Goal: Task Accomplishment & Management: Use online tool/utility

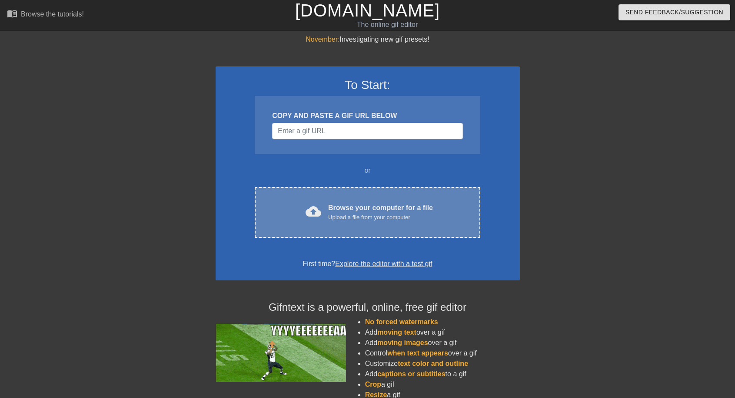
click at [313, 217] on span "cloud_upload" at bounding box center [313, 212] width 16 height 16
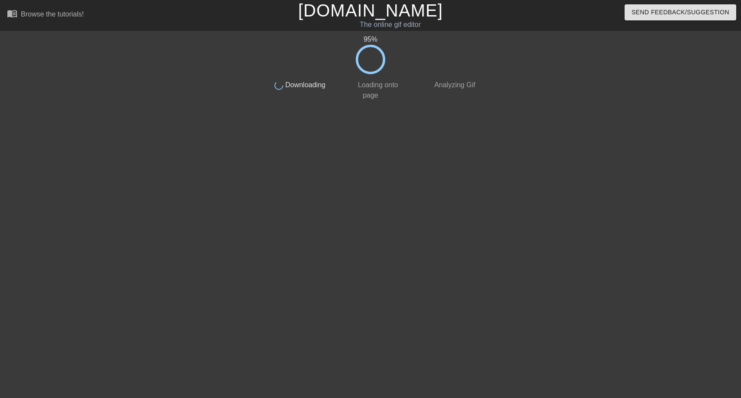
click at [468, 10] on h1 "[DOMAIN_NAME]" at bounding box center [371, 10] width 238 height 21
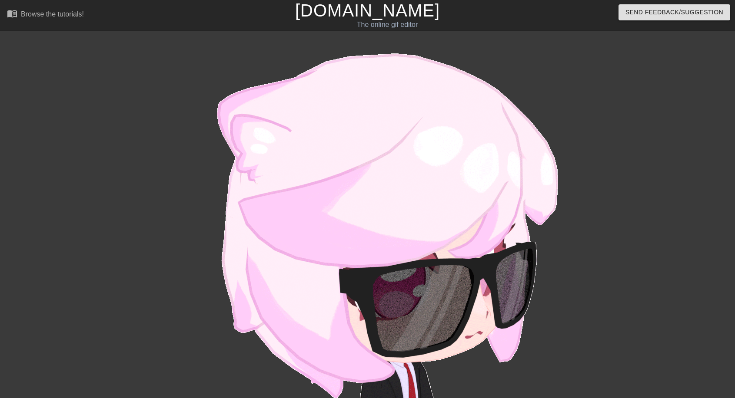
scroll to position [42, 0]
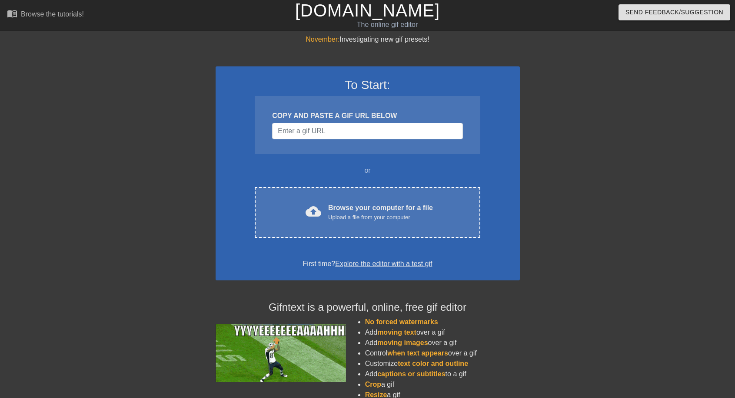
scroll to position [42, 7]
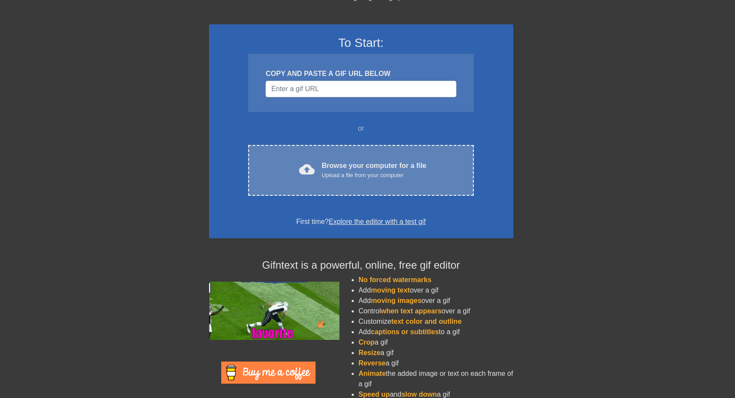
click at [333, 156] on div "cloud_upload Browse your computer for a file Upload a file from your computer C…" at bounding box center [360, 170] width 225 height 51
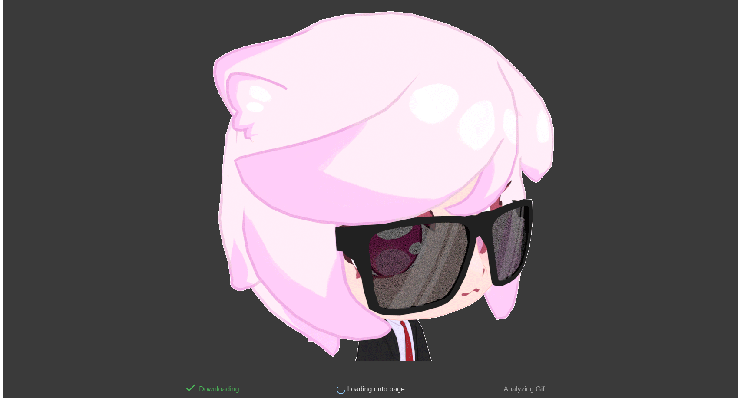
scroll to position [0, 7]
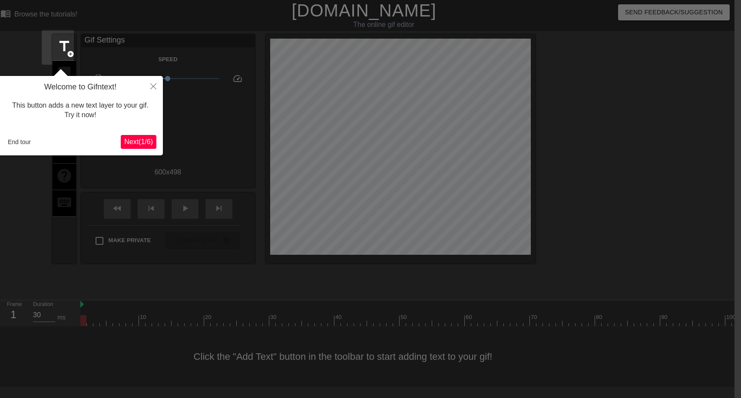
click at [135, 143] on span "Next ( 1 / 6 )" at bounding box center [138, 141] width 29 height 7
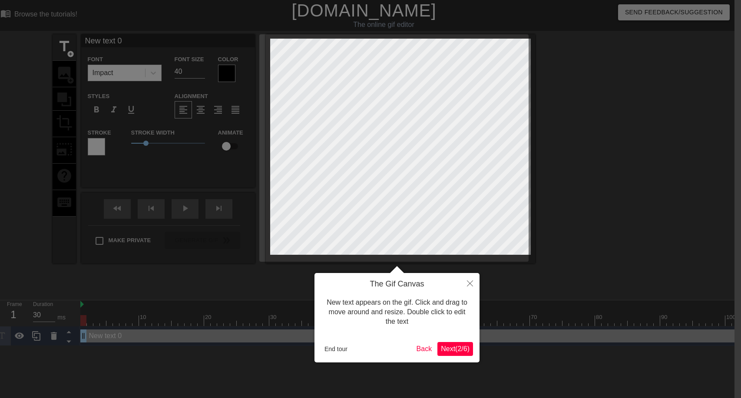
click at [462, 352] on span "Next ( 2 / 6 )" at bounding box center [455, 348] width 29 height 7
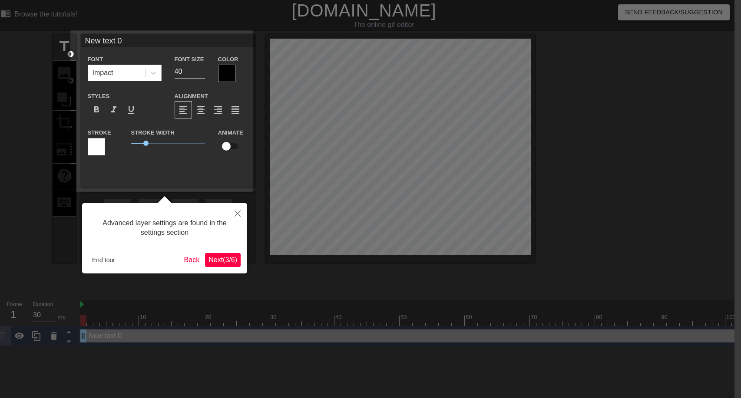
click at [220, 245] on div "Advanced layer settings are found in the settings section" at bounding box center [165, 228] width 152 height 37
click at [219, 257] on button "Next ( 3 / 6 )" at bounding box center [223, 260] width 36 height 14
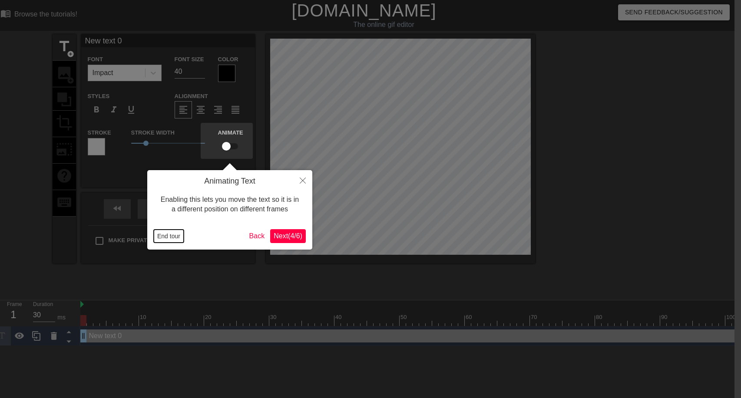
click at [165, 235] on button "End tour" at bounding box center [169, 236] width 30 height 13
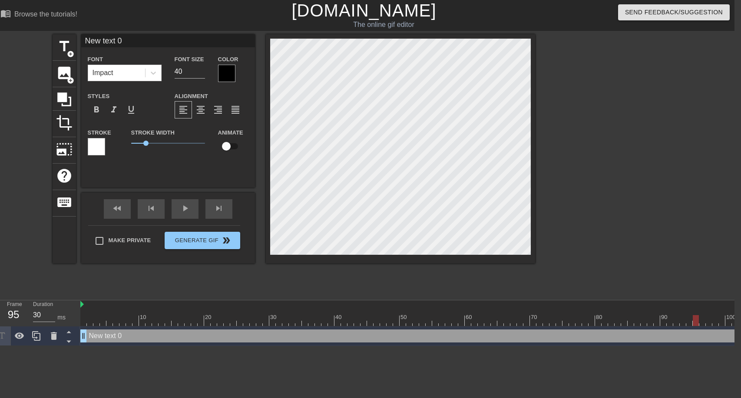
click at [589, 315] on div at bounding box center [422, 320] width 684 height 11
type input "Ц"
type textarea "Ц"
type input "ЦУ"
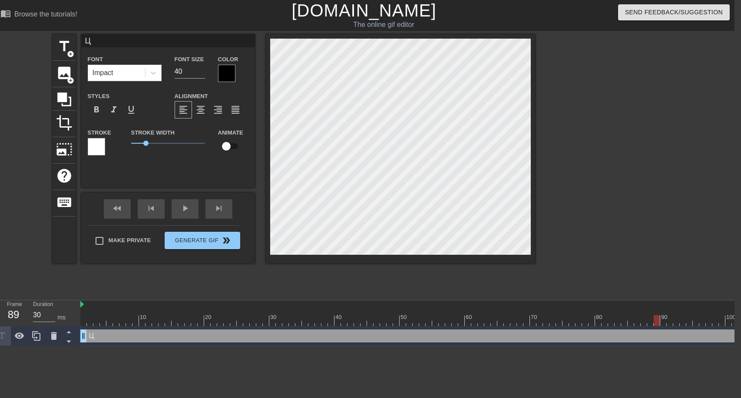
type textarea "ЦУ"
type input "Ц"
type textarea "Ц"
type input "Ц"
type textarea "Ц"
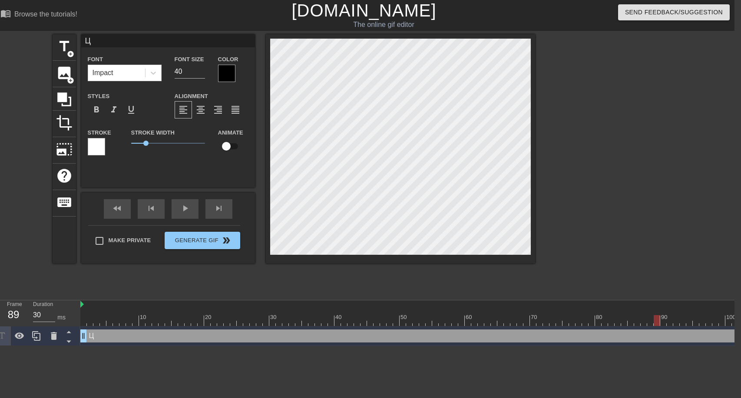
type input "ЦУ"
type textarea "ЦУ"
type input "ЦУД"
type textarea "ЦУД"
type input "ЦУ"
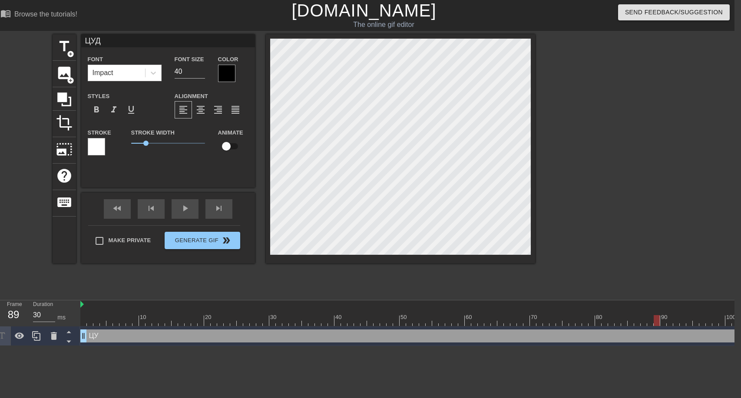
type textarea "ЦУ"
type input "Ц"
type textarea "Ц"
type input "W"
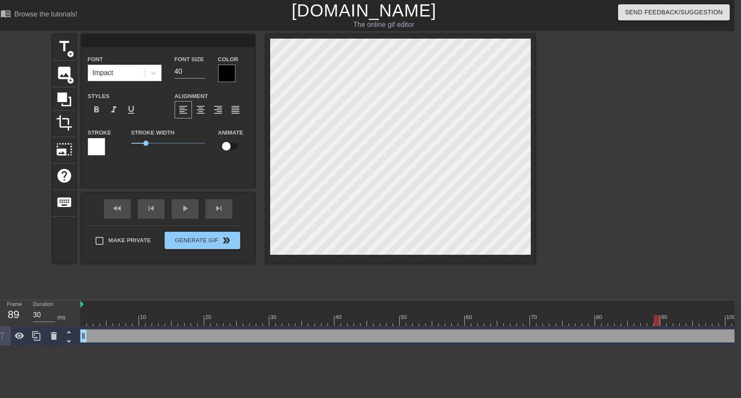
type textarea "W"
type input "WE"
type textarea "WE"
type input "WEL"
type textarea "WEL"
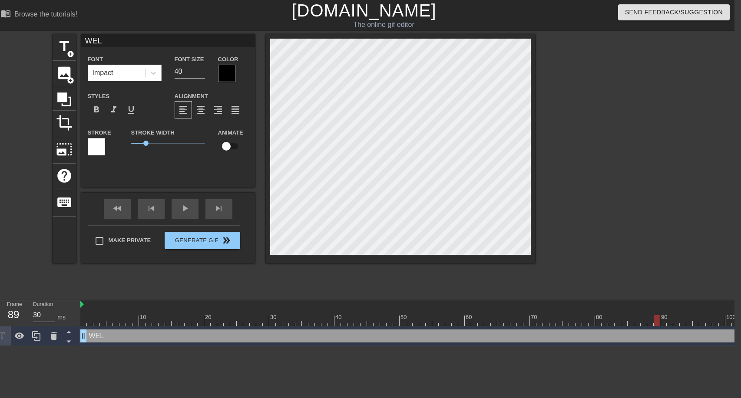
type input "WELL"
type textarea "WELL"
click at [217, 68] on div "Color" at bounding box center [233, 68] width 43 height 28
click at [224, 70] on div at bounding box center [226, 73] width 17 height 17
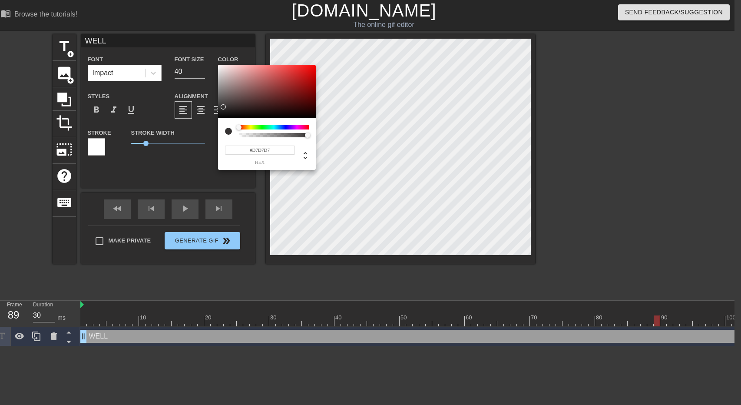
type input "#FFFFFF"
drag, startPoint x: 221, startPoint y: 103, endPoint x: 198, endPoint y: 45, distance: 62.8
click at [198, 45] on div "#FFFFFF hex" at bounding box center [370, 202] width 741 height 405
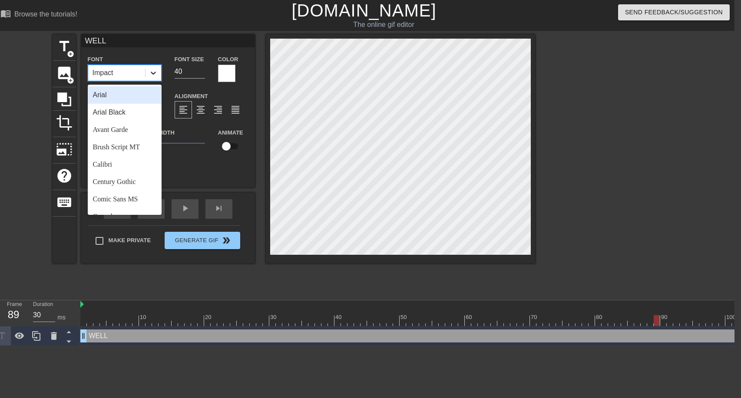
click at [154, 71] on icon at bounding box center [153, 73] width 9 height 9
click at [136, 129] on div "Avant Garde" at bounding box center [125, 129] width 74 height 17
click at [158, 75] on div at bounding box center [154, 73] width 16 height 16
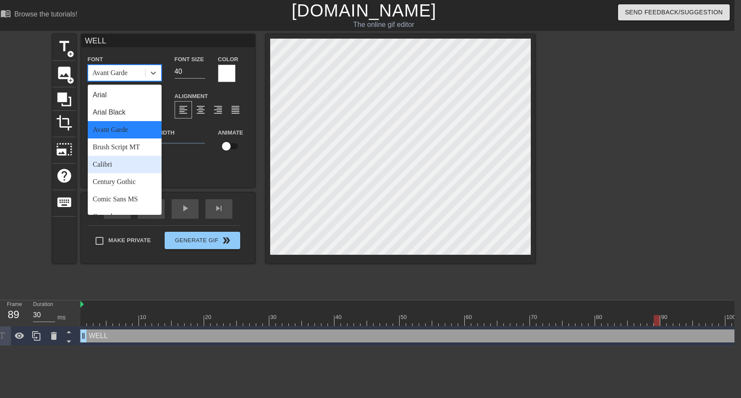
click at [137, 164] on div "Calibri" at bounding box center [125, 164] width 74 height 17
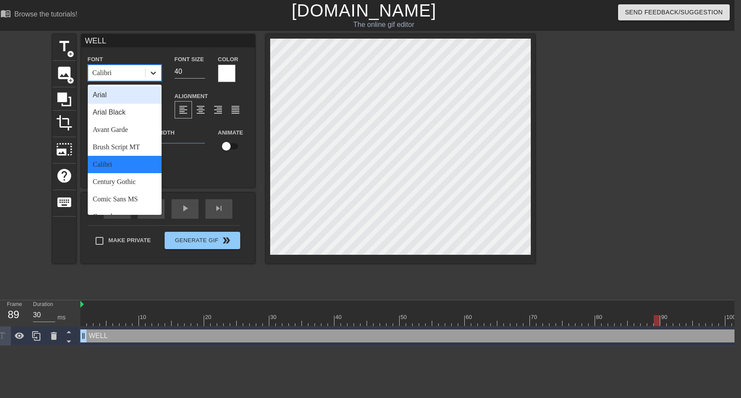
click at [156, 75] on icon at bounding box center [153, 73] width 9 height 9
click at [135, 112] on div "Arial Black" at bounding box center [125, 112] width 74 height 17
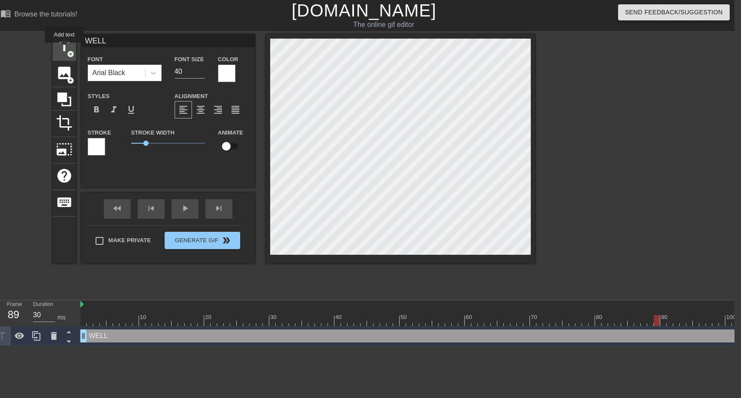
click at [64, 49] on span "title" at bounding box center [64, 46] width 17 height 17
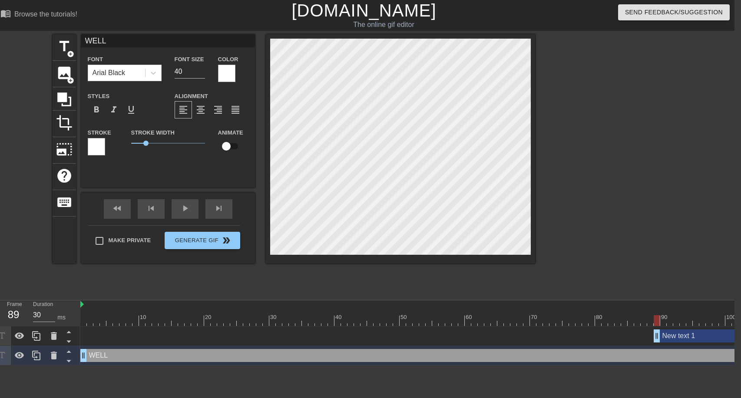
type input "New text 1"
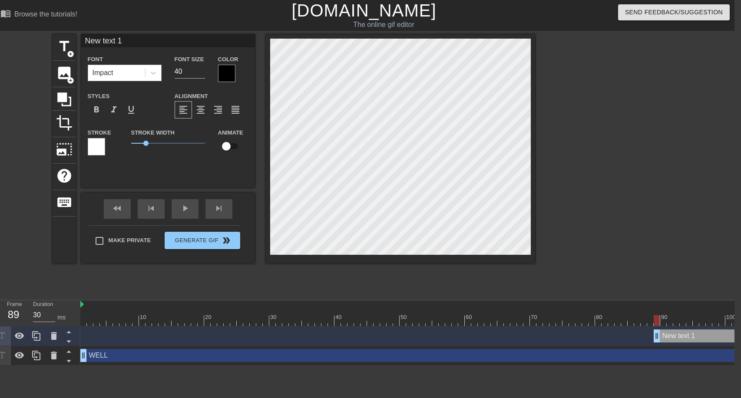
click at [139, 74] on div "Impact" at bounding box center [116, 73] width 57 height 16
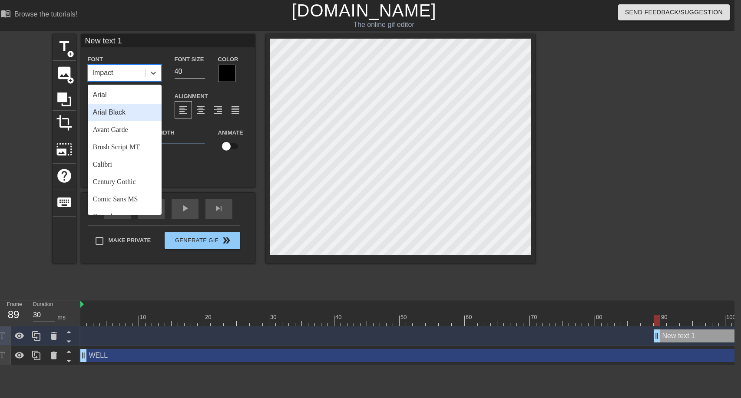
click at [129, 110] on div "Arial Black" at bounding box center [125, 112] width 74 height 17
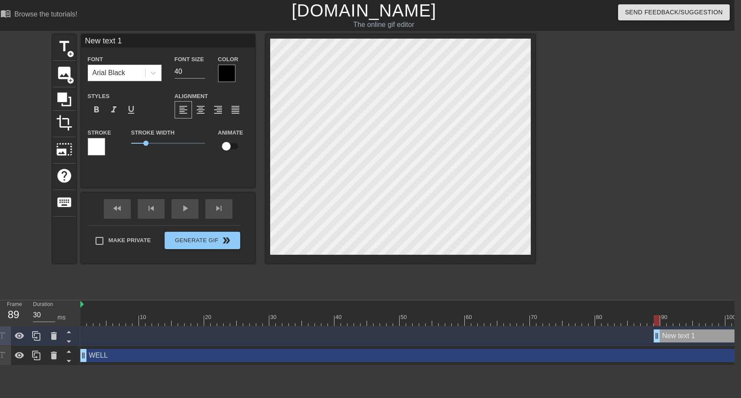
click at [217, 80] on div "Color" at bounding box center [233, 68] width 43 height 28
click at [224, 76] on div at bounding box center [226, 73] width 17 height 17
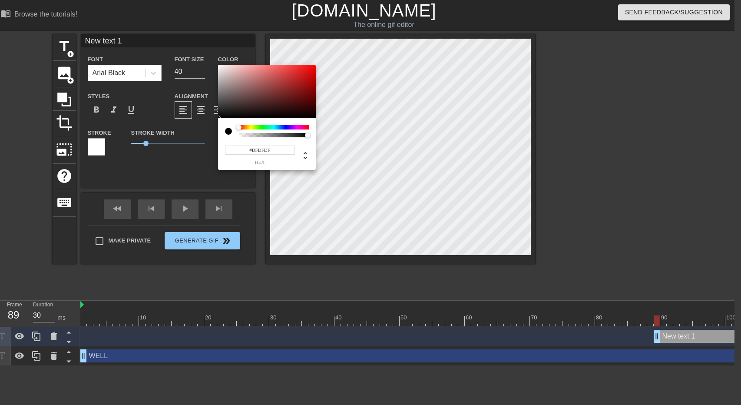
type input "#FFFFFF"
drag, startPoint x: 240, startPoint y: 87, endPoint x: 181, endPoint y: 48, distance: 70.8
click at [149, 29] on div "#FFFFFF hex" at bounding box center [370, 202] width 741 height 405
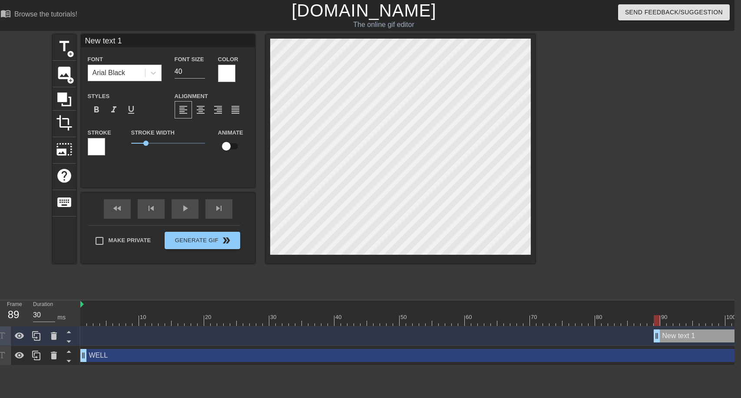
scroll to position [1, 3]
type input "New text"
type textarea "New text"
type input "New text"
type textarea "New text"
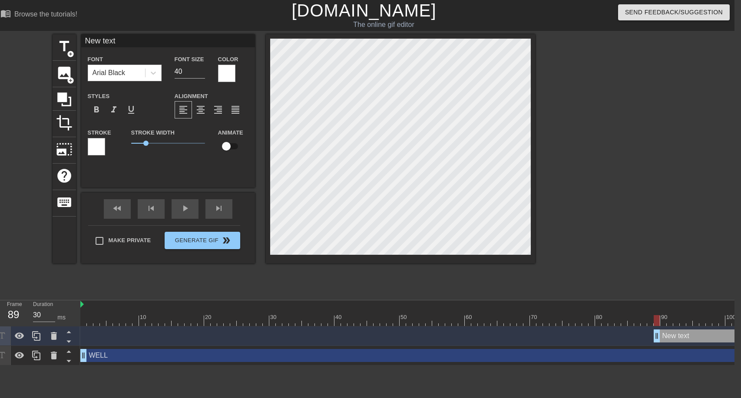
type input "New tex"
type textarea "New tex"
type input "New te"
type textarea "New te"
type input "New t"
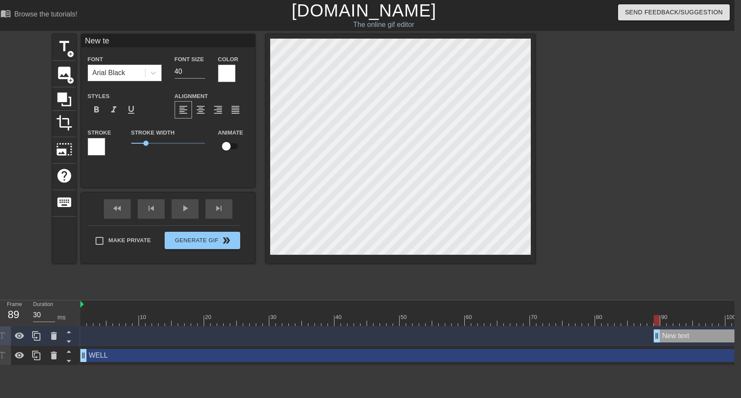
type textarea "New t"
type input "New"
type textarea "New"
type input "New"
type textarea "New"
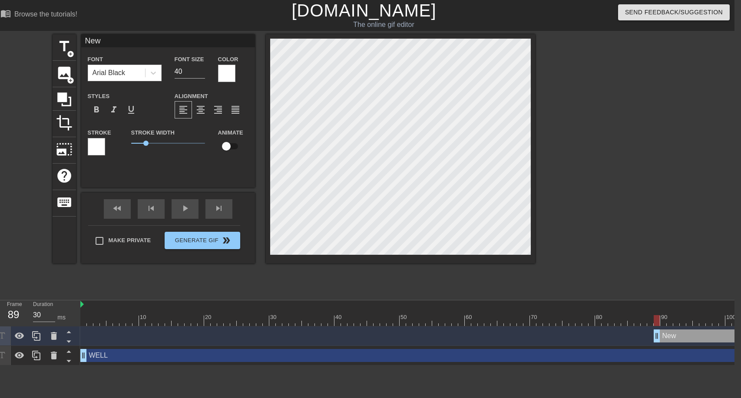
type input "Ne"
type textarea "Ne"
type input "N"
type textarea "N"
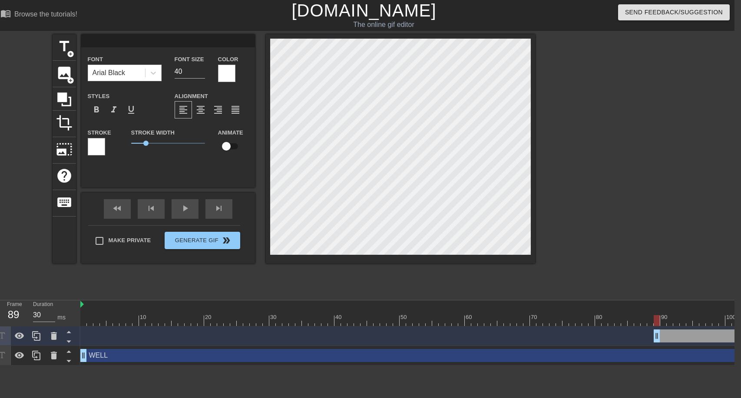
type input "C"
type textarea "C"
type input "CM"
type textarea "CM"
type input "C"
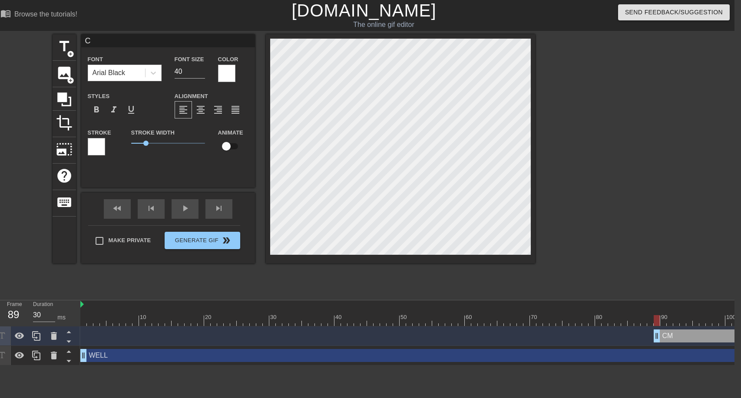
type textarea "CI"
type input "CIO"
type textarea "CIO"
type input "CI"
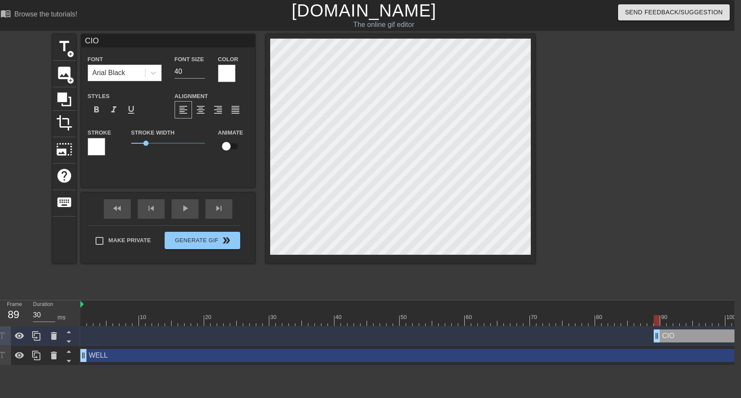
type textarea "CI"
type input "C"
type textarea "C"
type input "CO"
type textarea "CO"
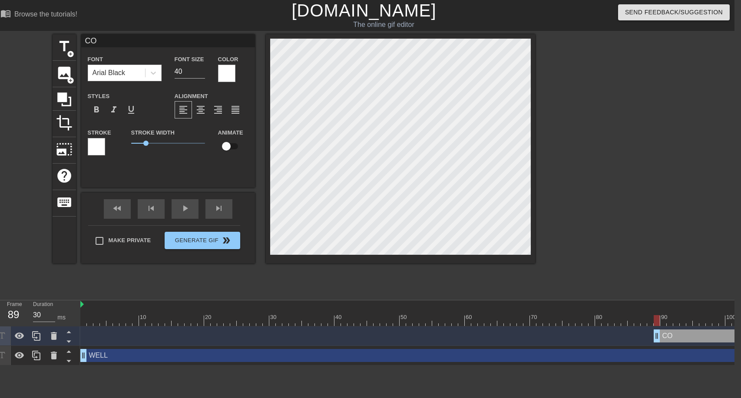
type input "COM"
type textarea "COM"
type input "COME"
type textarea "COME"
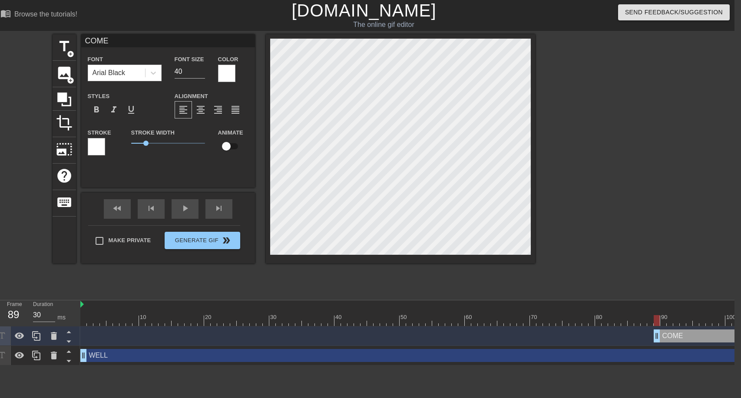
click at [542, 194] on div "title add_circle image add_circle crop photo_size_select_large help keyboard CO…" at bounding box center [363, 164] width 741 height 261
type input "WELL"
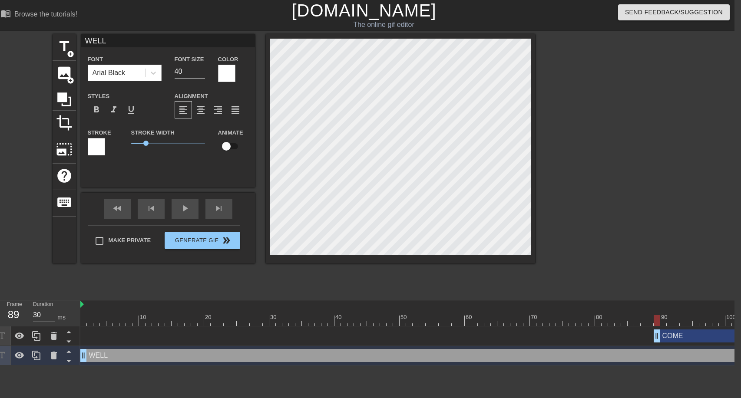
click at [230, 145] on input "checkbox" at bounding box center [227, 146] width 50 height 17
checkbox input "true"
click at [99, 147] on div at bounding box center [96, 146] width 17 height 17
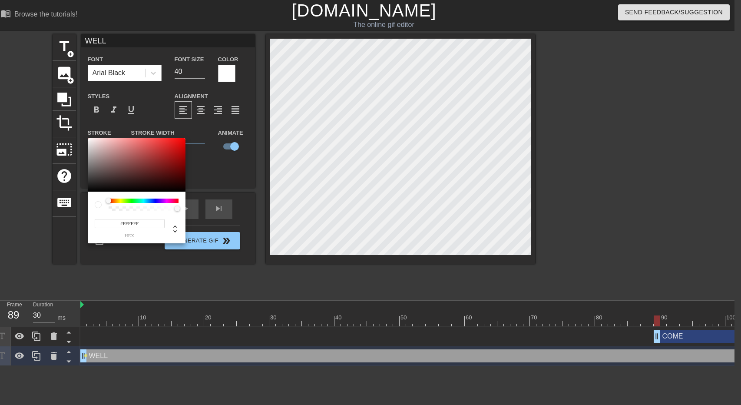
type input "#E1CCCC"
click at [97, 144] on div at bounding box center [137, 165] width 98 height 54
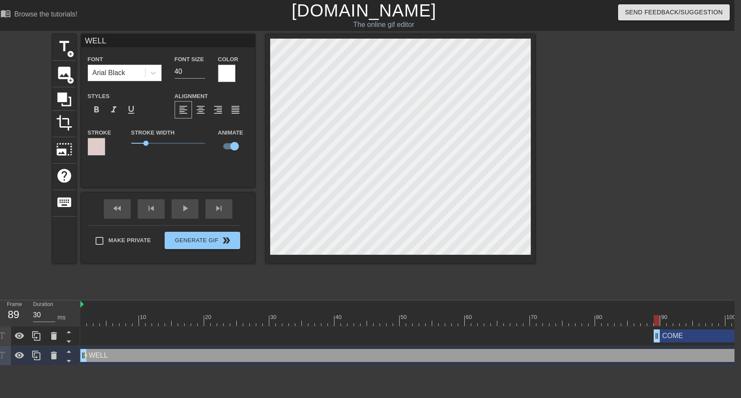
type input "COME"
checkbox input "false"
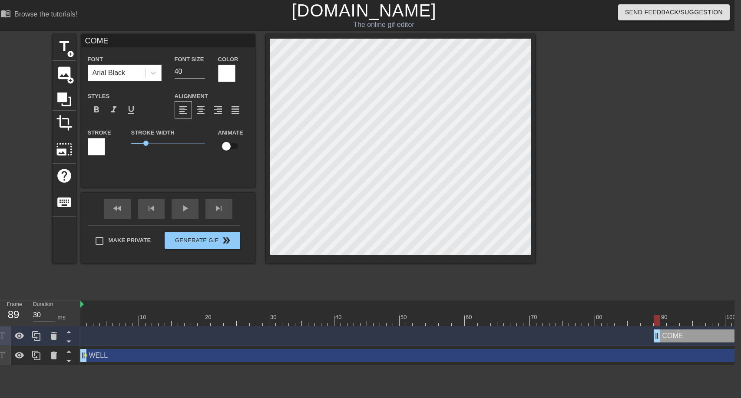
type input "WELL"
checkbox input "true"
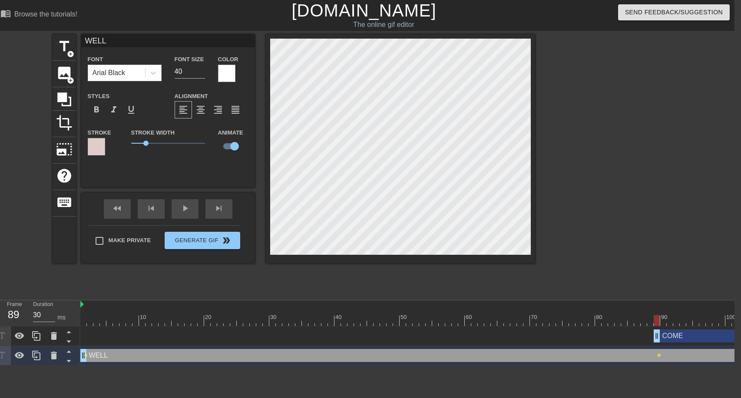
type input "COME"
checkbox input "false"
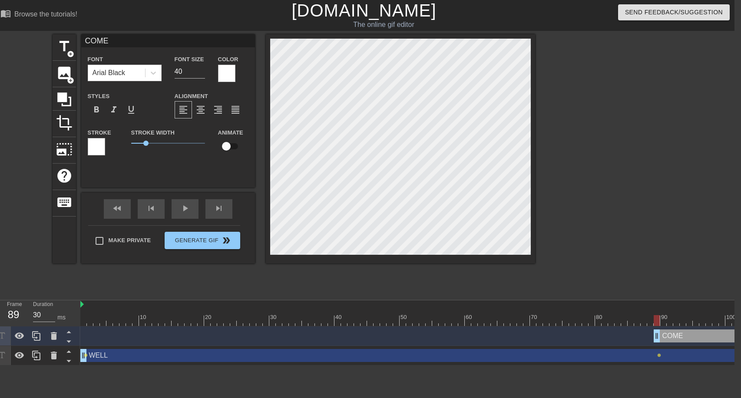
type input "WELL"
checkbox input "true"
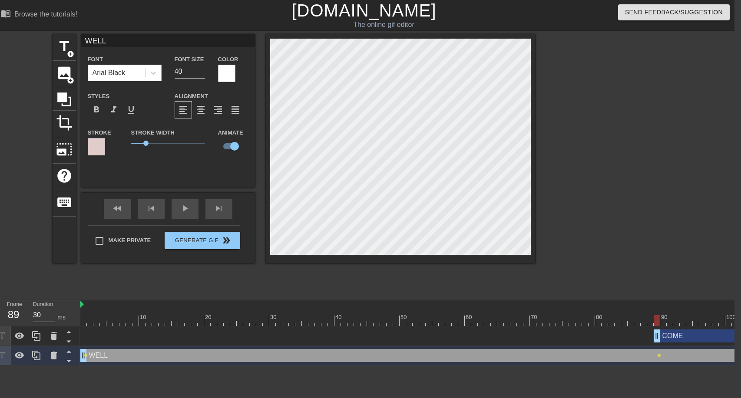
type input "COME"
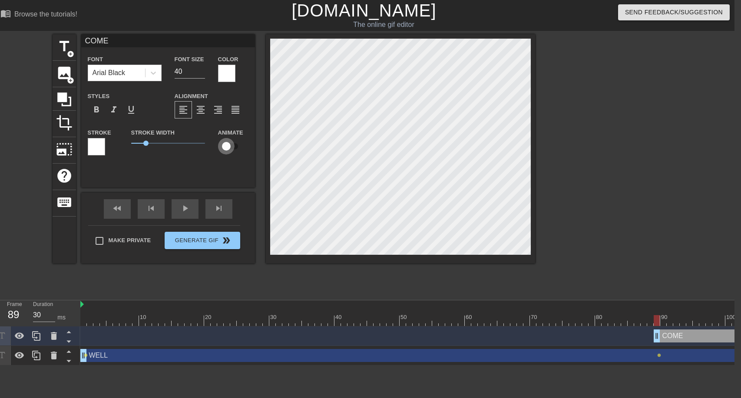
click at [230, 145] on input "checkbox" at bounding box center [227, 146] width 50 height 17
checkbox input "true"
click at [539, 315] on div at bounding box center [538, 317] width 2 height 9
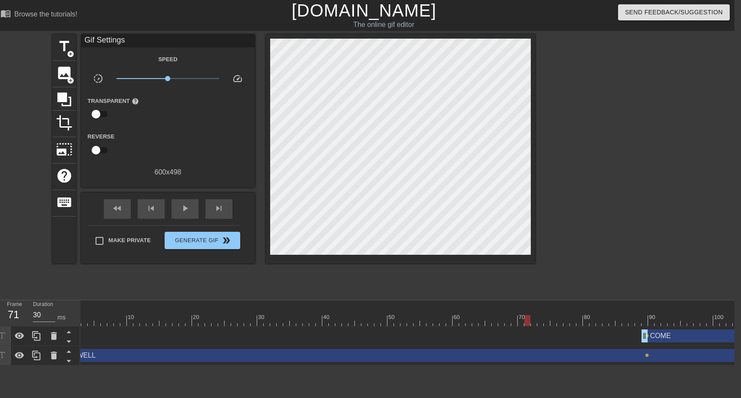
scroll to position [0, 32]
click at [676, 339] on div "COME drag_handle drag_handle" at bounding box center [677, 336] width 111 height 13
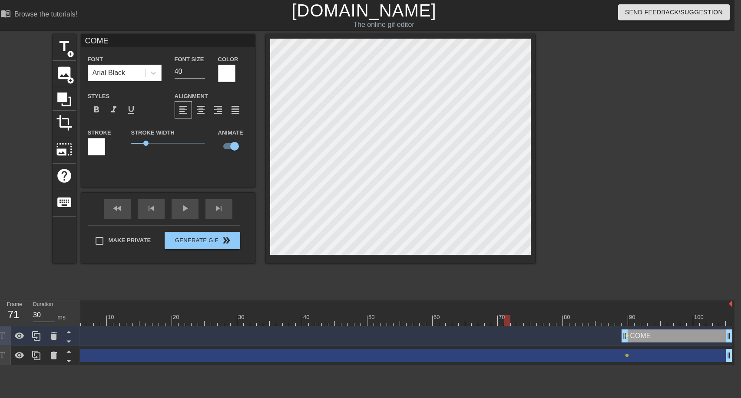
click at [575, 289] on div at bounding box center [611, 164] width 130 height 261
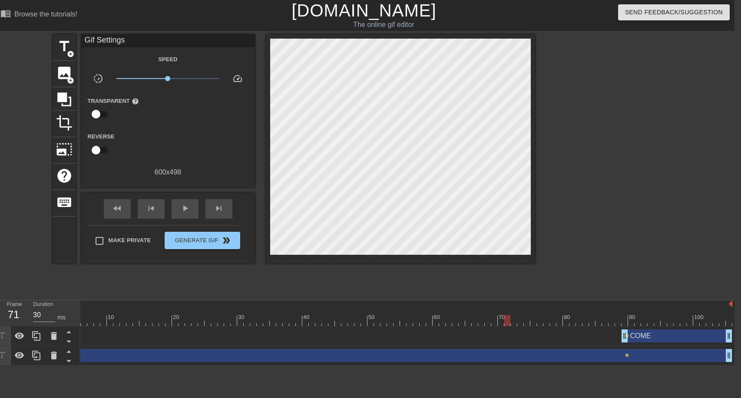
click at [562, 357] on div "WELL drag_handle drag_handle" at bounding box center [390, 355] width 684 height 13
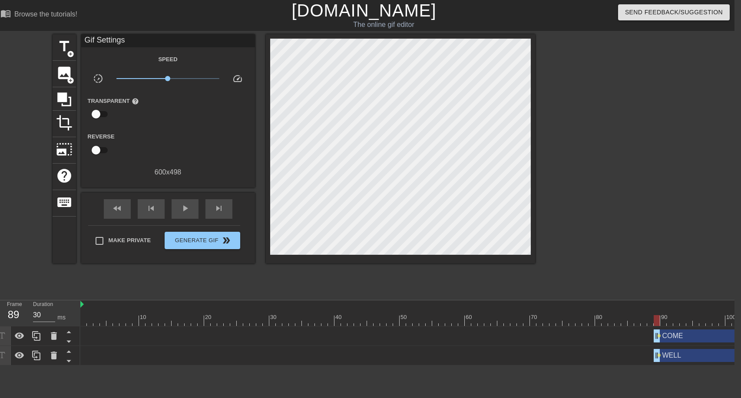
drag, startPoint x: 83, startPoint y: 356, endPoint x: 655, endPoint y: 362, distance: 571.7
click at [655, 362] on div "WELL drag_handle drag_handle lens" at bounding box center [422, 356] width 684 height 20
click at [291, 315] on div at bounding box center [291, 317] width 2 height 9
click at [305, 306] on div at bounding box center [422, 305] width 684 height 9
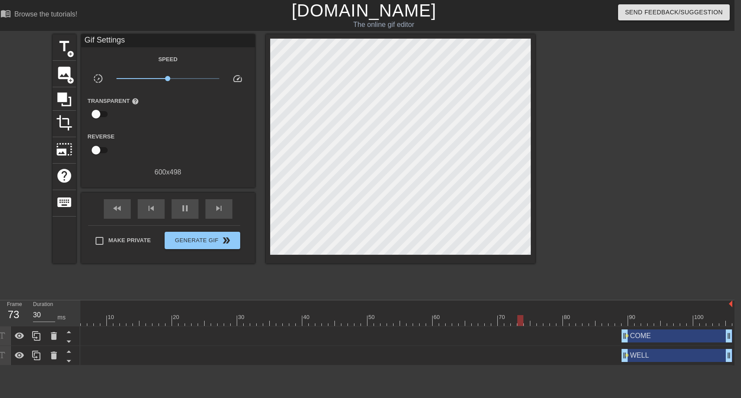
click at [639, 318] on div at bounding box center [390, 320] width 684 height 11
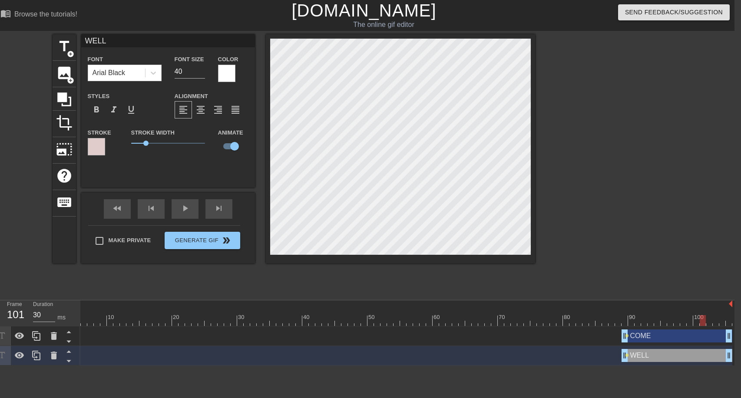
type input "COME"
click at [156, 76] on icon at bounding box center [153, 73] width 9 height 9
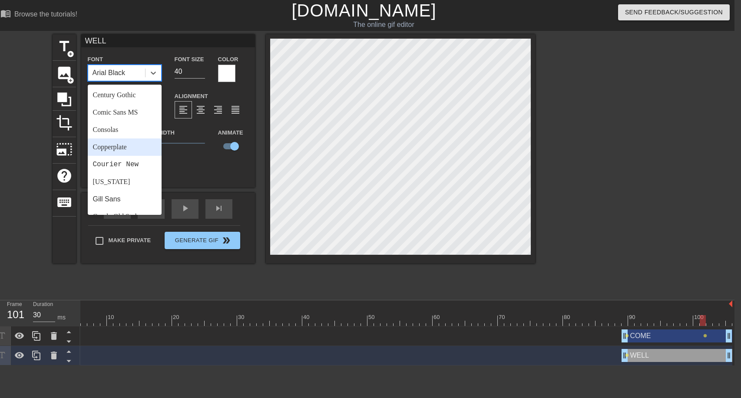
scroll to position [130, 0]
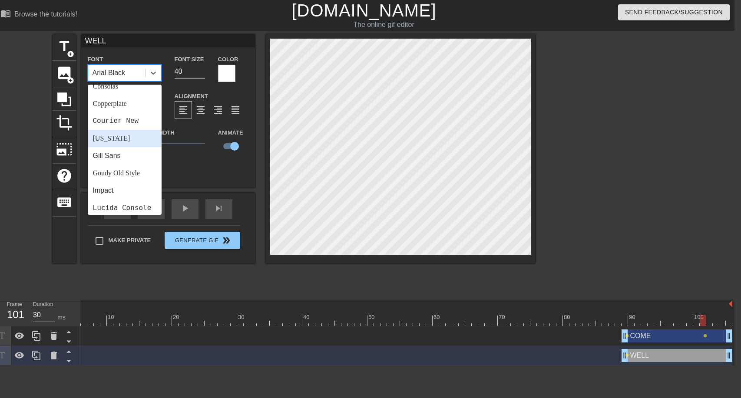
click at [126, 138] on div "[US_STATE]" at bounding box center [125, 138] width 74 height 17
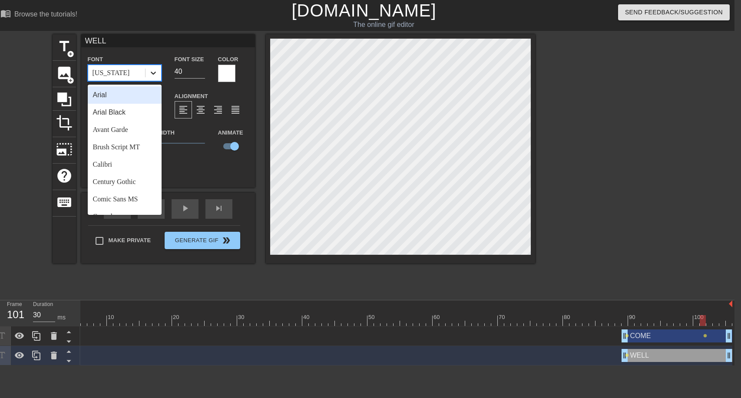
click at [147, 71] on div at bounding box center [154, 73] width 16 height 16
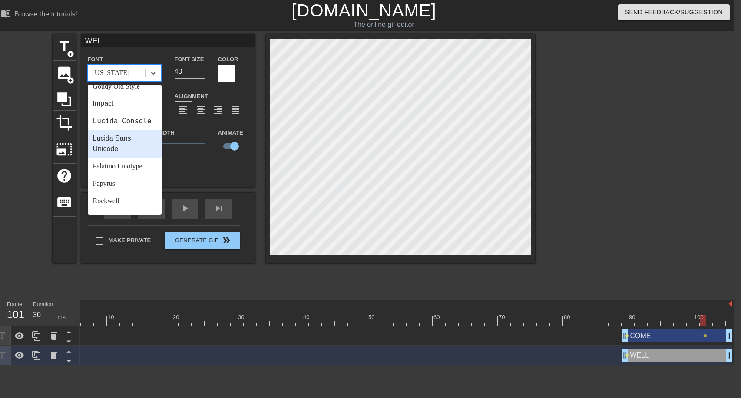
scroll to position [311, 0]
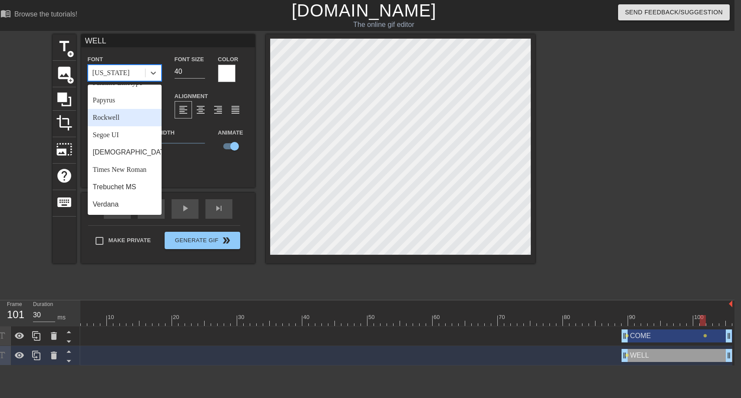
click at [123, 122] on div "Rockwell" at bounding box center [125, 117] width 74 height 17
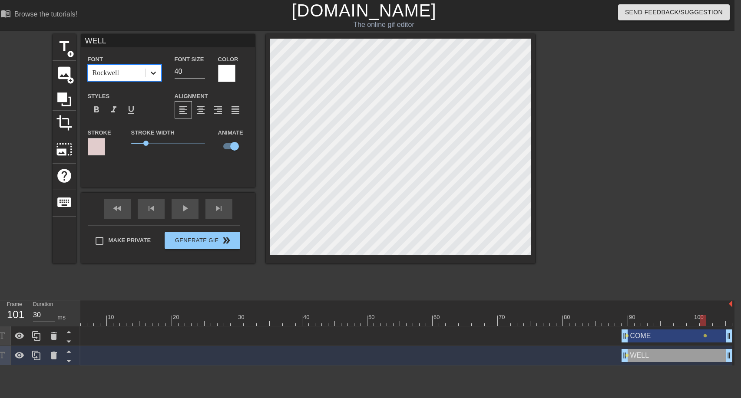
click at [152, 74] on icon at bounding box center [153, 73] width 9 height 9
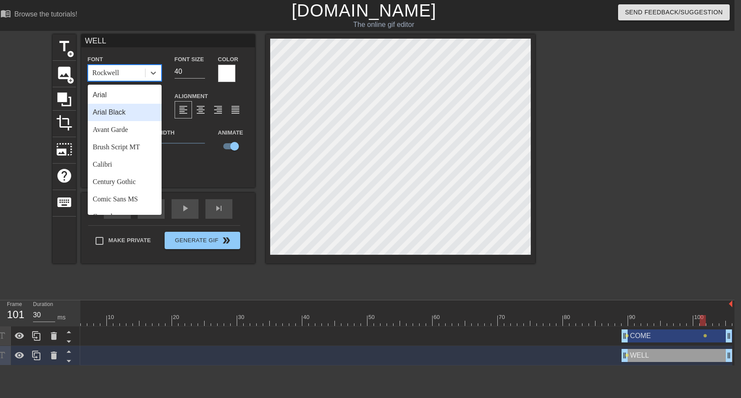
click at [133, 112] on div "Arial Black" at bounding box center [125, 112] width 74 height 17
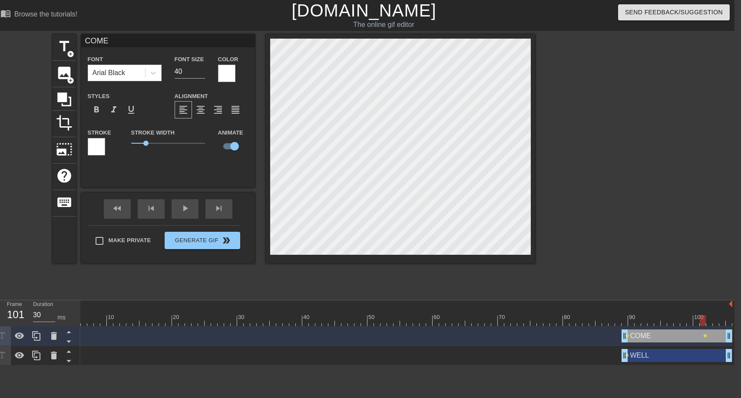
type input "WELL"
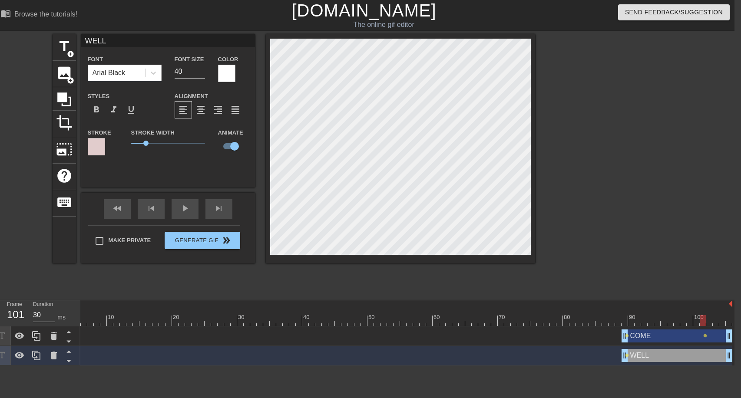
click at [98, 144] on div at bounding box center [96, 146] width 17 height 17
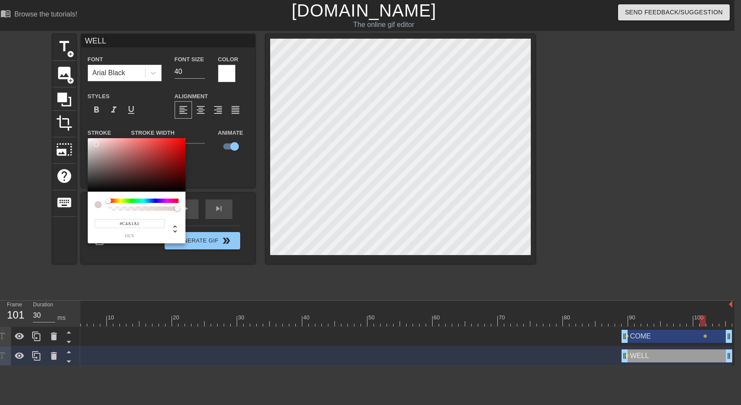
type input "#FFFFFF"
drag, startPoint x: 119, startPoint y: 159, endPoint x: 56, endPoint y: 116, distance: 76.3
click at [56, 117] on div "#FFFFFF hex" at bounding box center [370, 202] width 741 height 405
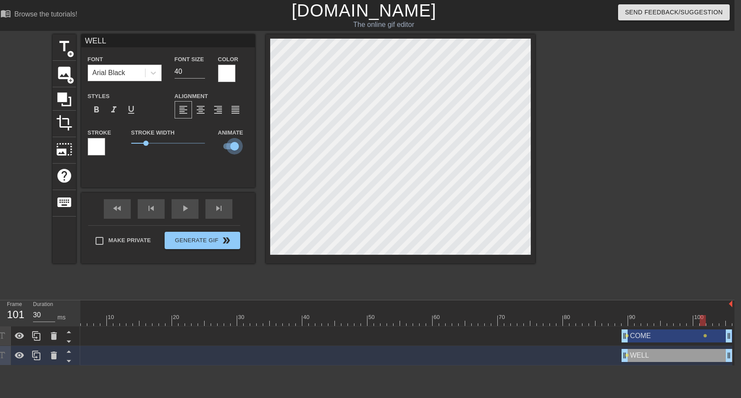
click at [232, 147] on input "checkbox" at bounding box center [235, 146] width 50 height 17
click at [231, 145] on input "checkbox" at bounding box center [227, 146] width 50 height 17
checkbox input "true"
drag, startPoint x: 146, startPoint y: 142, endPoint x: 162, endPoint y: 143, distance: 15.7
click at [162, 143] on span "2.1" at bounding box center [161, 143] width 5 height 5
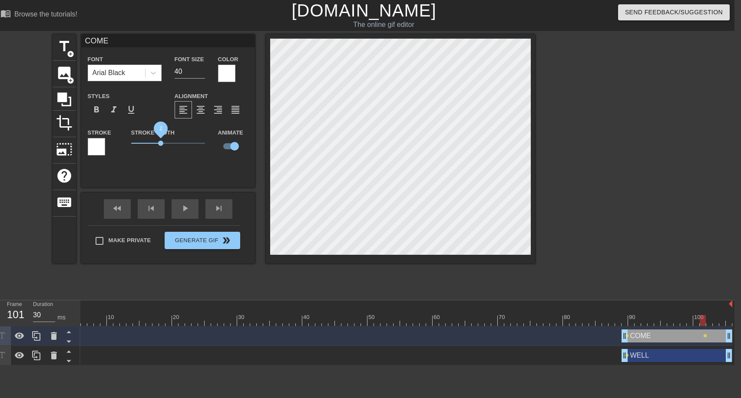
drag, startPoint x: 146, startPoint y: 141, endPoint x: 161, endPoint y: 143, distance: 14.9
click at [161, 143] on span "2" at bounding box center [160, 143] width 5 height 5
click at [575, 314] on div at bounding box center [572, 314] width 7 height 11
click at [652, 338] on div "COME drag_handle drag_handle" at bounding box center [677, 336] width 111 height 13
click at [651, 353] on div "WELL drag_handle drag_handle" at bounding box center [677, 355] width 111 height 13
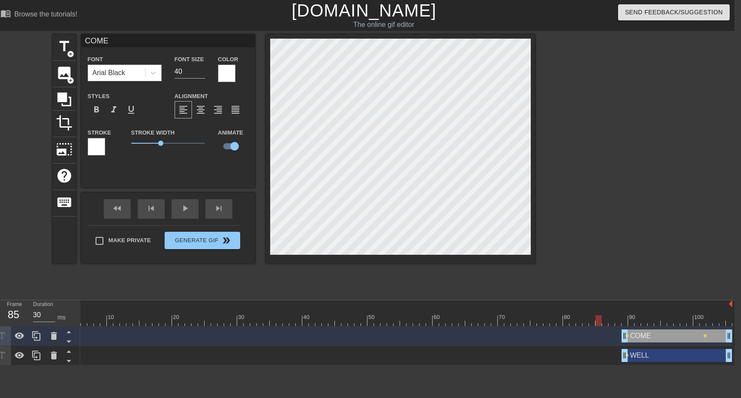
type input "WELL"
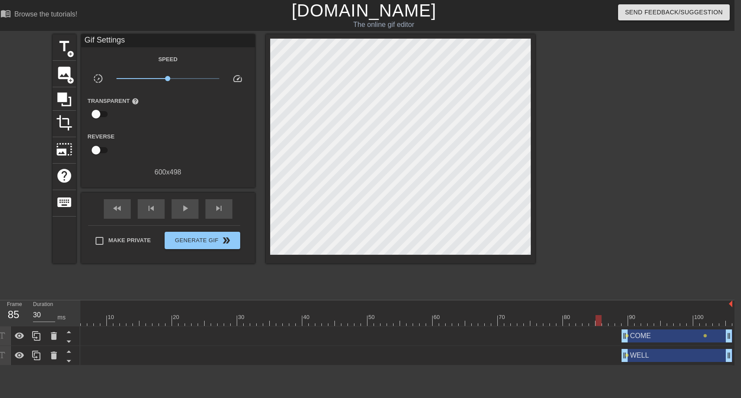
click at [664, 334] on div "COME drag_handle drag_handle" at bounding box center [677, 336] width 111 height 13
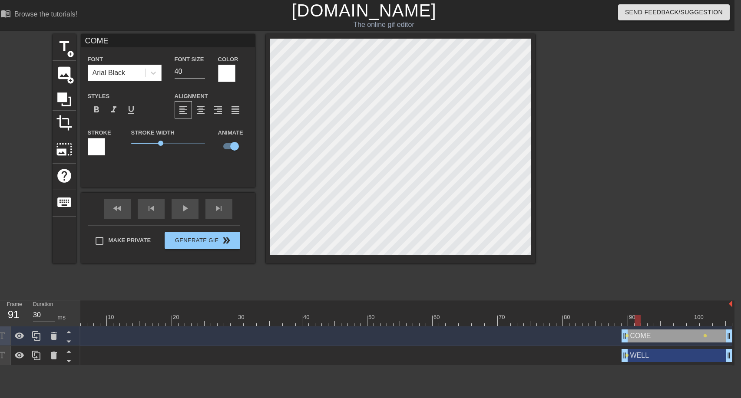
click at [638, 319] on div at bounding box center [390, 320] width 684 height 11
click at [613, 323] on div at bounding box center [390, 320] width 684 height 11
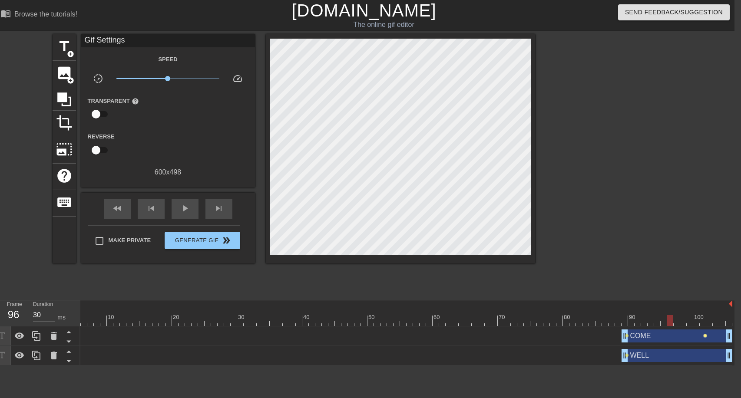
click at [706, 336] on span "lens" at bounding box center [705, 336] width 4 height 4
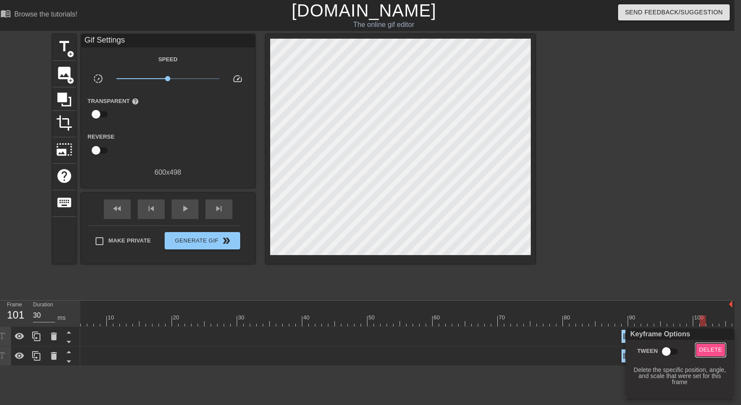
click at [708, 349] on span "Delete" at bounding box center [710, 350] width 23 height 10
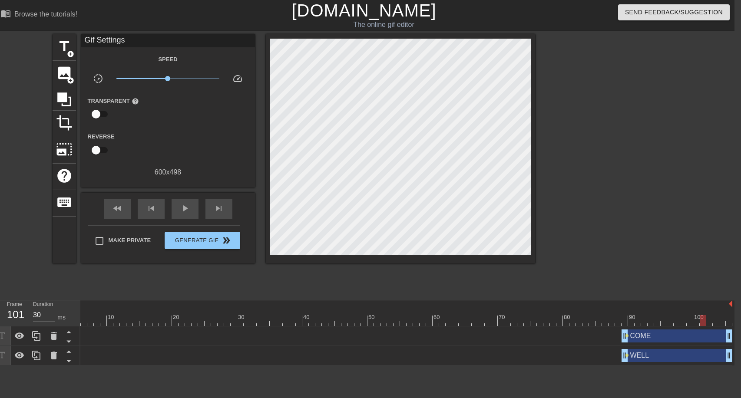
click at [687, 357] on div "WELL drag_handle drag_handle" at bounding box center [677, 355] width 111 height 13
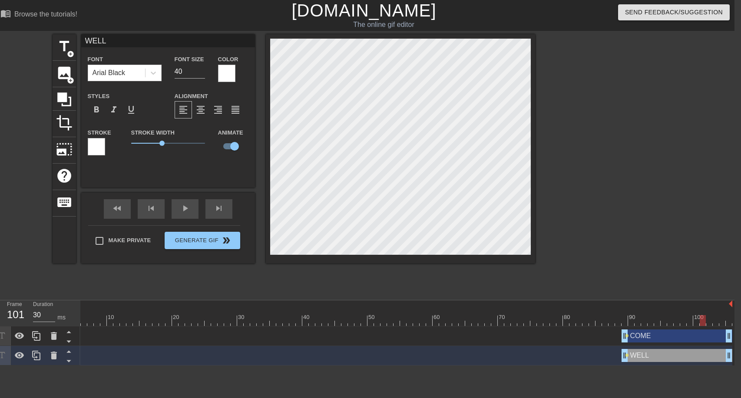
click at [664, 338] on div "COME drag_handle drag_handle" at bounding box center [677, 336] width 111 height 13
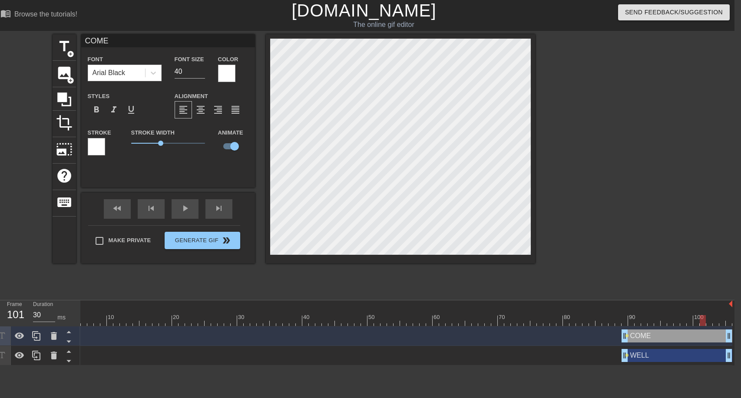
click at [667, 350] on div "WELL drag_handle drag_handle" at bounding box center [677, 355] width 111 height 13
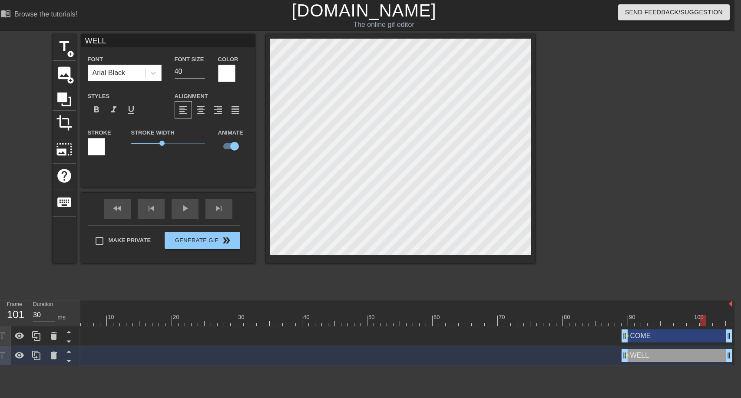
click at [665, 336] on div "COME drag_handle drag_handle" at bounding box center [677, 336] width 111 height 13
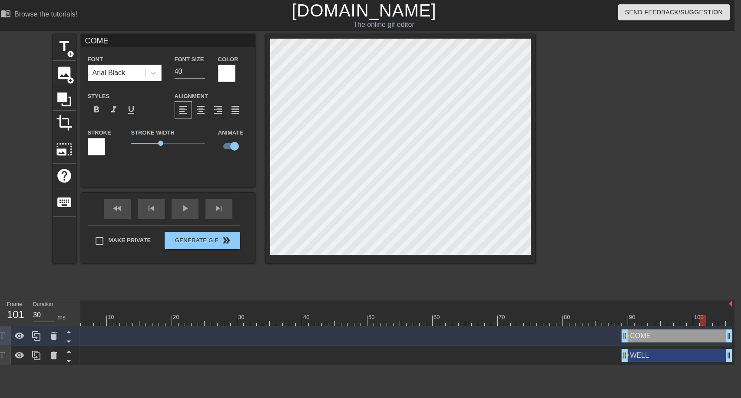
click at [670, 351] on div "WELL drag_handle drag_handle" at bounding box center [677, 355] width 111 height 13
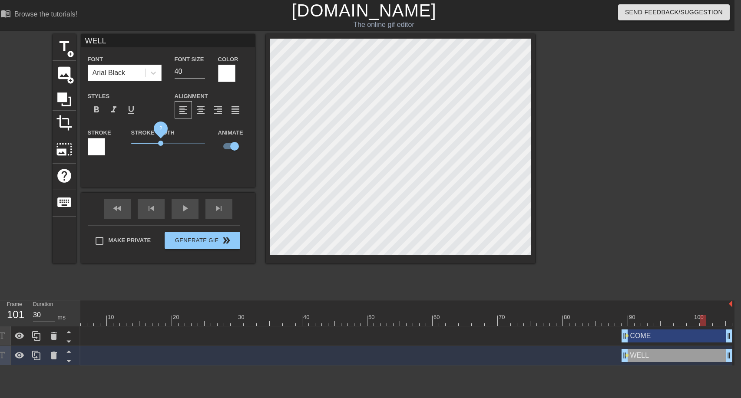
click at [160, 142] on span "2" at bounding box center [160, 143] width 5 height 5
click at [621, 324] on div at bounding box center [390, 320] width 684 height 11
click at [612, 322] on div at bounding box center [390, 320] width 684 height 11
click at [618, 320] on div at bounding box center [390, 320] width 684 height 11
click at [621, 318] on div at bounding box center [390, 320] width 684 height 11
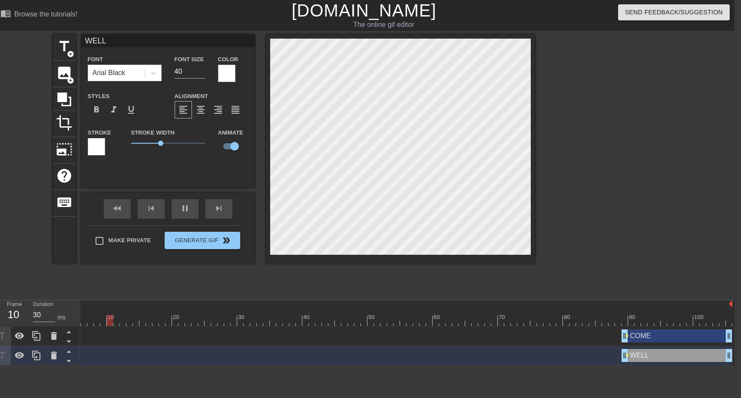
click at [613, 322] on div at bounding box center [390, 320] width 684 height 11
drag, startPoint x: 159, startPoint y: 142, endPoint x: 144, endPoint y: 142, distance: 15.2
click at [144, 142] on span "0.9" at bounding box center [144, 143] width 5 height 5
click at [639, 356] on div "WELL drag_handle drag_handle" at bounding box center [677, 355] width 111 height 13
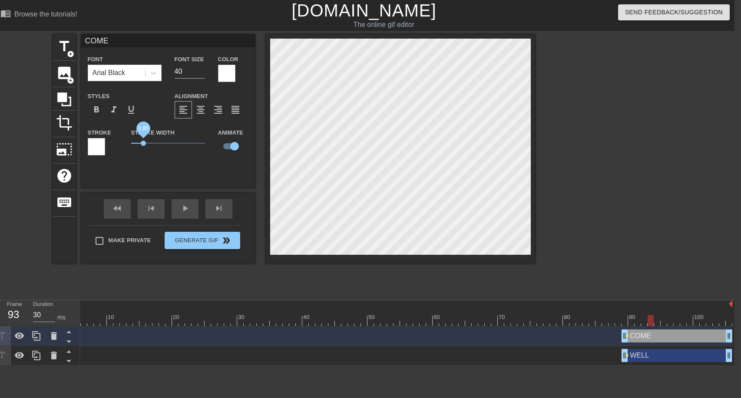
drag, startPoint x: 160, startPoint y: 143, endPoint x: 144, endPoint y: 142, distance: 16.1
click at [144, 142] on span "0.85" at bounding box center [143, 143] width 5 height 5
click at [144, 141] on span "0.9" at bounding box center [144, 143] width 5 height 5
click at [570, 321] on div at bounding box center [390, 320] width 684 height 11
type input "WELL"
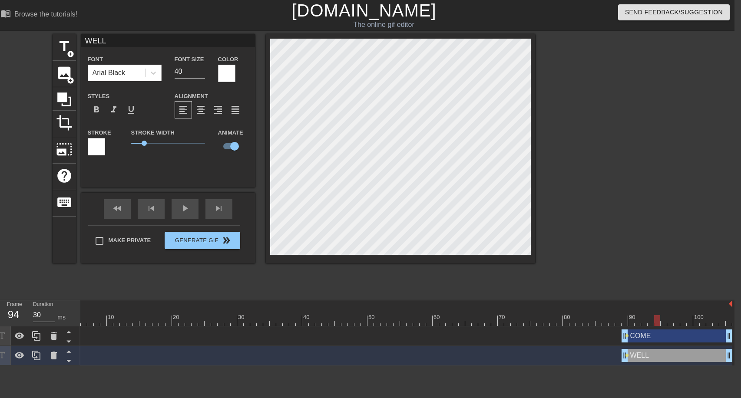
scroll to position [0, 0]
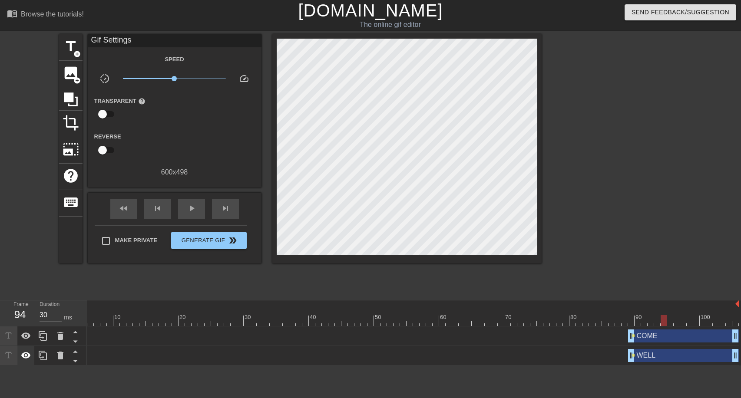
click at [27, 356] on icon at bounding box center [26, 356] width 10 height 10
click at [26, 356] on icon at bounding box center [26, 356] width 10 height 10
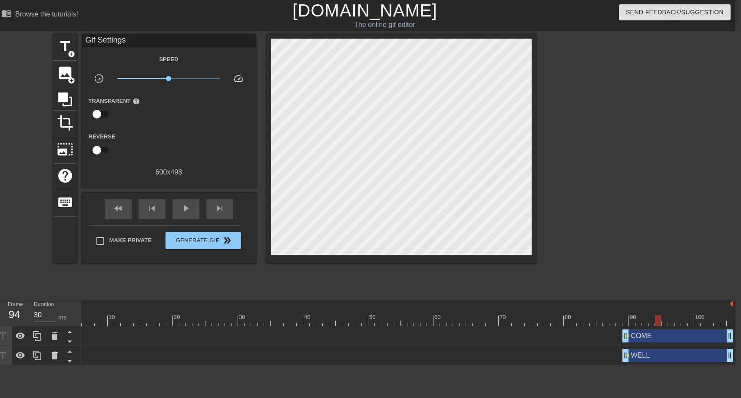
scroll to position [0, 7]
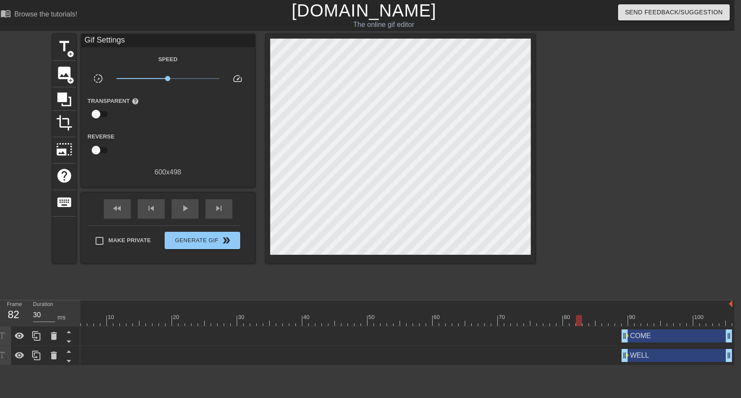
click at [581, 317] on div at bounding box center [390, 320] width 684 height 11
click at [657, 321] on div at bounding box center [390, 320] width 684 height 11
click at [657, 321] on div at bounding box center [657, 320] width 6 height 11
click at [652, 334] on div "COME drag_handle drag_handle" at bounding box center [677, 336] width 111 height 13
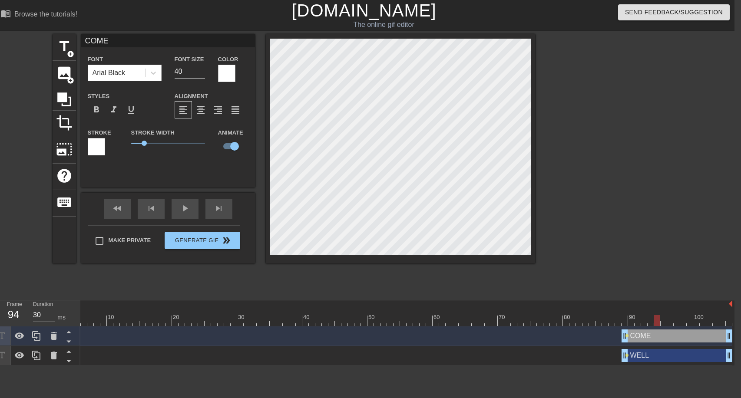
click at [653, 336] on div "COME drag_handle drag_handle" at bounding box center [677, 336] width 111 height 13
click at [66, 94] on icon at bounding box center [64, 100] width 14 height 14
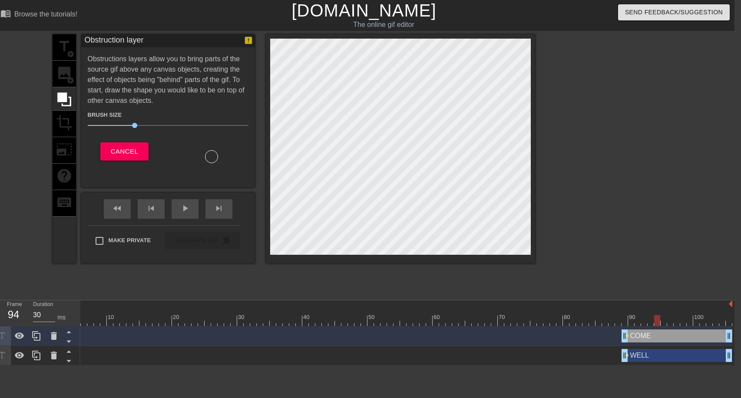
click at [63, 119] on div "title add_circle image add_circle crop photo_size_select_large help keyboard" at bounding box center [64, 148] width 23 height 229
click at [68, 95] on icon at bounding box center [64, 99] width 17 height 17
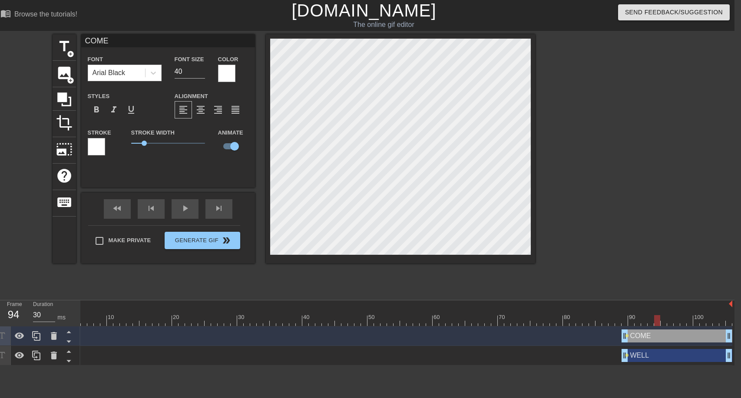
scroll to position [1, 1]
click at [627, 319] on div at bounding box center [390, 320] width 684 height 11
click at [664, 322] on div at bounding box center [390, 320] width 684 height 11
click at [597, 322] on div at bounding box center [390, 320] width 684 height 11
click at [658, 323] on div at bounding box center [390, 320] width 684 height 11
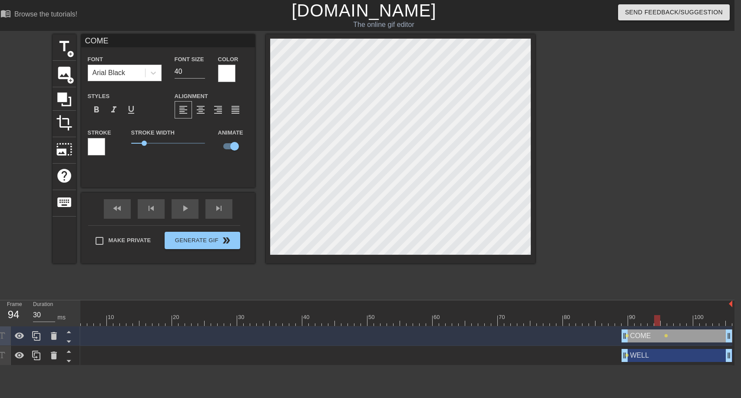
click at [652, 359] on div "WELL drag_handle drag_handle" at bounding box center [677, 355] width 111 height 13
type input "WELL"
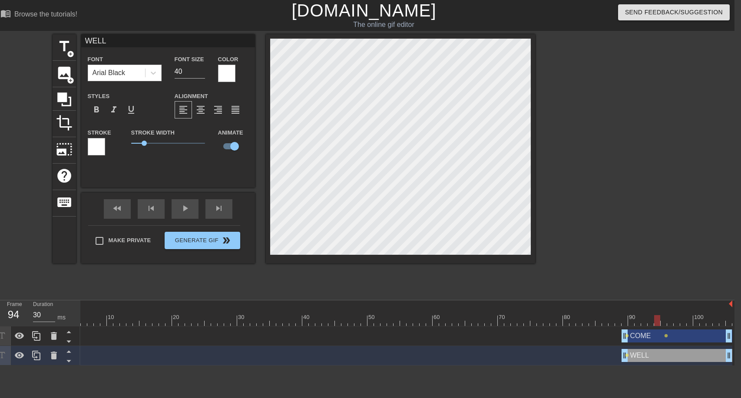
click at [608, 316] on div at bounding box center [390, 320] width 684 height 11
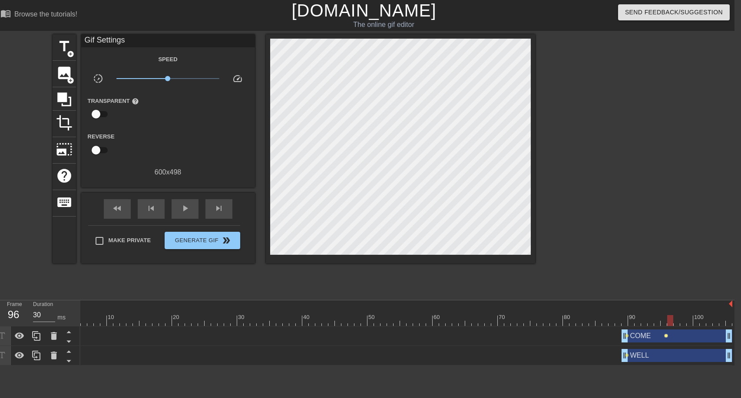
click at [666, 337] on span "lens" at bounding box center [666, 336] width 4 height 4
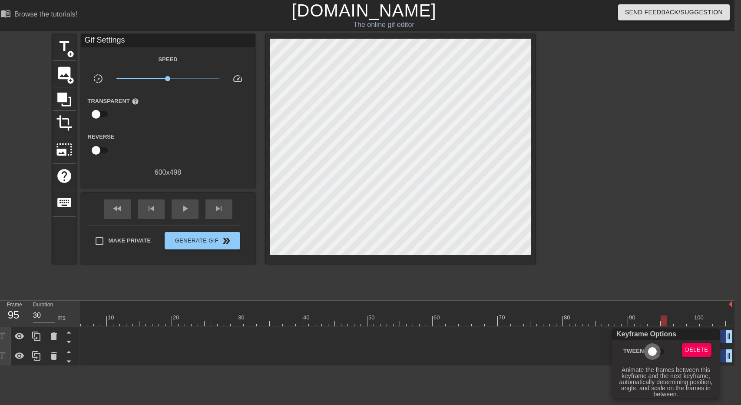
click at [659, 348] on input "Tween" at bounding box center [653, 351] width 50 height 17
checkbox input "true"
click at [581, 309] on div at bounding box center [370, 202] width 741 height 405
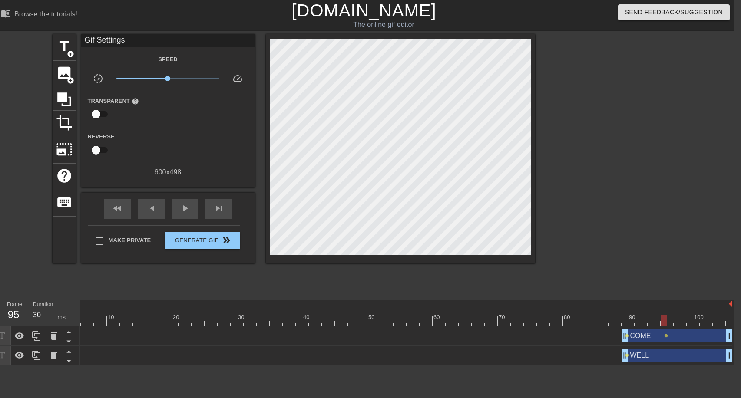
click at [586, 307] on div at bounding box center [390, 305] width 684 height 9
click at [530, 309] on div at bounding box center [527, 314] width 7 height 11
click at [667, 337] on span "lens" at bounding box center [666, 336] width 4 height 4
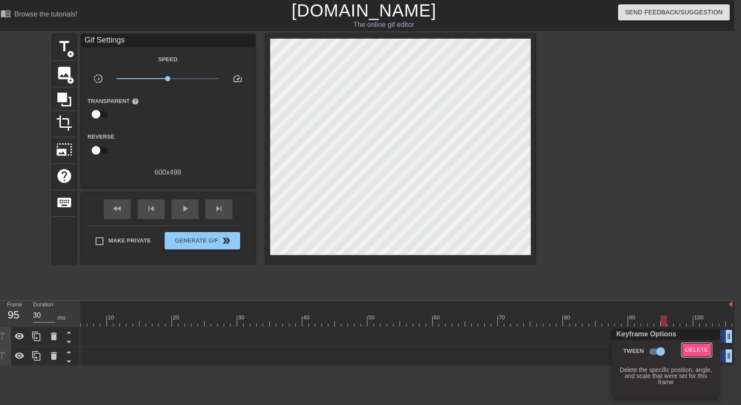
click at [698, 351] on span "Delete" at bounding box center [696, 350] width 23 height 10
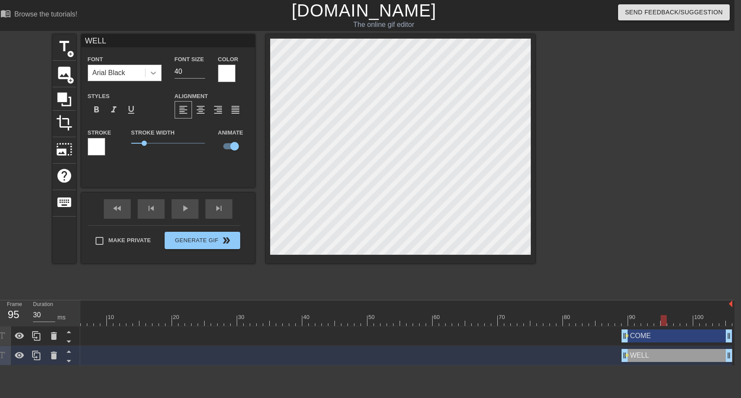
click at [158, 70] on div at bounding box center [154, 73] width 16 height 16
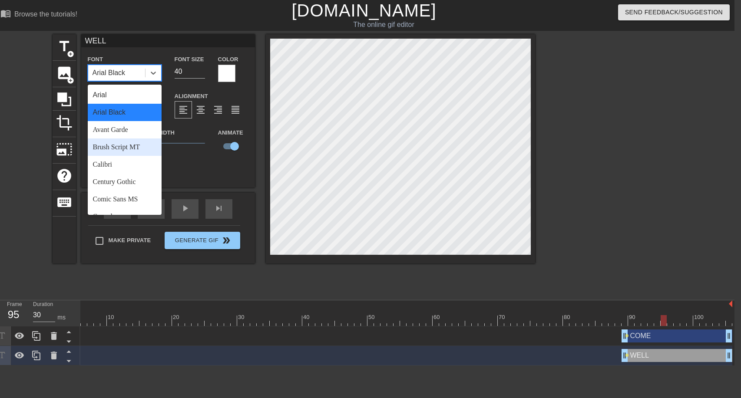
click at [136, 143] on div "Brush Script MT" at bounding box center [125, 147] width 74 height 17
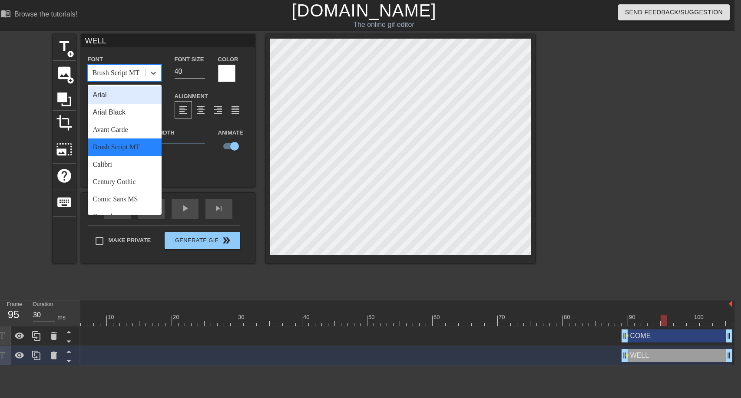
click at [136, 78] on div "Brush Script MT" at bounding box center [116, 73] width 57 height 16
click at [125, 162] on div "Calibri" at bounding box center [125, 164] width 74 height 17
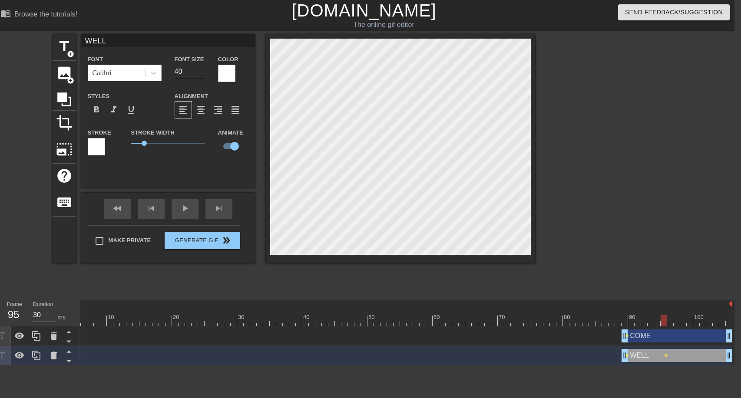
click at [202, 66] on input "40" at bounding box center [190, 72] width 30 height 14
click at [202, 70] on input "41" at bounding box center [190, 72] width 30 height 14
click at [202, 70] on input "42" at bounding box center [190, 72] width 30 height 14
click at [202, 70] on input "43" at bounding box center [190, 72] width 30 height 14
click at [202, 70] on input "44" at bounding box center [190, 72] width 30 height 14
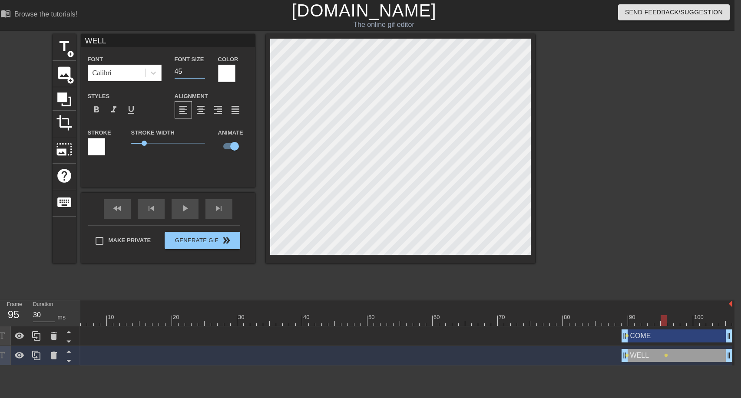
type input "45"
click at [202, 70] on input "45" at bounding box center [190, 72] width 30 height 14
type input "COME"
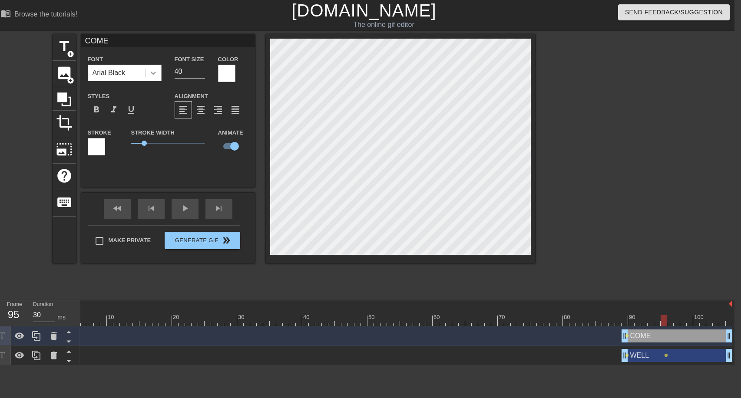
click at [153, 72] on icon at bounding box center [153, 73] width 9 height 9
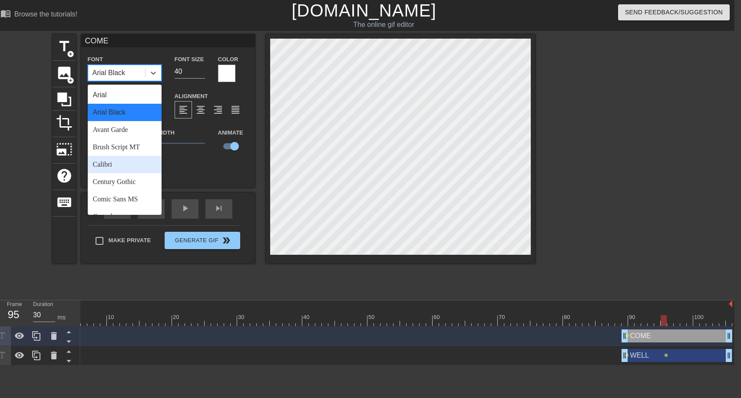
click at [141, 164] on div "Calibri" at bounding box center [125, 164] width 74 height 17
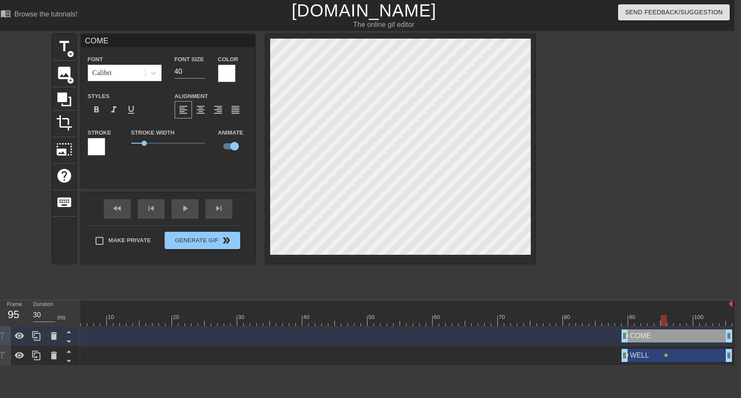
drag, startPoint x: 188, startPoint y: 75, endPoint x: 183, endPoint y: 73, distance: 5.4
click at [183, 73] on input "40" at bounding box center [190, 72] width 30 height 14
click at [200, 68] on input "41" at bounding box center [190, 72] width 30 height 14
click at [200, 68] on input "42" at bounding box center [190, 72] width 30 height 14
click at [200, 68] on input "43" at bounding box center [190, 72] width 30 height 14
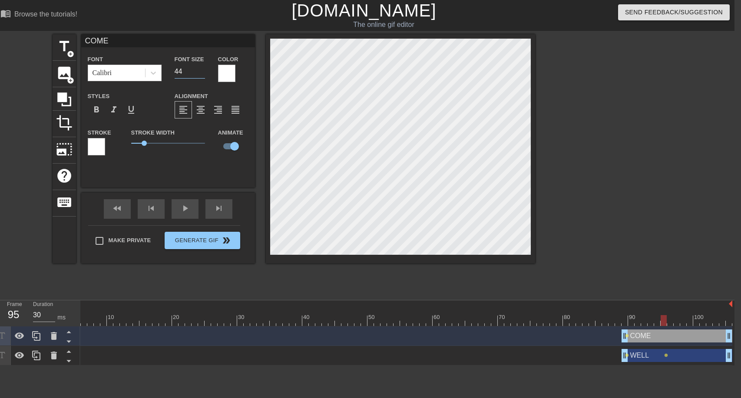
click at [200, 68] on input "44" at bounding box center [190, 72] width 30 height 14
type input "45"
click at [200, 68] on input "45" at bounding box center [190, 72] width 30 height 14
click at [159, 74] on div at bounding box center [154, 73] width 16 height 16
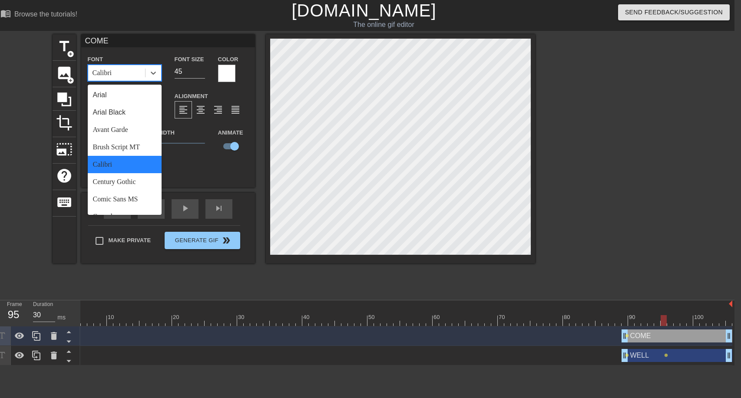
click at [121, 159] on div "Calibri" at bounding box center [125, 164] width 74 height 17
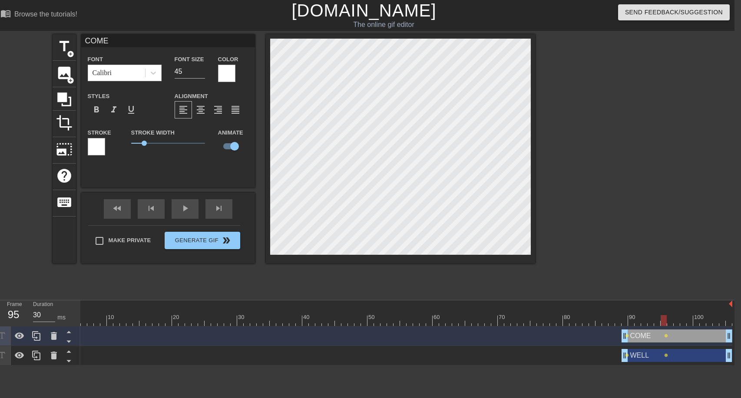
click at [580, 205] on div at bounding box center [611, 164] width 130 height 261
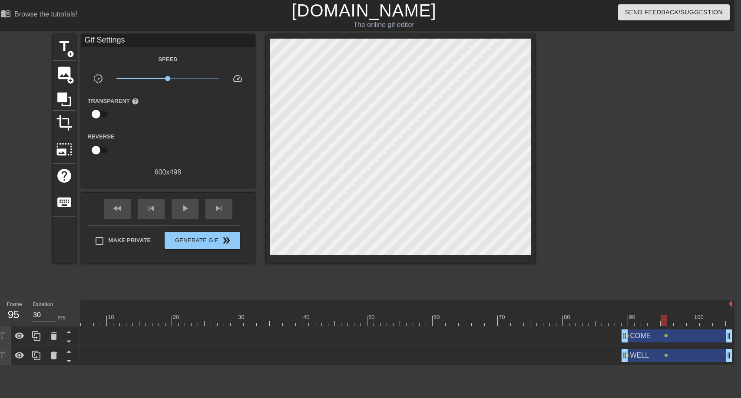
click at [132, 102] on span "help" at bounding box center [135, 101] width 7 height 7
click at [184, 213] on span "play_arrow" at bounding box center [185, 208] width 10 height 10
click at [102, 146] on input "checkbox" at bounding box center [96, 150] width 50 height 17
click at [665, 355] on span "lens" at bounding box center [666, 356] width 4 height 4
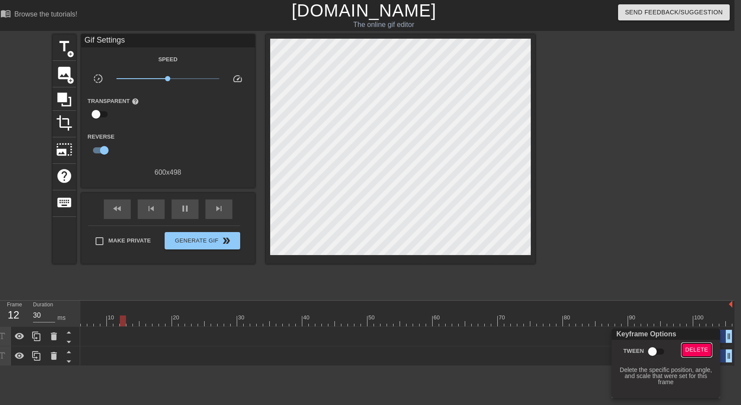
click at [686, 351] on span "Delete" at bounding box center [696, 350] width 23 height 10
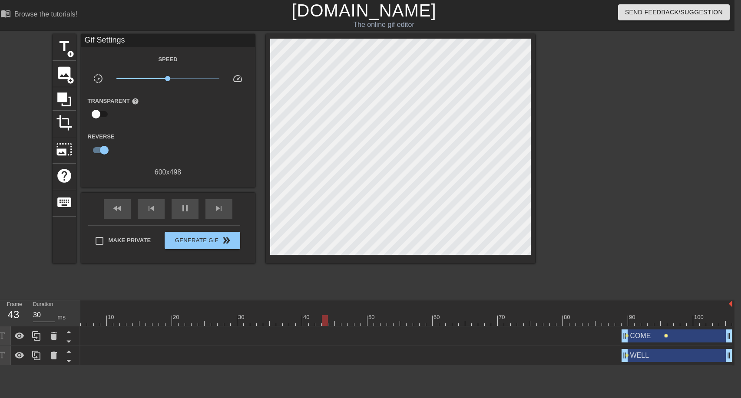
click at [666, 336] on span "lens" at bounding box center [666, 336] width 4 height 4
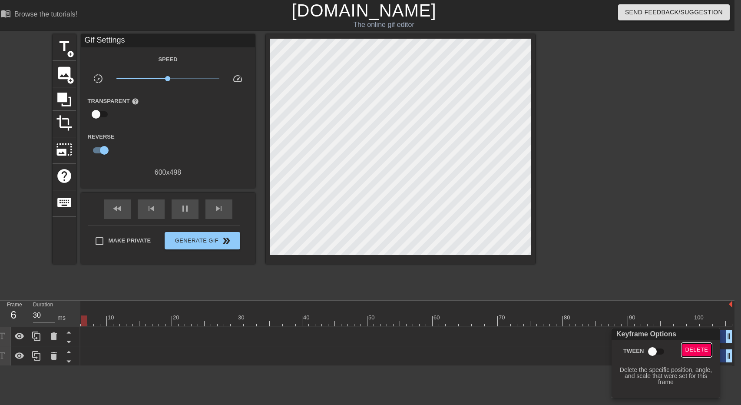
click at [687, 350] on span "Delete" at bounding box center [696, 350] width 23 height 10
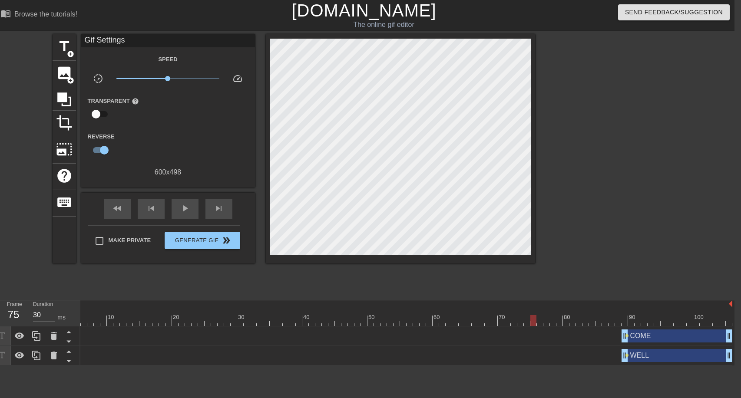
click at [536, 312] on div at bounding box center [533, 314] width 7 height 11
click at [104, 150] on input "checkbox" at bounding box center [104, 150] width 50 height 17
checkbox input "false"
click at [99, 116] on input "checkbox" at bounding box center [96, 114] width 50 height 17
click at [99, 116] on input "checkbox" at bounding box center [104, 114] width 50 height 17
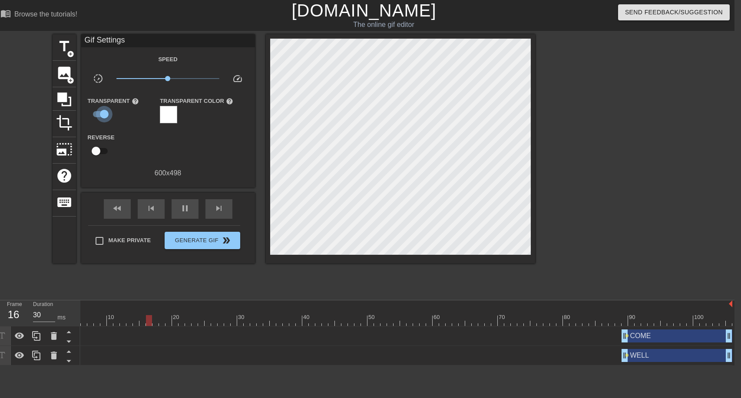
checkbox input "false"
click at [63, 46] on span "title" at bounding box center [64, 46] width 17 height 17
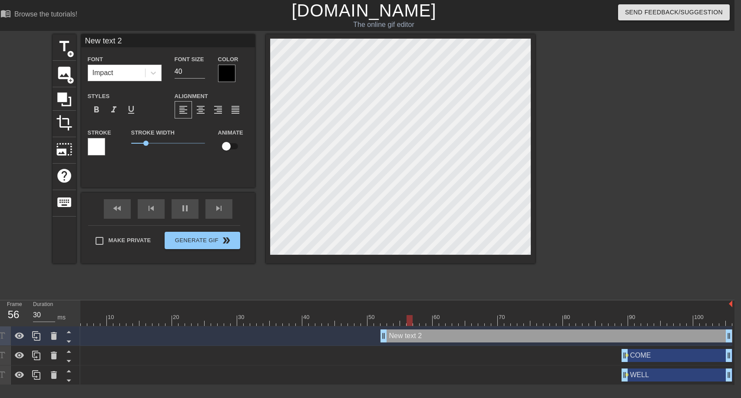
click at [652, 354] on div "COME drag_handle drag_handle" at bounding box center [677, 355] width 111 height 13
type input "COME"
type input "45"
checkbox input "true"
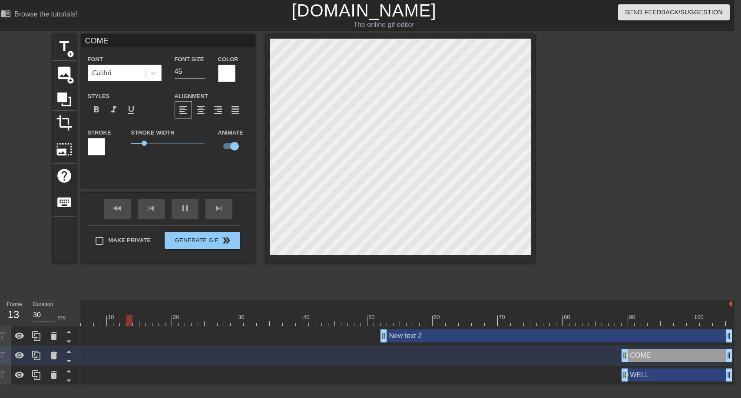
click at [662, 373] on div "WELL drag_handle drag_handle" at bounding box center [677, 375] width 111 height 13
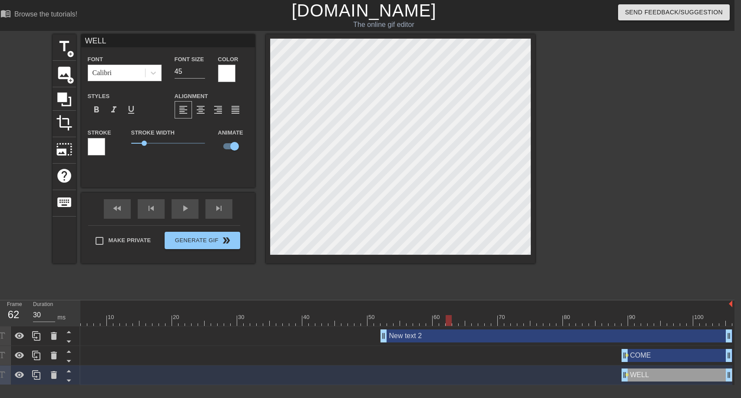
click at [516, 335] on div "New text 2 drag_handle drag_handle" at bounding box center [557, 336] width 352 height 13
type input "New text 2"
type input "40"
checkbox input "false"
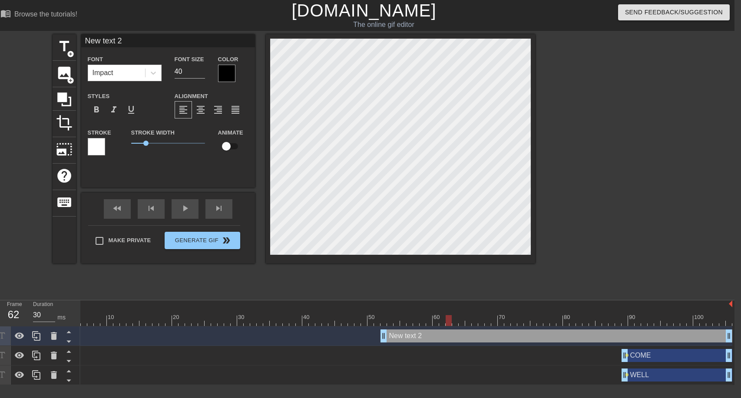
drag, startPoint x: 537, startPoint y: 334, endPoint x: 527, endPoint y: 335, distance: 10.1
click at [527, 335] on div "New text 2 drag_handle drag_handle" at bounding box center [557, 336] width 352 height 13
click at [52, 334] on icon at bounding box center [54, 336] width 6 height 8
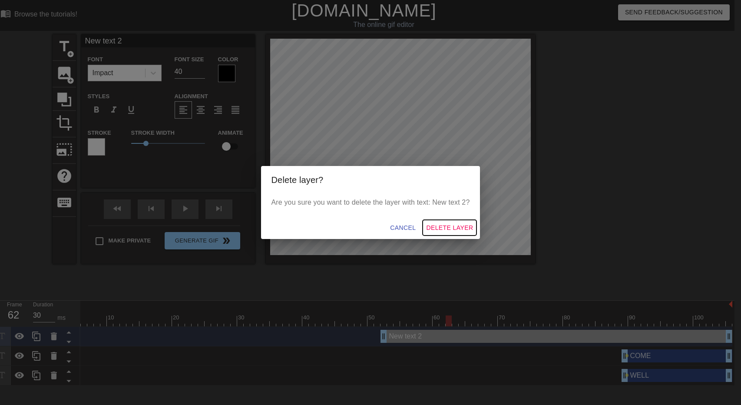
click at [442, 230] on span "Delete Layer" at bounding box center [449, 227] width 47 height 11
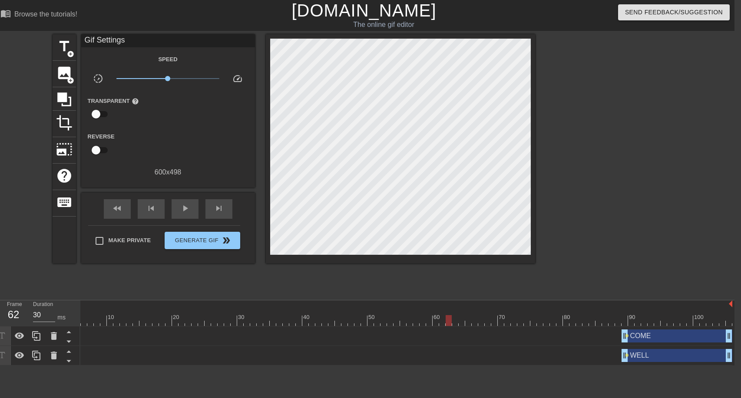
click at [673, 335] on div "COME drag_handle drag_handle" at bounding box center [677, 336] width 111 height 13
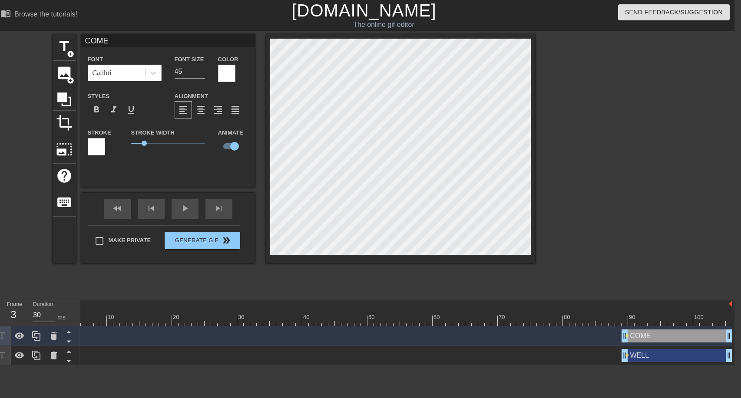
click at [625, 323] on div at bounding box center [390, 320] width 684 height 11
click at [230, 76] on div at bounding box center [226, 73] width 17 height 17
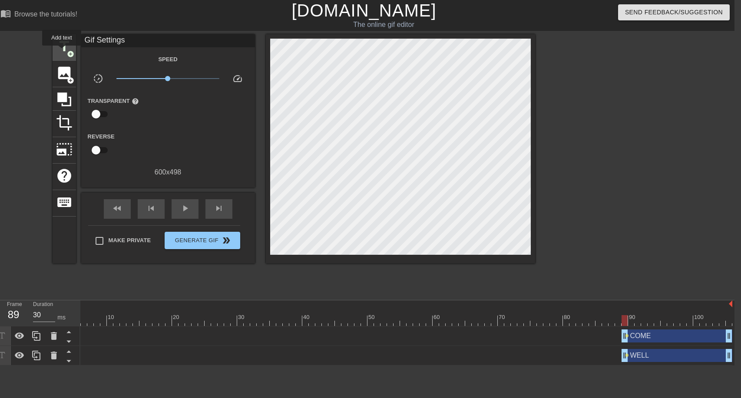
click at [62, 51] on span "title" at bounding box center [64, 46] width 17 height 17
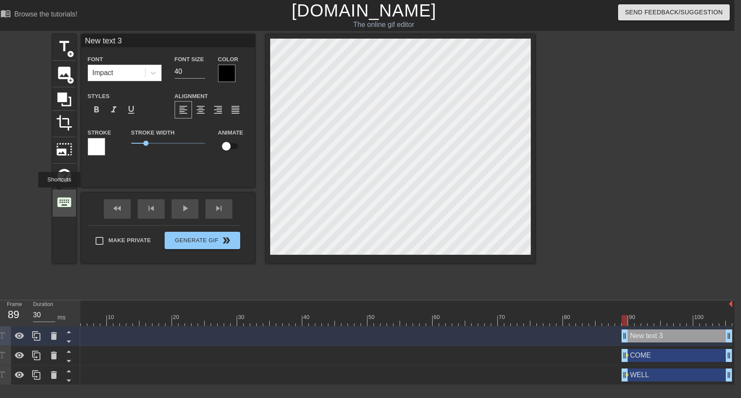
click at [59, 194] on span "keyboard" at bounding box center [64, 202] width 17 height 17
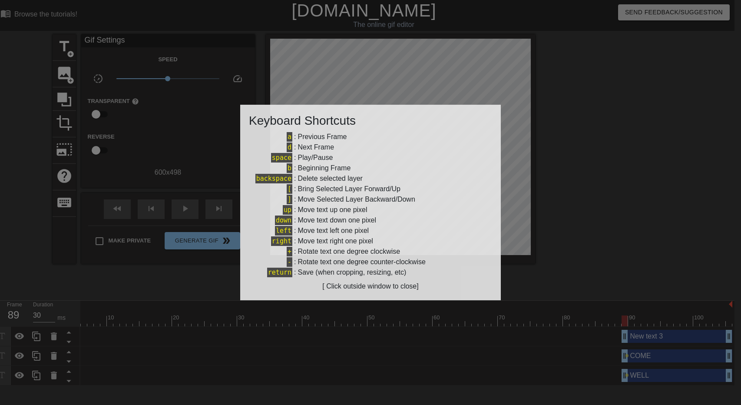
click at [553, 158] on div at bounding box center [370, 202] width 741 height 405
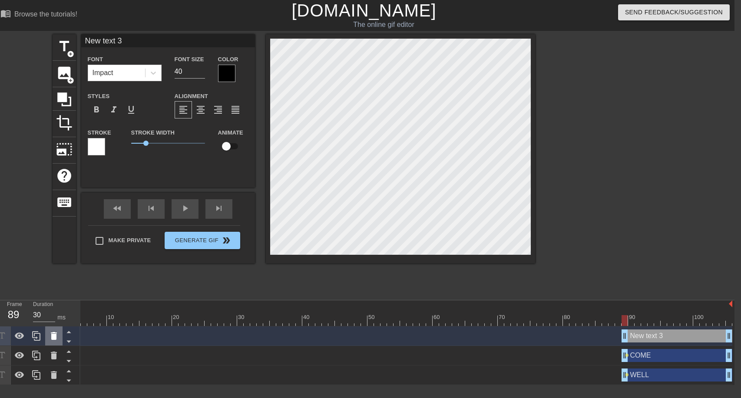
click at [50, 337] on icon at bounding box center [54, 336] width 10 height 10
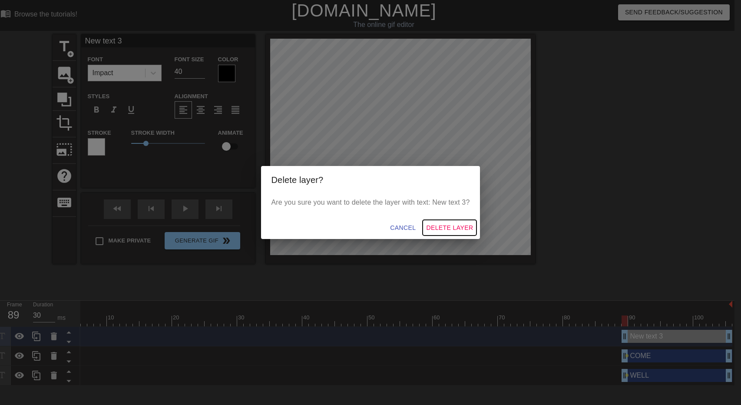
drag, startPoint x: 458, startPoint y: 220, endPoint x: 458, endPoint y: 226, distance: 5.6
click at [458, 226] on button "Delete Layer" at bounding box center [450, 228] width 54 height 16
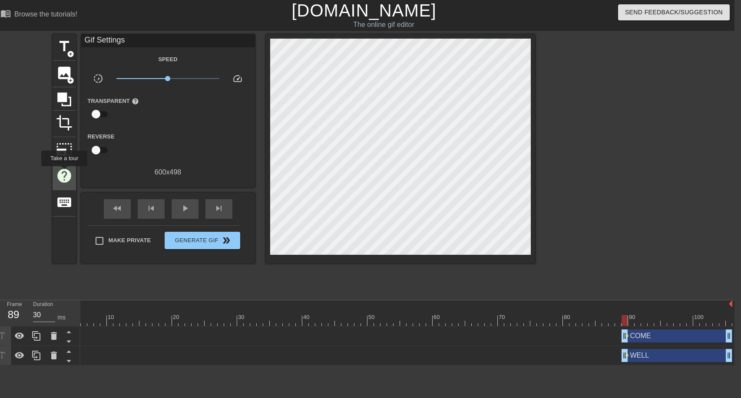
click at [64, 172] on span "help" at bounding box center [64, 176] width 17 height 17
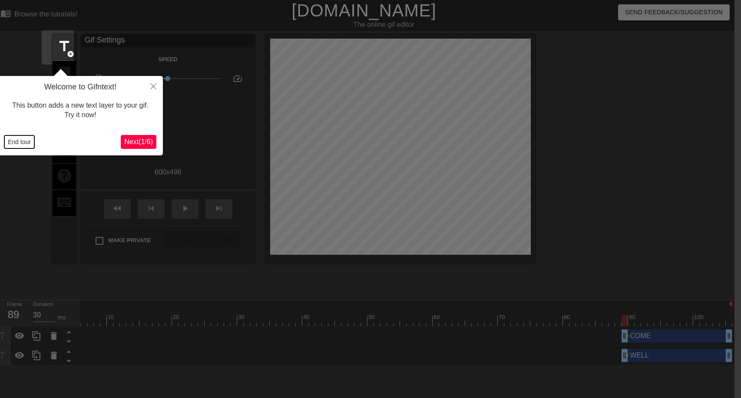
click at [34, 143] on button "End tour" at bounding box center [19, 142] width 30 height 13
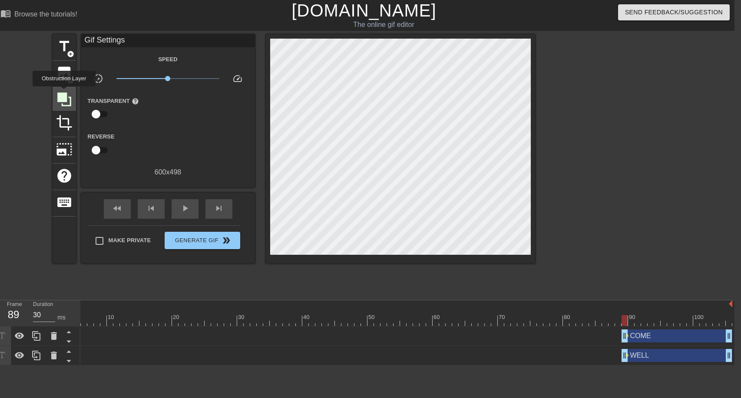
click at [64, 93] on icon at bounding box center [64, 100] width 14 height 14
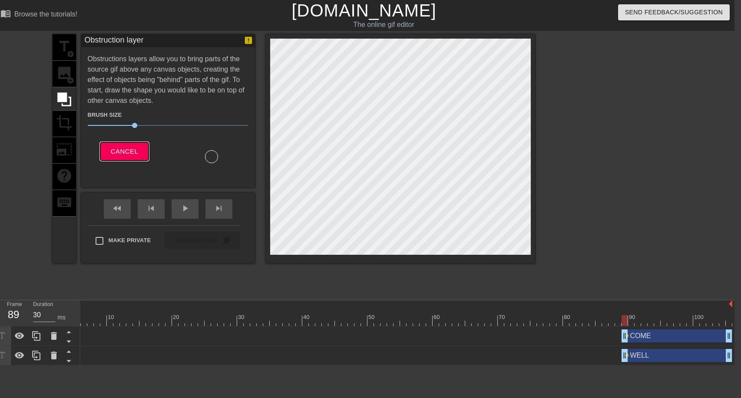
click at [114, 144] on button "Cancel" at bounding box center [124, 151] width 48 height 18
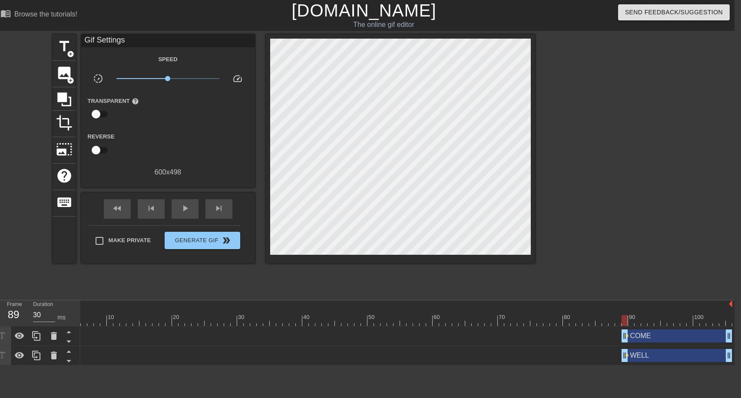
click at [645, 337] on div "COME drag_handle drag_handle" at bounding box center [677, 336] width 111 height 13
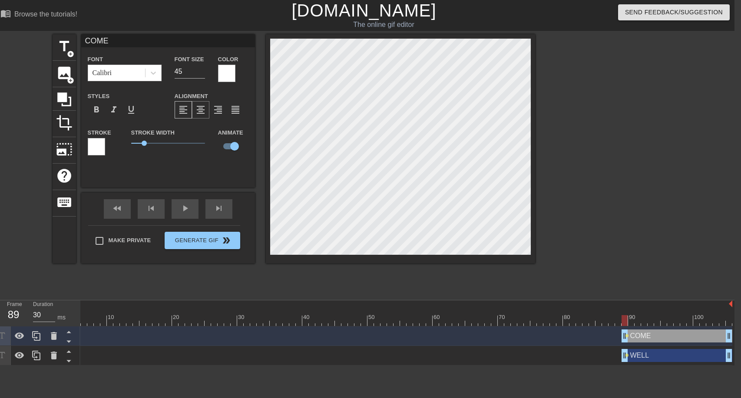
click at [197, 112] on span "format_align_center" at bounding box center [200, 110] width 10 height 10
click at [187, 111] on span "format_align_left" at bounding box center [183, 110] width 10 height 10
click at [639, 336] on div "COME drag_handle drag_handle" at bounding box center [677, 336] width 111 height 13
drag, startPoint x: 186, startPoint y: 74, endPoint x: 173, endPoint y: 74, distance: 13.0
click at [173, 74] on div "Font Size 45" at bounding box center [189, 68] width 43 height 28
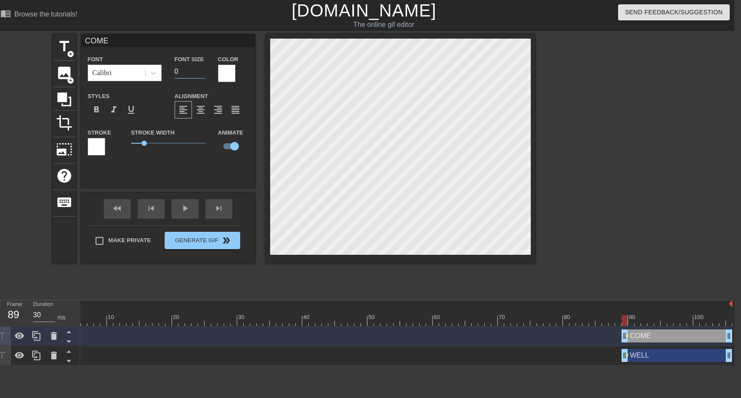
type input "0"
click at [651, 354] on div "WELL drag_handle drag_handle" at bounding box center [677, 355] width 111 height 13
type input "WELL"
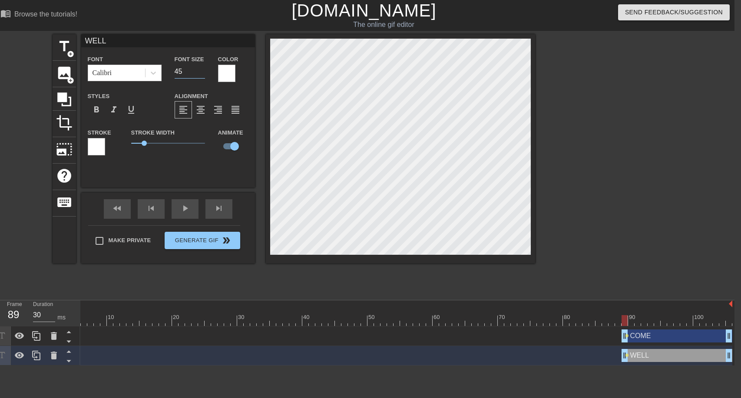
drag, startPoint x: 185, startPoint y: 72, endPoint x: 173, endPoint y: 72, distance: 12.2
click at [173, 72] on div "Font Size 45" at bounding box center [189, 68] width 43 height 28
type input "0"
click at [649, 336] on div "COME drag_handle drag_handle" at bounding box center [677, 336] width 111 height 13
type input "COME"
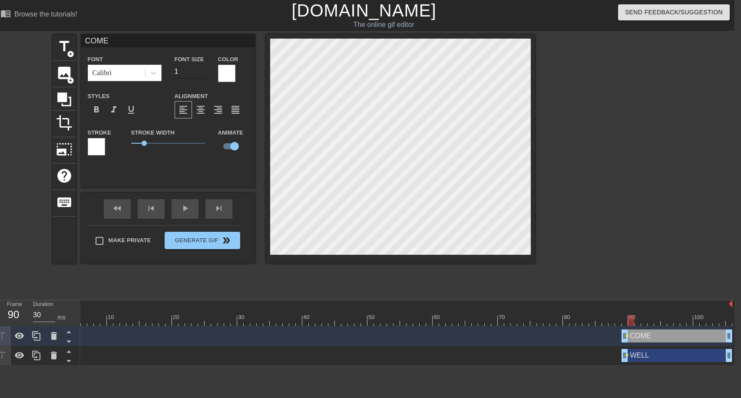
click at [202, 68] on input "1" at bounding box center [190, 72] width 30 height 14
click at [202, 68] on input "2" at bounding box center [190, 72] width 30 height 14
click at [202, 68] on input "3" at bounding box center [190, 72] width 30 height 14
click at [202, 68] on input "4" at bounding box center [190, 72] width 30 height 14
click at [202, 68] on input "5" at bounding box center [190, 72] width 30 height 14
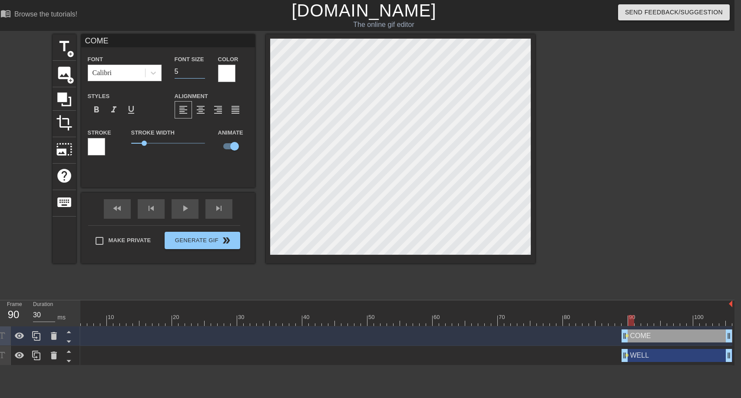
click at [632, 318] on div at bounding box center [631, 320] width 6 height 11
click at [637, 321] on div at bounding box center [390, 320] width 684 height 11
click at [202, 69] on input "6" at bounding box center [190, 72] width 30 height 14
click at [202, 69] on input "7" at bounding box center [190, 72] width 30 height 14
click at [202, 69] on input "8" at bounding box center [190, 72] width 30 height 14
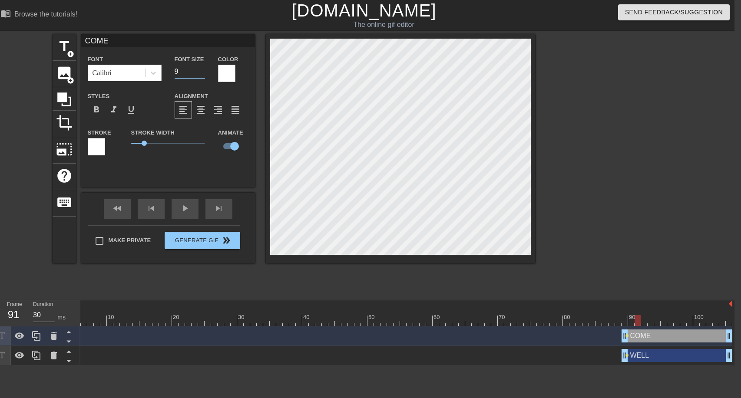
click at [202, 69] on input "9" at bounding box center [190, 72] width 30 height 14
click at [202, 69] on input "10" at bounding box center [190, 72] width 30 height 14
click at [643, 324] on div at bounding box center [390, 320] width 684 height 11
click at [201, 69] on input "11" at bounding box center [190, 72] width 30 height 14
click at [201, 69] on input "12" at bounding box center [190, 72] width 30 height 14
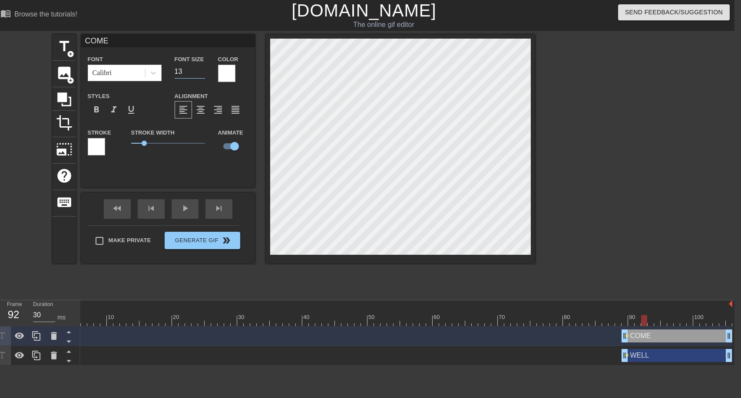
click at [201, 69] on input "13" at bounding box center [190, 72] width 30 height 14
click at [201, 69] on input "14" at bounding box center [190, 72] width 30 height 14
click at [202, 69] on input "15" at bounding box center [190, 72] width 30 height 14
click at [651, 323] on div at bounding box center [390, 320] width 684 height 11
click at [198, 69] on input "15" at bounding box center [190, 72] width 30 height 14
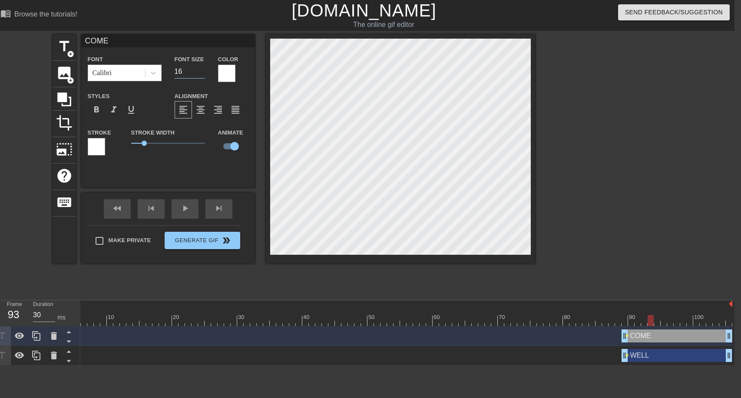
click at [201, 70] on input "16" at bounding box center [190, 72] width 30 height 14
click at [201, 70] on input "17" at bounding box center [190, 72] width 30 height 14
click at [201, 70] on input "18" at bounding box center [190, 72] width 30 height 14
click at [201, 70] on input "19" at bounding box center [190, 72] width 30 height 14
type input "20"
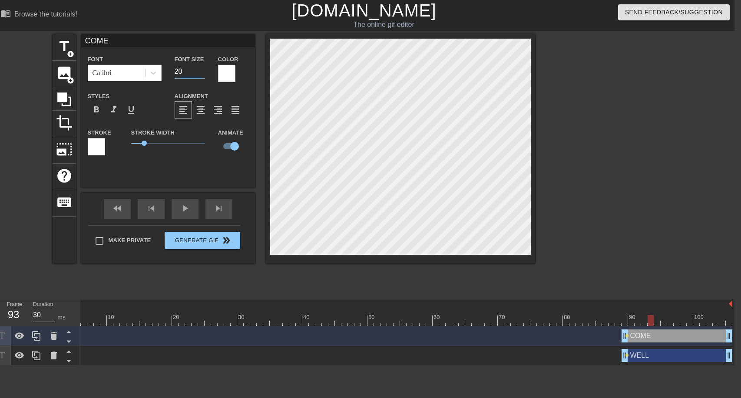
click at [201, 70] on input "20" at bounding box center [190, 72] width 30 height 14
click at [657, 326] on div "10 20 30 40 50 60 70 80 90 100" at bounding box center [390, 314] width 684 height 26
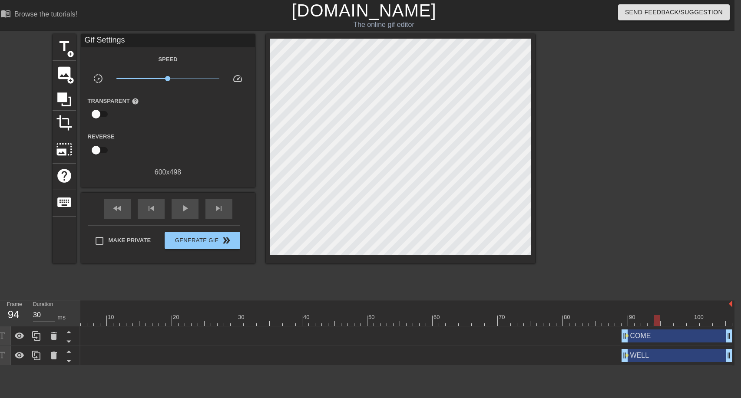
click at [655, 323] on div at bounding box center [390, 320] width 684 height 11
click at [648, 321] on div at bounding box center [390, 320] width 684 height 11
click at [647, 334] on div "COME drag_handle drag_handle" at bounding box center [677, 336] width 111 height 13
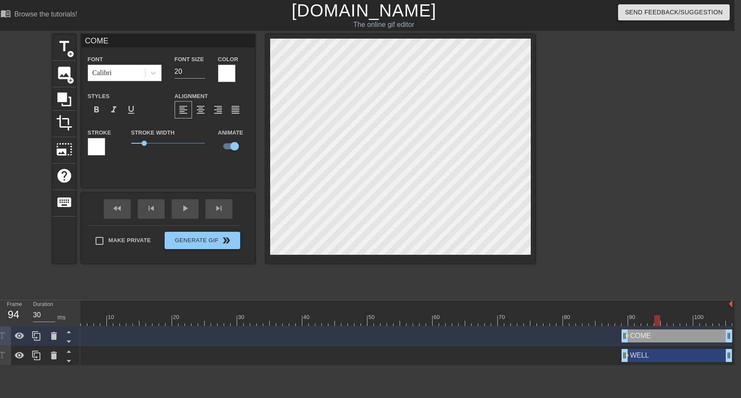
click at [657, 323] on div at bounding box center [390, 320] width 684 height 11
click at [645, 321] on div at bounding box center [390, 320] width 684 height 11
click at [637, 325] on div at bounding box center [390, 320] width 684 height 11
click at [639, 334] on div "COME drag_handle drag_handle" at bounding box center [677, 336] width 111 height 13
click at [645, 338] on div "COME drag_handle drag_handle" at bounding box center [677, 336] width 111 height 13
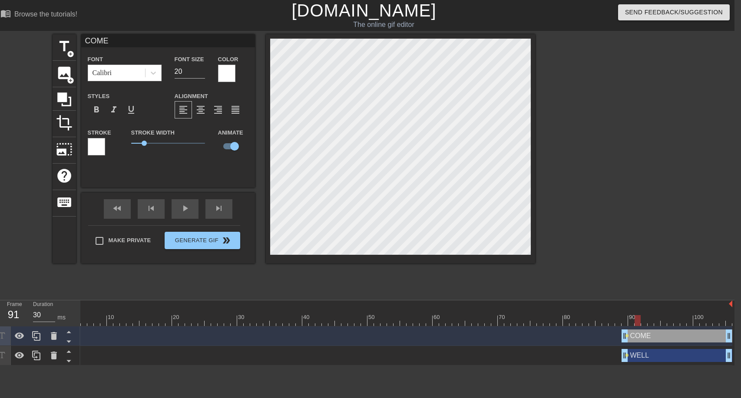
click at [641, 336] on div "COME drag_handle drag_handle" at bounding box center [677, 336] width 111 height 13
drag, startPoint x: 190, startPoint y: 69, endPoint x: 172, endPoint y: 69, distance: 18.2
click at [172, 69] on div "Font Size 20" at bounding box center [189, 68] width 43 height 28
click at [202, 75] on input "19" at bounding box center [190, 72] width 30 height 14
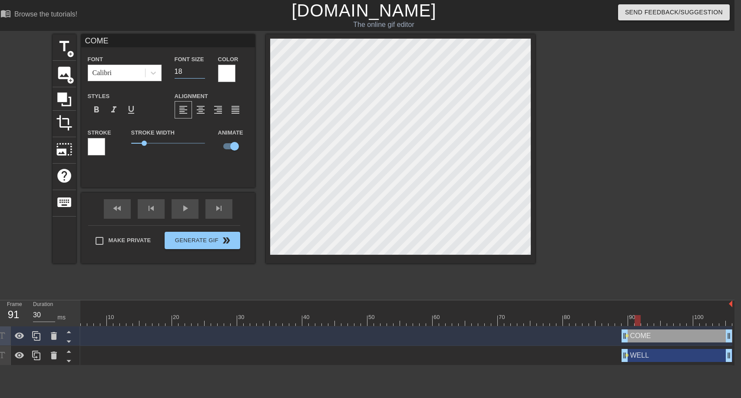
click at [202, 75] on input "18" at bounding box center [190, 72] width 30 height 14
click at [202, 75] on input "17" at bounding box center [190, 72] width 30 height 14
click at [202, 75] on input "7" at bounding box center [190, 72] width 30 height 14
click at [202, 75] on input "6" at bounding box center [190, 72] width 30 height 14
click at [202, 75] on input "5" at bounding box center [190, 72] width 30 height 14
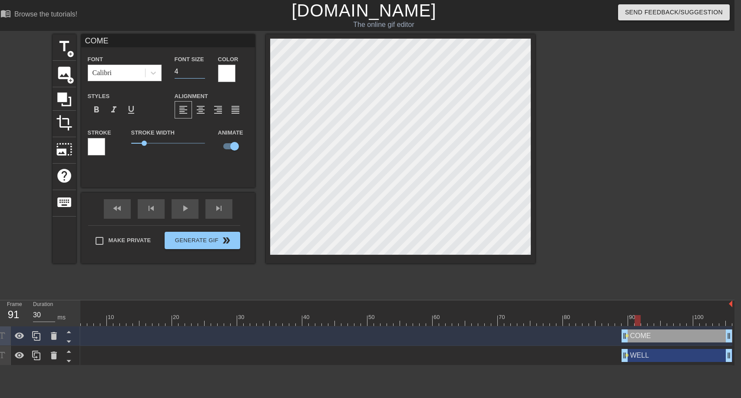
click at [202, 75] on input "4" at bounding box center [190, 72] width 30 height 14
click at [202, 75] on input "3" at bounding box center [190, 72] width 30 height 14
click at [202, 75] on input "2" at bounding box center [190, 72] width 30 height 14
click at [202, 75] on input "1" at bounding box center [190, 72] width 30 height 14
type input "0"
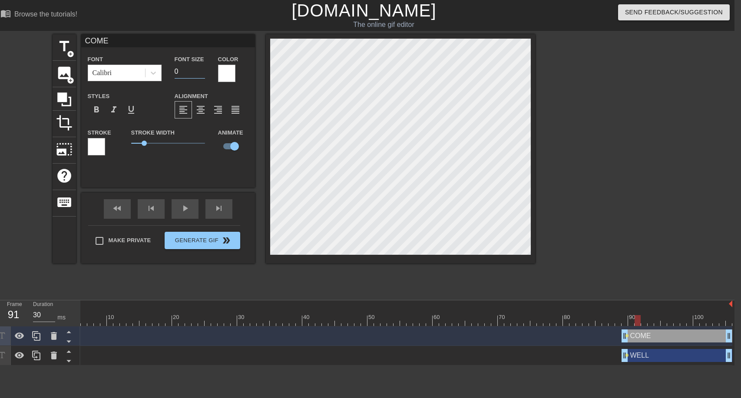
click at [202, 75] on input "0" at bounding box center [190, 72] width 30 height 14
click at [634, 335] on div "COME drag_handle drag_handle" at bounding box center [677, 336] width 111 height 13
click at [626, 321] on div at bounding box center [390, 320] width 684 height 11
click at [632, 322] on div at bounding box center [390, 320] width 684 height 11
click at [627, 321] on div at bounding box center [390, 320] width 684 height 11
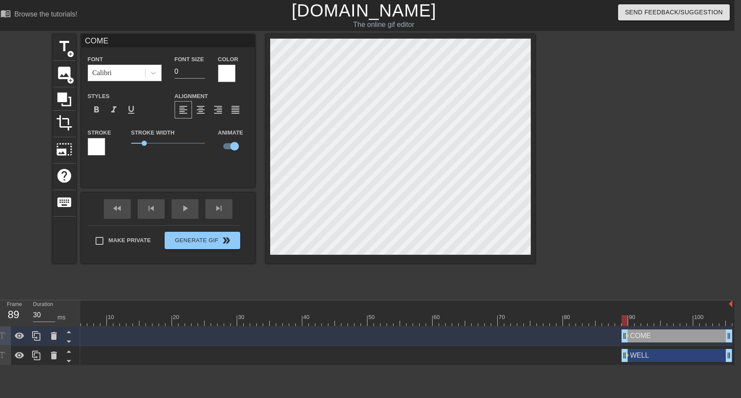
click at [637, 338] on div "COME drag_handle drag_handle" at bounding box center [677, 336] width 111 height 13
click at [632, 334] on div "COME drag_handle drag_handle" at bounding box center [677, 336] width 111 height 13
click at [624, 319] on div at bounding box center [390, 320] width 684 height 11
click at [623, 321] on div at bounding box center [390, 320] width 684 height 11
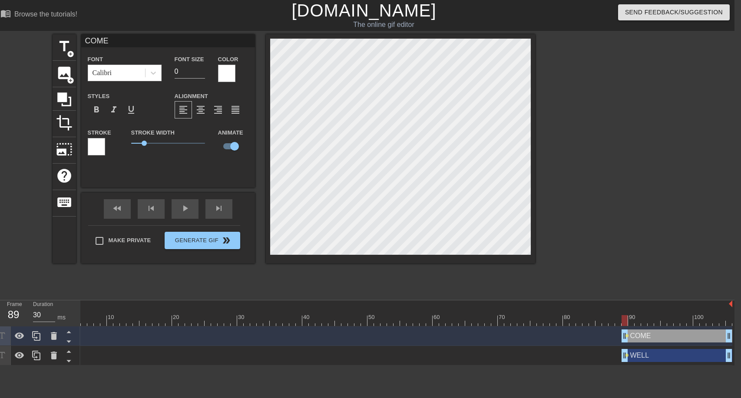
click at [644, 355] on div "WELL drag_handle drag_handle" at bounding box center [677, 355] width 111 height 13
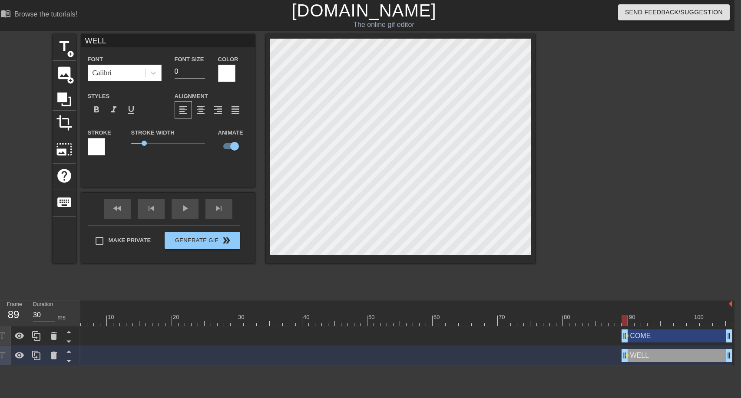
click at [642, 338] on div "COME drag_handle drag_handle" at bounding box center [677, 336] width 111 height 13
type input "COME"
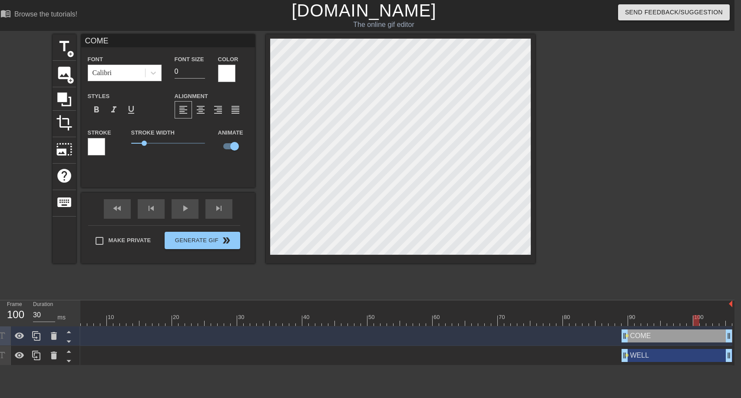
click at [694, 324] on div at bounding box center [390, 320] width 684 height 11
drag, startPoint x: 185, startPoint y: 73, endPoint x: 169, endPoint y: 71, distance: 15.7
click at [169, 71] on div "Font Size 0" at bounding box center [189, 68] width 43 height 28
type input "45"
click at [651, 324] on div at bounding box center [390, 320] width 684 height 11
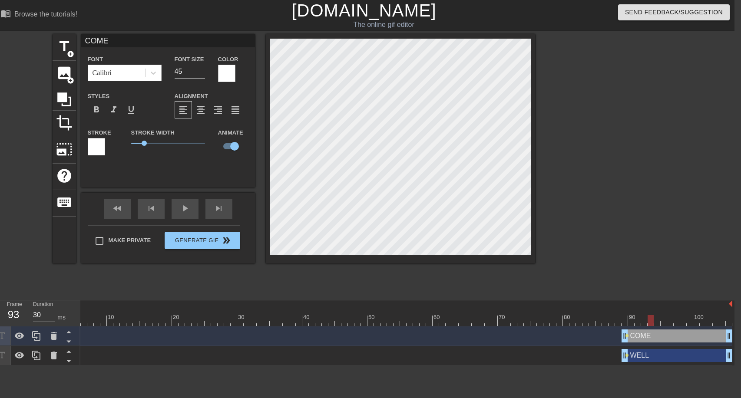
click at [700, 335] on div "COME drag_handle drag_handle" at bounding box center [677, 336] width 111 height 13
click at [695, 322] on div at bounding box center [390, 320] width 684 height 11
click at [695, 322] on div at bounding box center [696, 320] width 6 height 11
click at [231, 135] on label "Animate" at bounding box center [230, 133] width 25 height 9
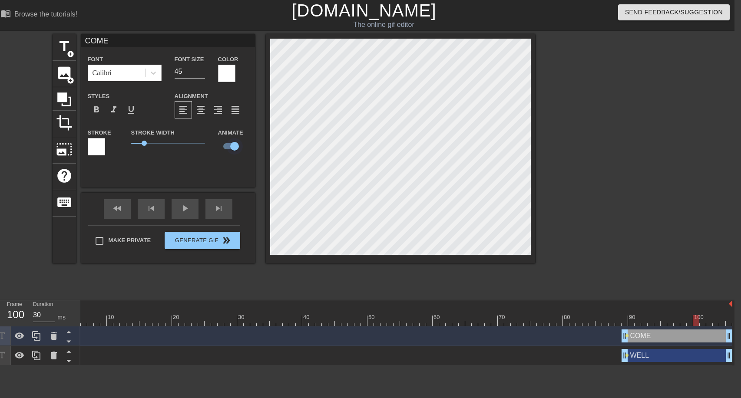
click at [234, 145] on input "checkbox" at bounding box center [235, 146] width 50 height 17
click at [232, 145] on input "checkbox" at bounding box center [227, 146] width 50 height 17
checkbox input "true"
click at [664, 335] on div "COME drag_handle drag_handle" at bounding box center [677, 336] width 111 height 13
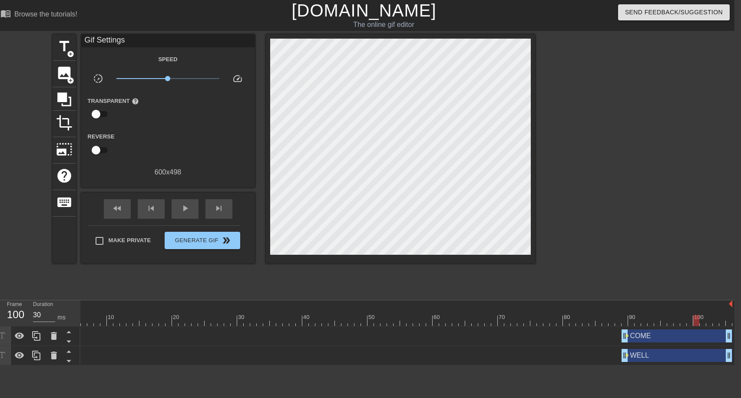
drag, startPoint x: 626, startPoint y: 336, endPoint x: 641, endPoint y: 338, distance: 14.9
click at [641, 338] on div "COME drag_handle drag_handle lens" at bounding box center [390, 336] width 684 height 13
click at [104, 115] on input "checkbox" at bounding box center [96, 114] width 50 height 17
click at [102, 114] on input "checkbox" at bounding box center [104, 114] width 50 height 17
checkbox input "false"
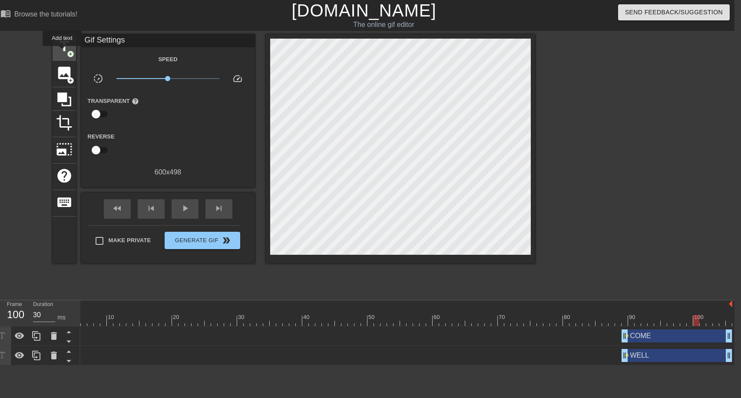
click at [62, 52] on span "title" at bounding box center [64, 46] width 17 height 17
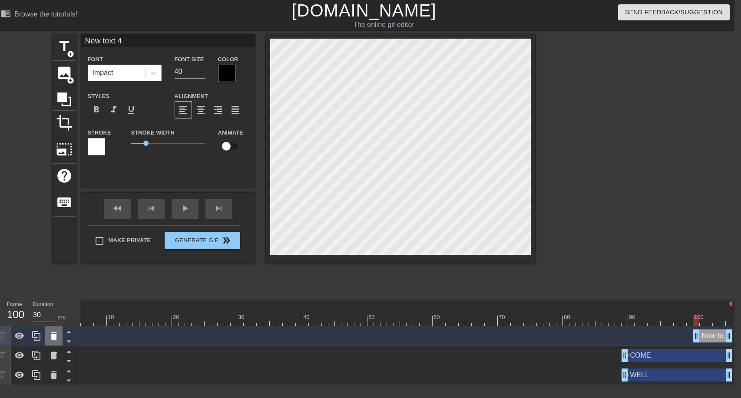
click at [55, 334] on icon at bounding box center [54, 336] width 10 height 10
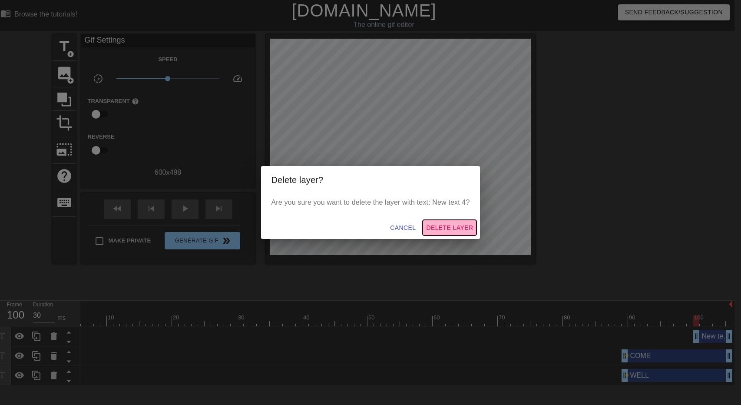
click at [456, 226] on span "Delete Layer" at bounding box center [449, 227] width 47 height 11
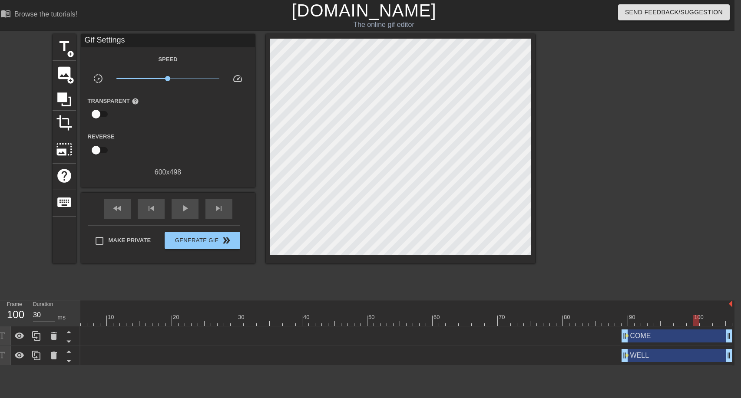
click at [675, 341] on div "COME drag_handle drag_handle" at bounding box center [677, 336] width 111 height 13
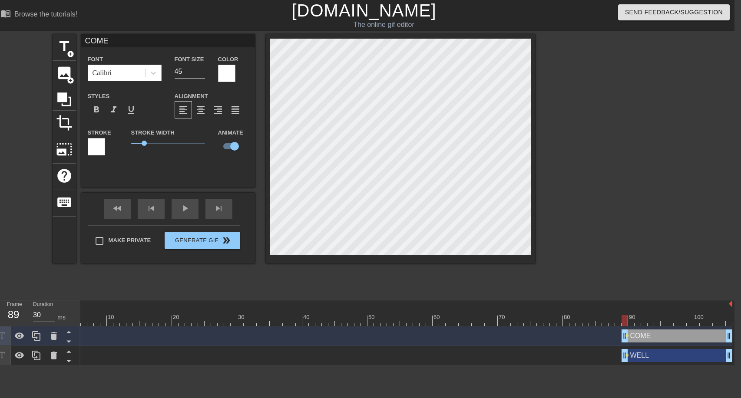
click at [665, 358] on div "WELL drag_handle drag_handle" at bounding box center [677, 355] width 111 height 13
type input "WELL"
type input "0"
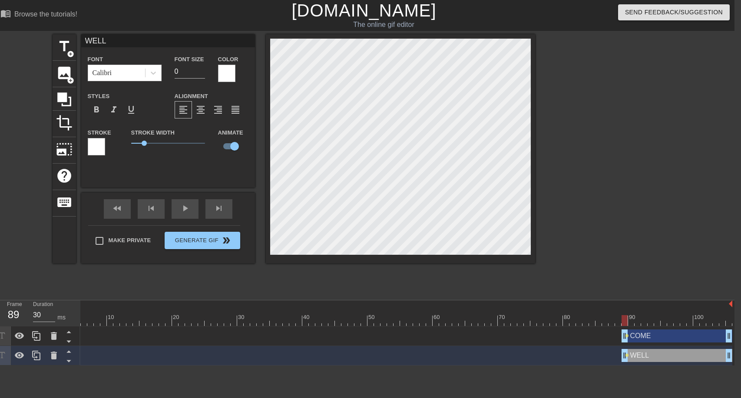
click at [639, 340] on div "COME drag_handle drag_handle" at bounding box center [677, 336] width 111 height 13
type input "COME"
type input "45"
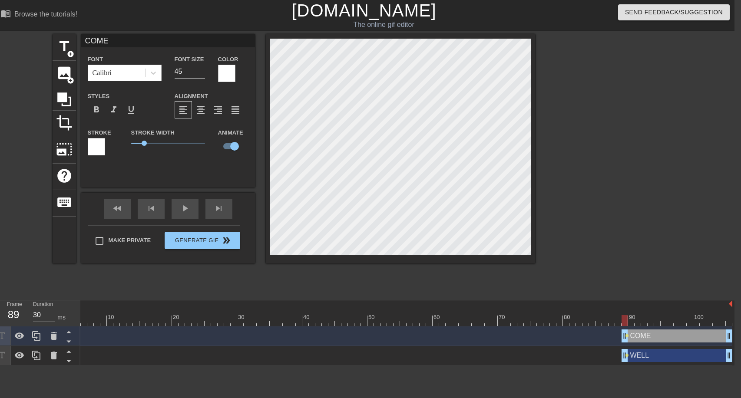
click at [640, 360] on div "WELL drag_handle drag_handle" at bounding box center [677, 355] width 111 height 13
type input "WELL"
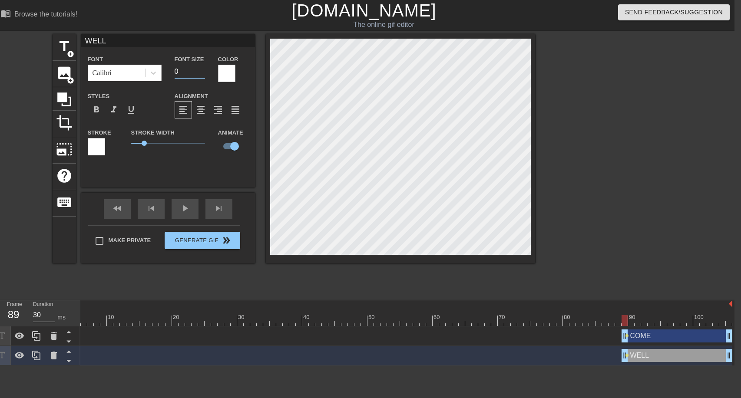
drag, startPoint x: 179, startPoint y: 66, endPoint x: 168, endPoint y: 70, distance: 11.7
click at [169, 70] on div "Font Size 0" at bounding box center [189, 68] width 43 height 28
type input "45"
click at [653, 333] on div "COME drag_handle drag_handle" at bounding box center [677, 336] width 111 height 13
type input "COME"
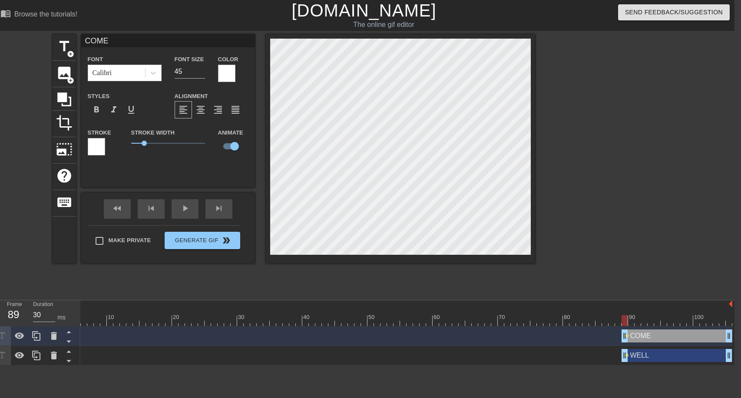
click at [642, 333] on div "COME drag_handle drag_handle" at bounding box center [677, 336] width 111 height 13
click at [623, 320] on div at bounding box center [625, 320] width 6 height 11
click at [614, 319] on div at bounding box center [390, 320] width 684 height 11
click at [624, 322] on div at bounding box center [390, 320] width 684 height 11
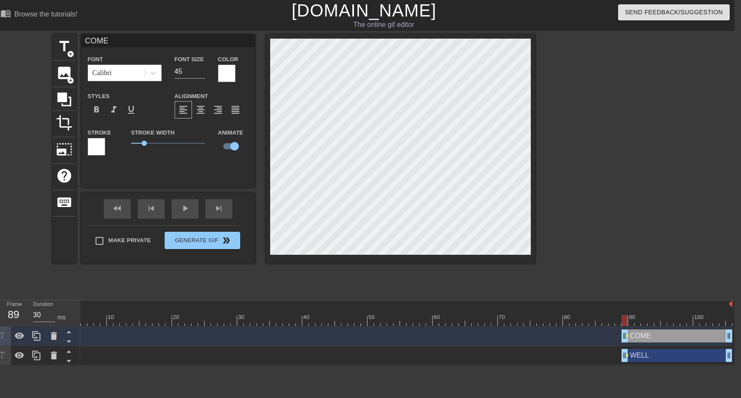
click at [615, 320] on div at bounding box center [390, 320] width 684 height 11
click at [622, 321] on div at bounding box center [390, 320] width 684 height 11
click at [70, 182] on div "help" at bounding box center [64, 177] width 23 height 26
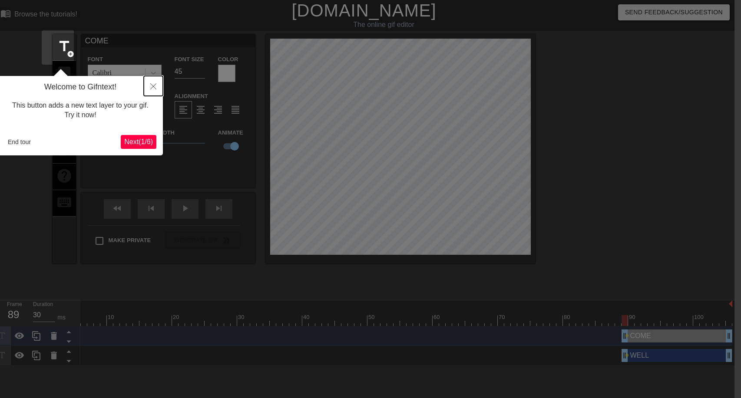
click at [153, 85] on icon "Close" at bounding box center [153, 86] width 6 height 6
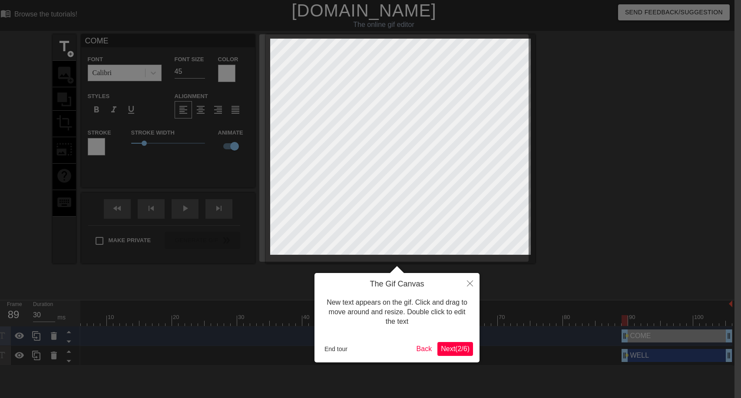
click at [463, 348] on span "Next ( 2 / 6 )" at bounding box center [455, 348] width 29 height 7
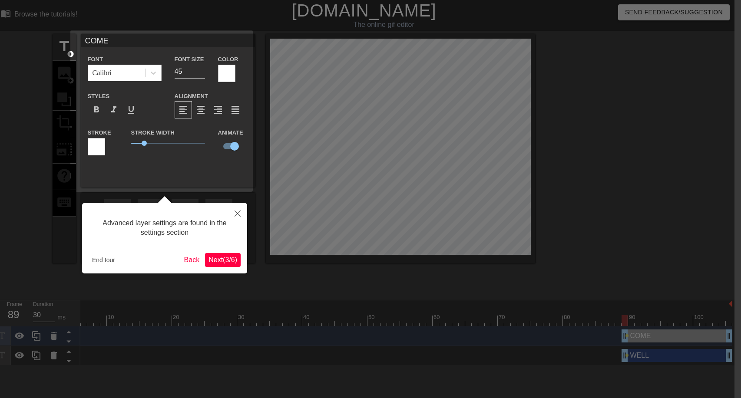
click at [227, 257] on span "Next ( 3 / 6 )" at bounding box center [223, 259] width 29 height 7
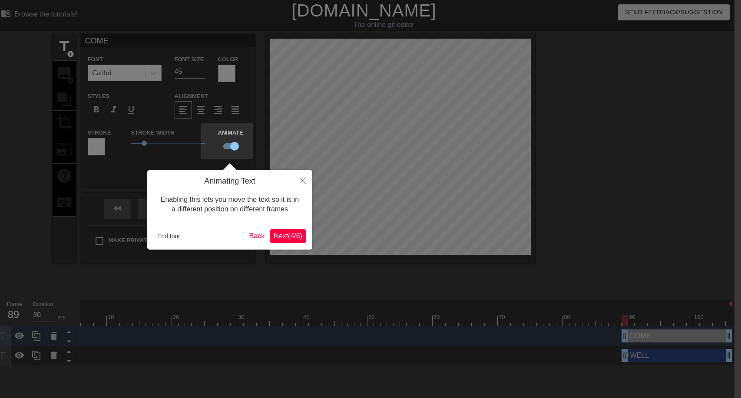
click at [283, 239] on span "Next ( 4 / 6 )" at bounding box center [288, 235] width 29 height 7
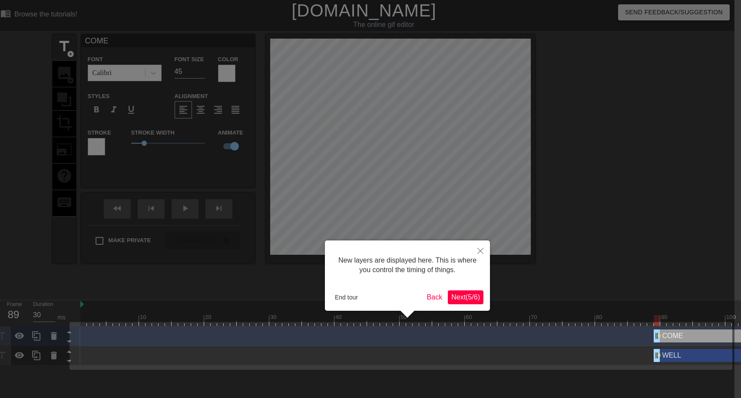
click at [467, 300] on span "Next ( 5 / 6 )" at bounding box center [465, 297] width 29 height 7
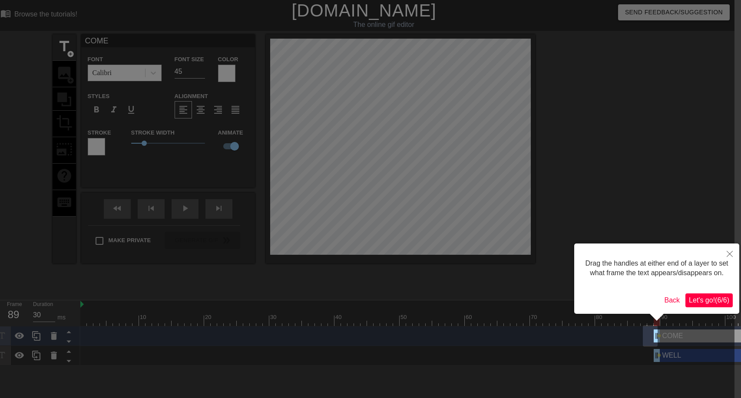
click at [706, 295] on button "Let's go! ( 6 / 6 )" at bounding box center [708, 301] width 47 height 14
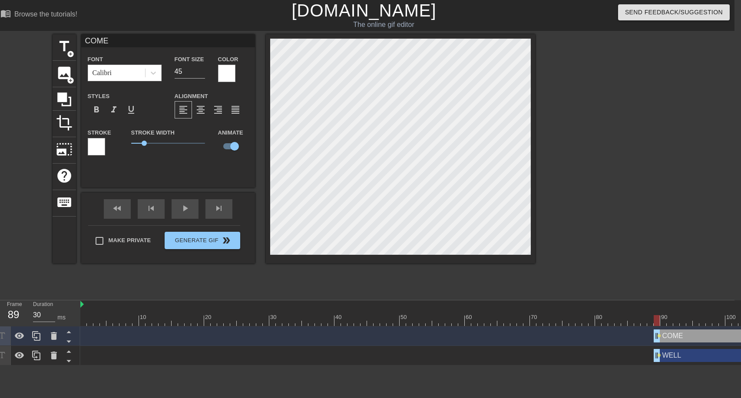
click at [671, 335] on div "COME drag_handle drag_handle" at bounding box center [709, 336] width 111 height 13
click at [669, 335] on div "COME drag_handle drag_handle" at bounding box center [709, 336] width 111 height 13
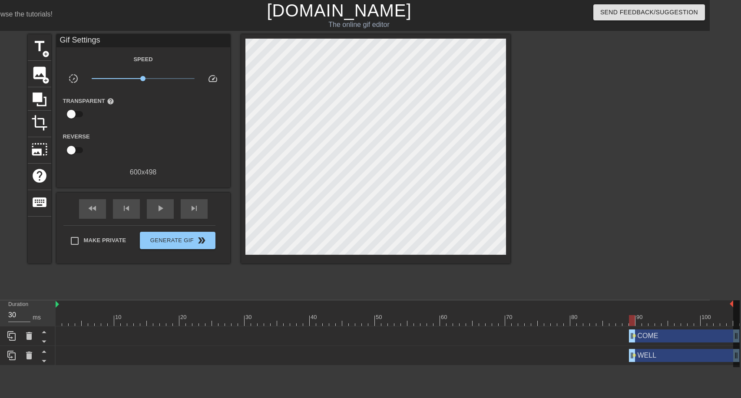
scroll to position [0, 31]
click at [631, 322] on div at bounding box center [632, 320] width 6 height 11
click at [640, 320] on div at bounding box center [398, 320] width 684 height 11
click at [635, 321] on div at bounding box center [398, 320] width 684 height 11
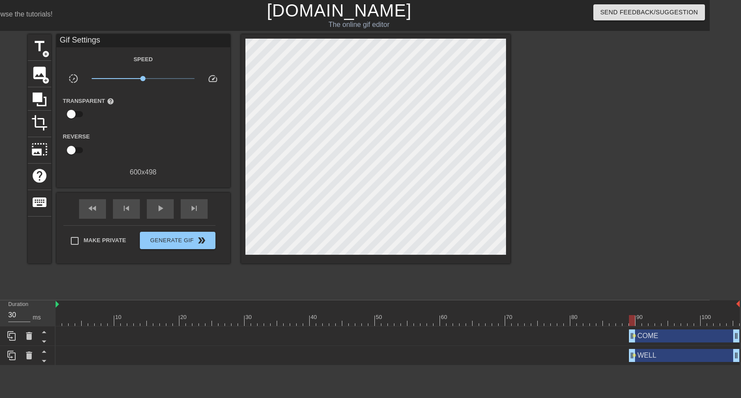
click at [642, 335] on div "COME drag_handle drag_handle" at bounding box center [684, 336] width 111 height 13
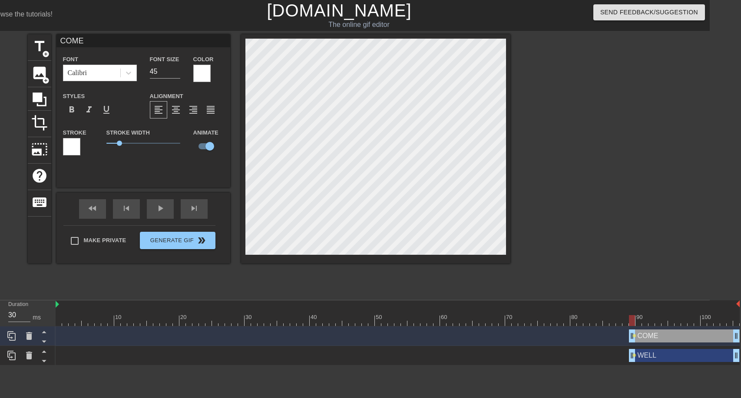
click at [640, 337] on div "COME drag_handle drag_handle" at bounding box center [684, 336] width 111 height 13
drag, startPoint x: 159, startPoint y: 71, endPoint x: 145, endPoint y: 72, distance: 13.5
click at [145, 72] on div "Font Size 45" at bounding box center [164, 68] width 43 height 28
click at [640, 339] on div "COME drag_handle drag_handle" at bounding box center [684, 336] width 111 height 13
click at [640, 324] on div at bounding box center [398, 320] width 684 height 11
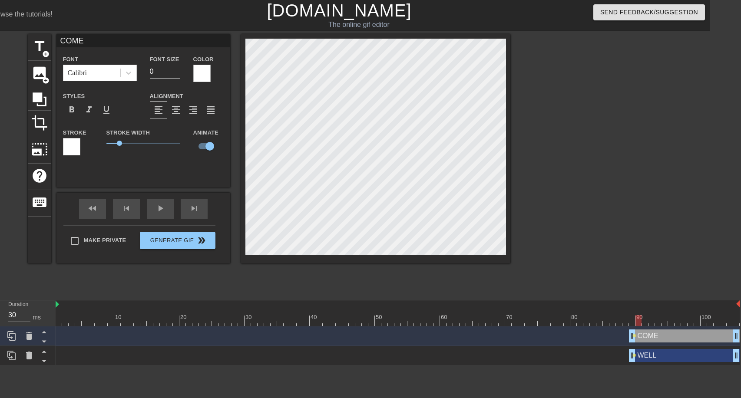
click at [639, 338] on div "COME drag_handle drag_handle" at bounding box center [684, 336] width 111 height 13
click at [178, 68] on input "1" at bounding box center [165, 72] width 30 height 14
click at [178, 68] on input "2" at bounding box center [165, 72] width 30 height 14
click at [178, 68] on input "3" at bounding box center [165, 72] width 30 height 14
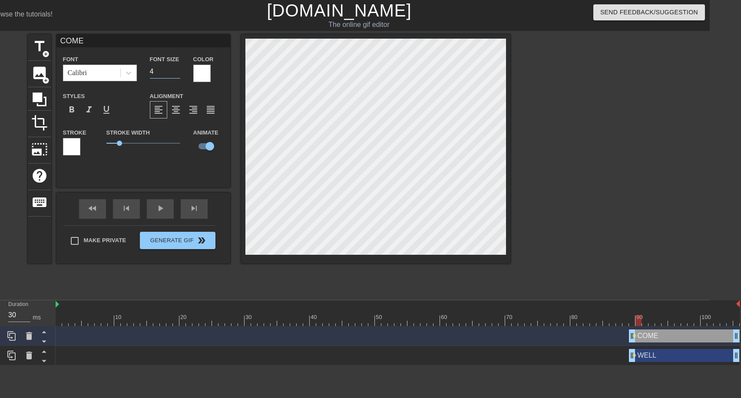
click at [178, 68] on input "4" at bounding box center [165, 72] width 30 height 14
click at [178, 68] on input "5" at bounding box center [165, 72] width 30 height 14
click at [647, 337] on div "COME drag_handle drag_handle" at bounding box center [684, 336] width 111 height 13
click at [644, 321] on div at bounding box center [398, 320] width 684 height 11
click at [646, 336] on div "COME drag_handle drag_handle" at bounding box center [684, 336] width 111 height 13
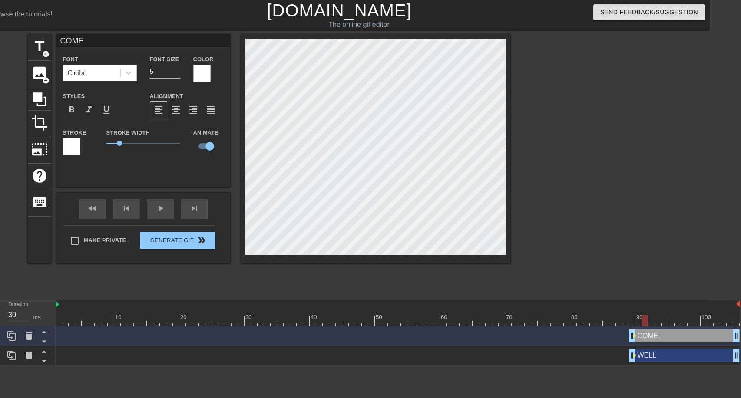
click at [646, 336] on div "COME drag_handle drag_handle" at bounding box center [684, 336] width 111 height 13
click at [636, 323] on div at bounding box center [398, 320] width 684 height 11
click at [641, 338] on div "COME drag_handle drag_handle" at bounding box center [684, 336] width 111 height 13
click at [639, 335] on div "COME drag_handle drag_handle" at bounding box center [684, 336] width 111 height 13
click at [631, 316] on div at bounding box center [398, 320] width 684 height 11
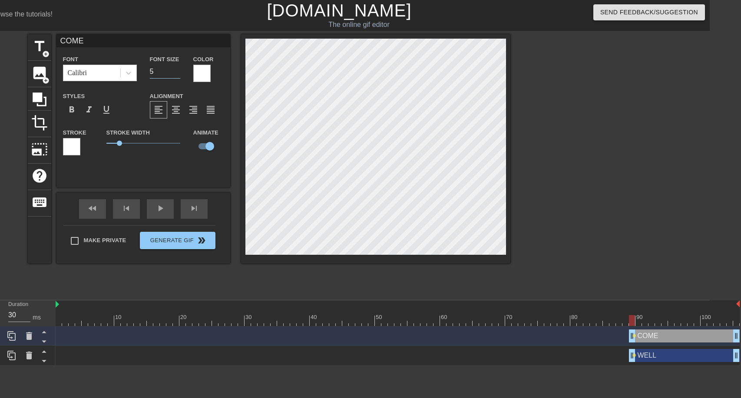
drag, startPoint x: 161, startPoint y: 74, endPoint x: 138, endPoint y: 71, distance: 23.3
click at [138, 71] on div "Font Calibri Font Size 5 Color" at bounding box center [143, 68] width 174 height 28
drag, startPoint x: 159, startPoint y: 74, endPoint x: 149, endPoint y: 71, distance: 9.6
click at [150, 71] on input "0" at bounding box center [165, 72] width 30 height 14
type input "5"
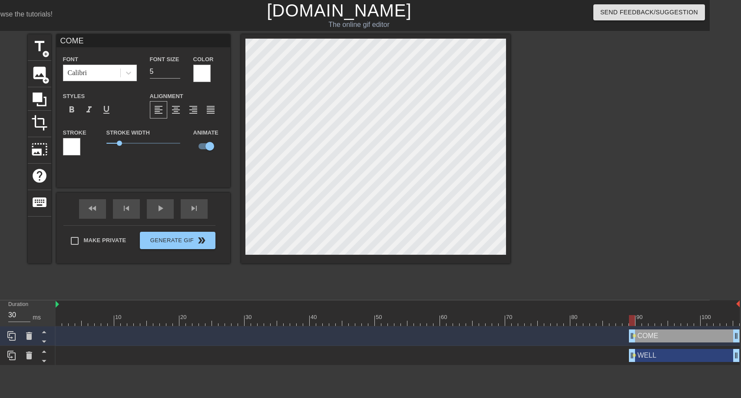
click at [638, 324] on div at bounding box center [398, 320] width 684 height 11
drag, startPoint x: 160, startPoint y: 72, endPoint x: 141, endPoint y: 73, distance: 19.1
click at [141, 73] on div "Font Calibri Font Size 5 Color" at bounding box center [143, 68] width 174 height 28
type input "10"
click at [644, 325] on div at bounding box center [398, 320] width 684 height 11
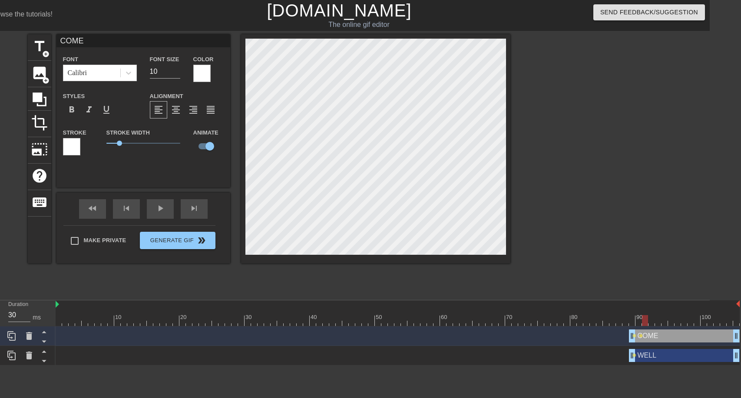
scroll to position [1, 1]
drag, startPoint x: 161, startPoint y: 75, endPoint x: 154, endPoint y: 75, distance: 7.4
click at [154, 75] on input "10" at bounding box center [165, 72] width 30 height 14
type input "15"
click at [651, 321] on div at bounding box center [398, 320] width 684 height 11
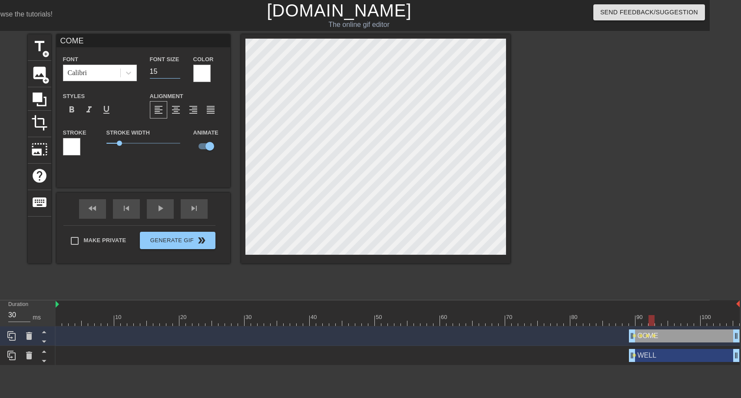
drag, startPoint x: 161, startPoint y: 71, endPoint x: 144, endPoint y: 71, distance: 17.4
click at [144, 71] on div "Font Size 15" at bounding box center [164, 68] width 43 height 28
click at [657, 321] on div at bounding box center [398, 320] width 684 height 11
drag, startPoint x: 161, startPoint y: 72, endPoint x: 155, endPoint y: 72, distance: 6.1
click at [155, 72] on input "20" at bounding box center [165, 72] width 30 height 14
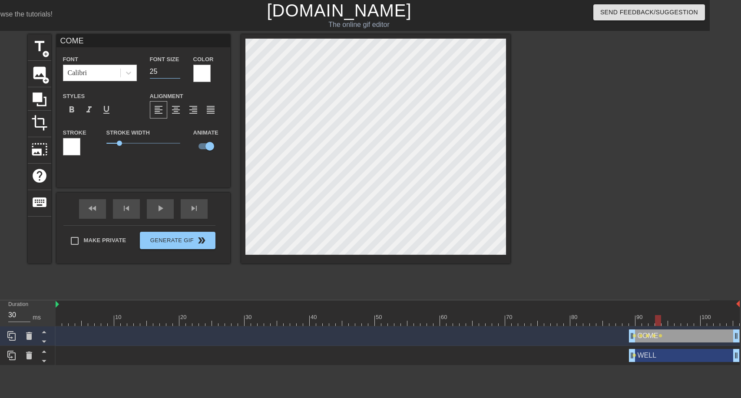
type input "25"
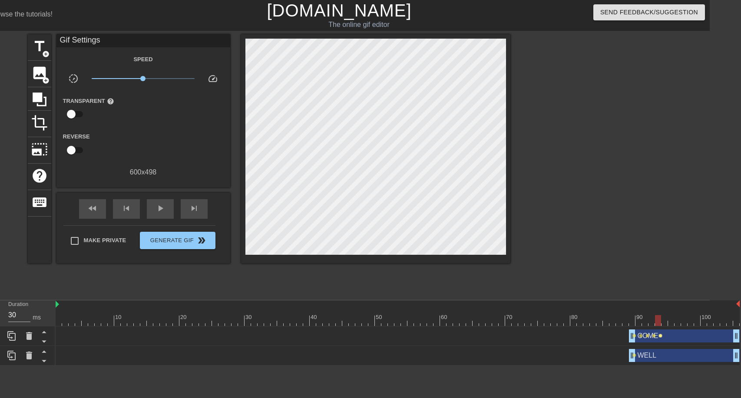
click at [660, 335] on span "lens" at bounding box center [661, 336] width 4 height 4
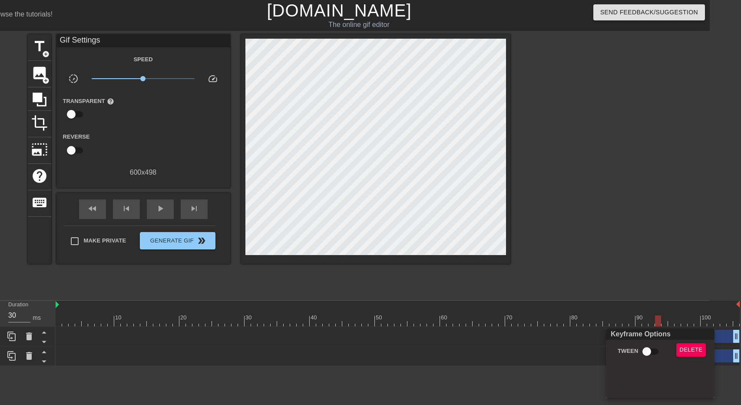
click at [663, 322] on div at bounding box center [370, 202] width 741 height 405
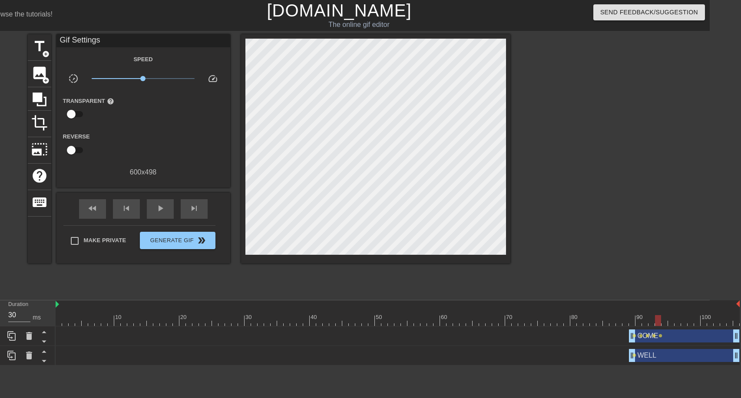
click at [664, 321] on div at bounding box center [398, 320] width 684 height 11
click at [655, 333] on div "COME drag_handle drag_handle" at bounding box center [684, 336] width 111 height 13
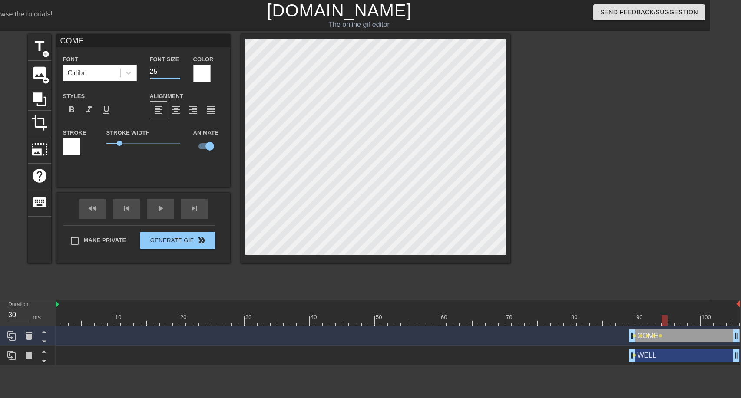
drag, startPoint x: 156, startPoint y: 72, endPoint x: 148, endPoint y: 72, distance: 8.3
click at [148, 72] on div "Font Size 25" at bounding box center [164, 68] width 43 height 28
type input "30"
click at [610, 315] on div at bounding box center [398, 320] width 684 height 11
click at [598, 317] on div at bounding box center [398, 320] width 684 height 11
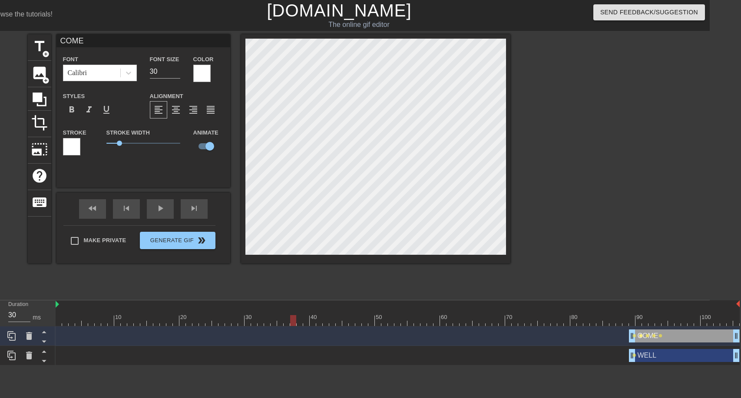
click at [639, 335] on span "lens" at bounding box center [641, 336] width 4 height 4
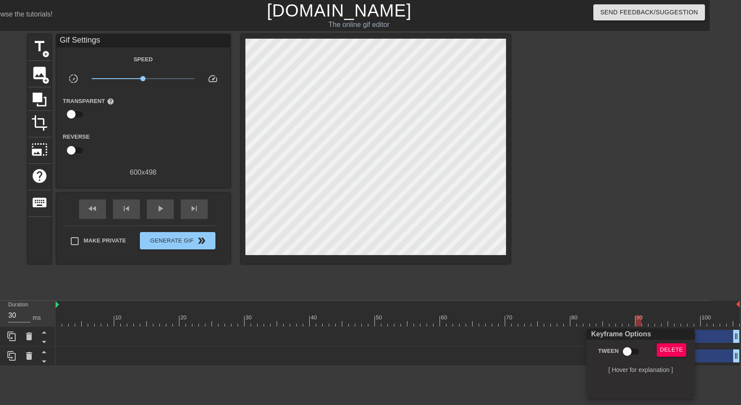
click at [672, 317] on div at bounding box center [370, 202] width 741 height 405
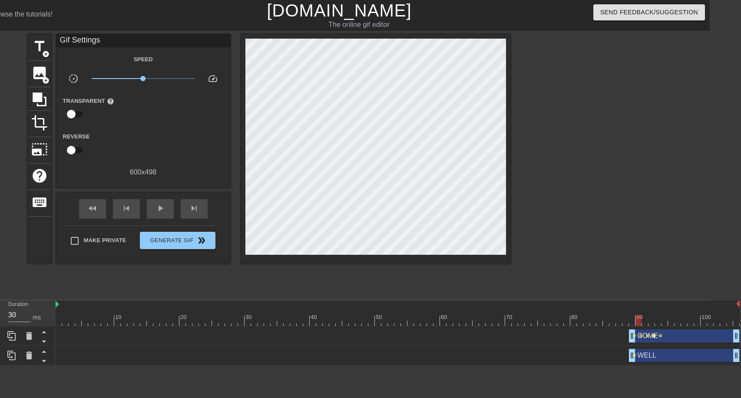
click at [652, 336] on span "lens" at bounding box center [654, 336] width 4 height 4
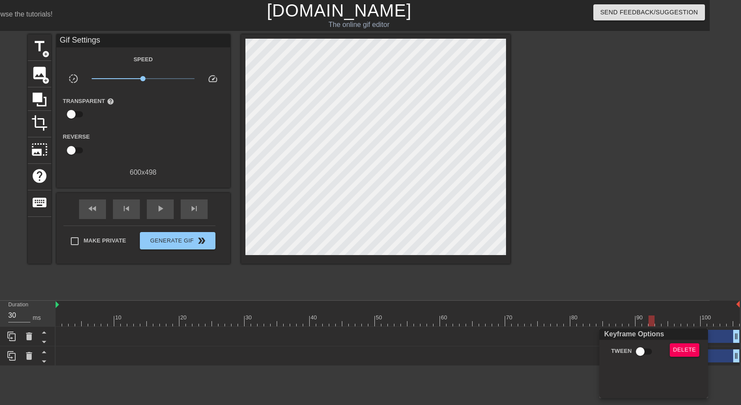
click at [434, 209] on div at bounding box center [370, 202] width 741 height 405
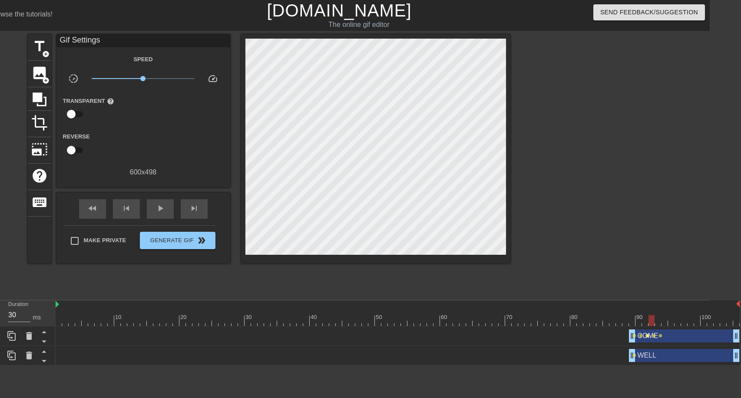
click at [646, 334] on span "lens" at bounding box center [647, 336] width 4 height 4
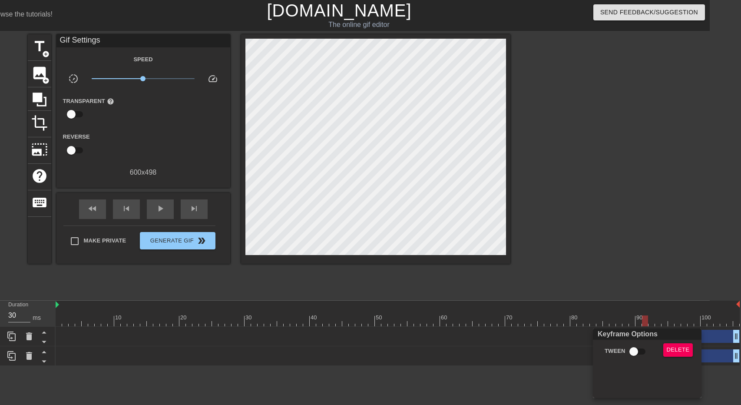
click at [662, 321] on div at bounding box center [370, 202] width 741 height 405
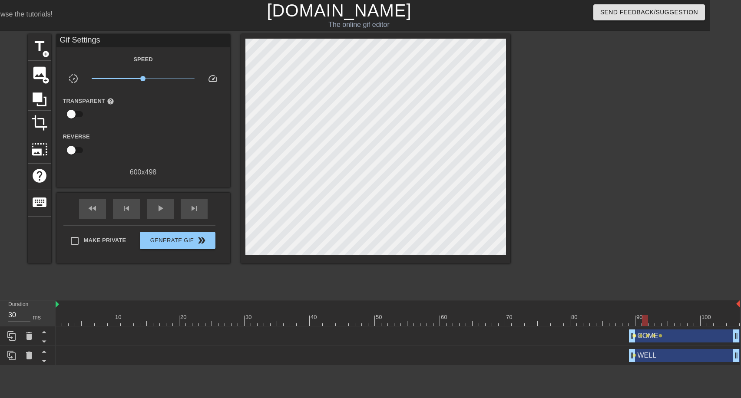
click at [633, 337] on span "lens" at bounding box center [634, 336] width 4 height 4
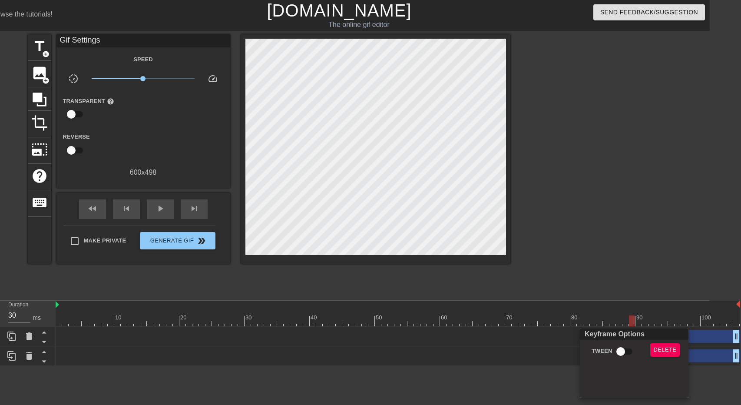
click at [655, 319] on div at bounding box center [370, 202] width 741 height 405
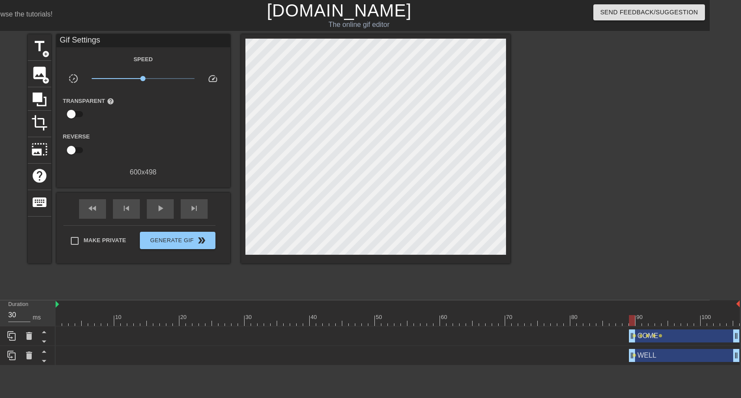
click at [643, 337] on div "COME drag_handle drag_handle" at bounding box center [684, 336] width 111 height 13
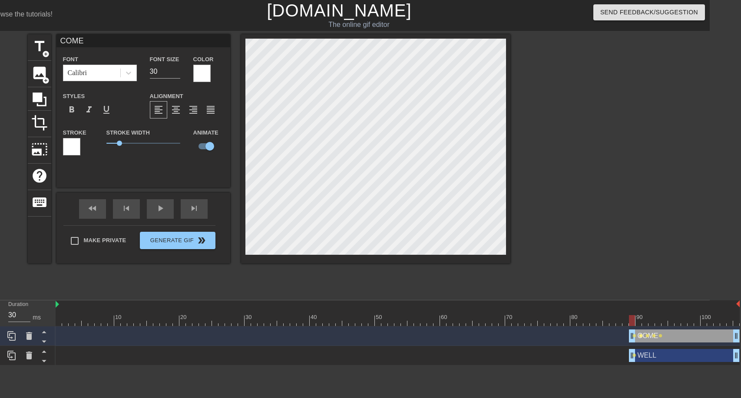
click at [640, 336] on span "lens" at bounding box center [641, 336] width 4 height 4
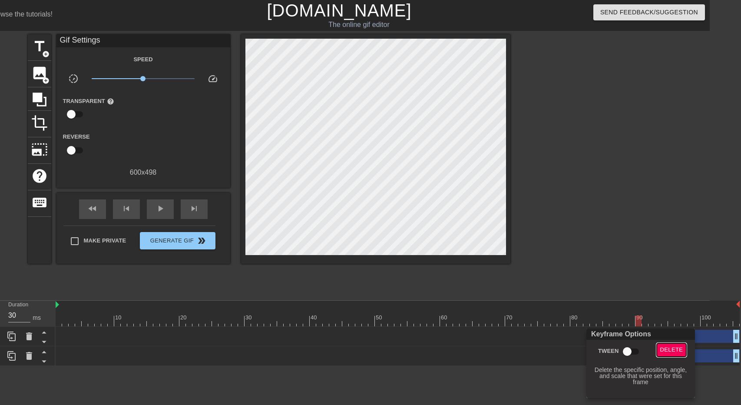
click at [669, 349] on span "Delete" at bounding box center [671, 350] width 23 height 10
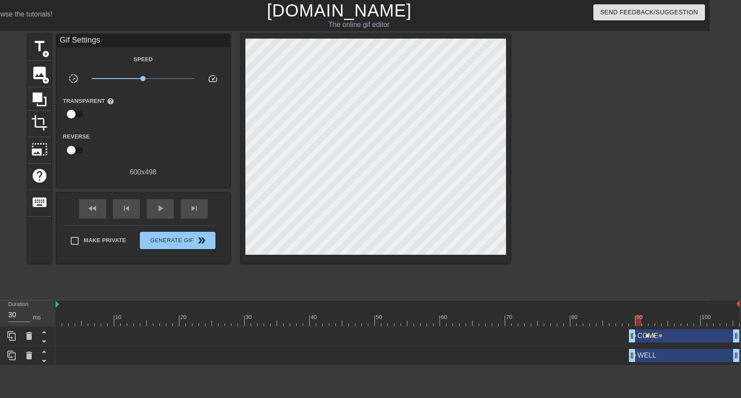
click at [647, 337] on span "lens" at bounding box center [647, 336] width 4 height 4
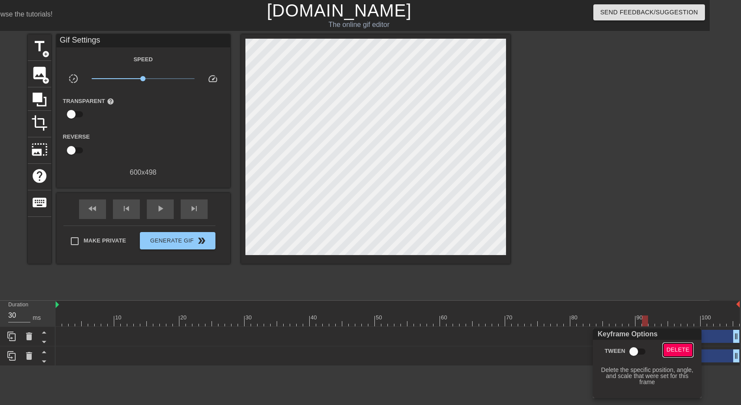
click at [671, 350] on span "Delete" at bounding box center [678, 350] width 23 height 10
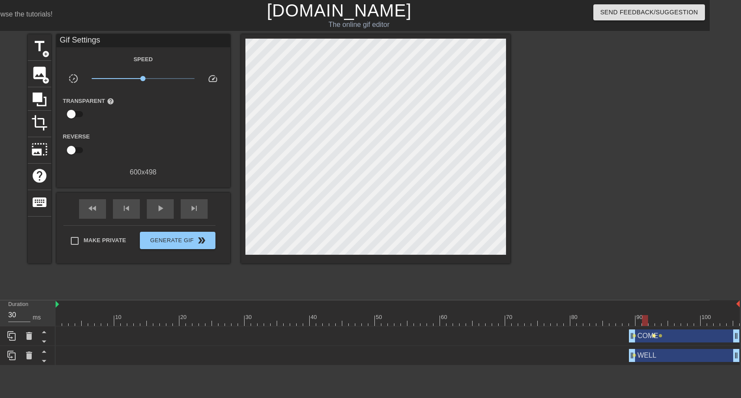
click at [653, 338] on span "lens" at bounding box center [654, 336] width 4 height 4
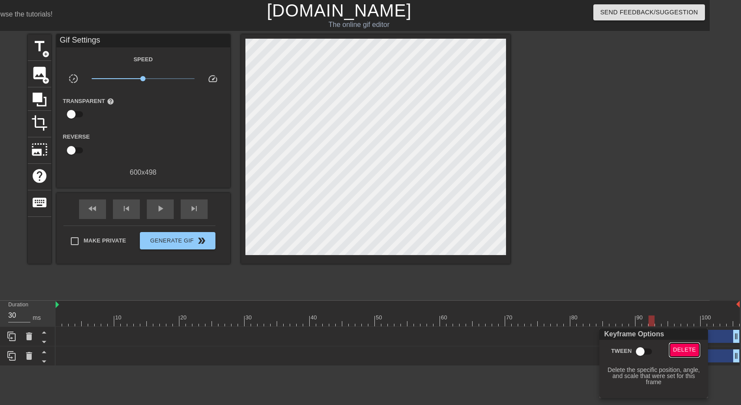
click at [678, 347] on span "Delete" at bounding box center [684, 350] width 23 height 10
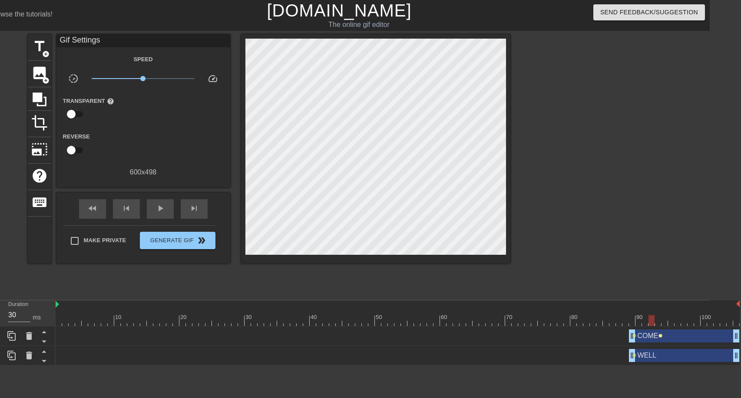
click at [661, 336] on span "lens" at bounding box center [661, 336] width 4 height 4
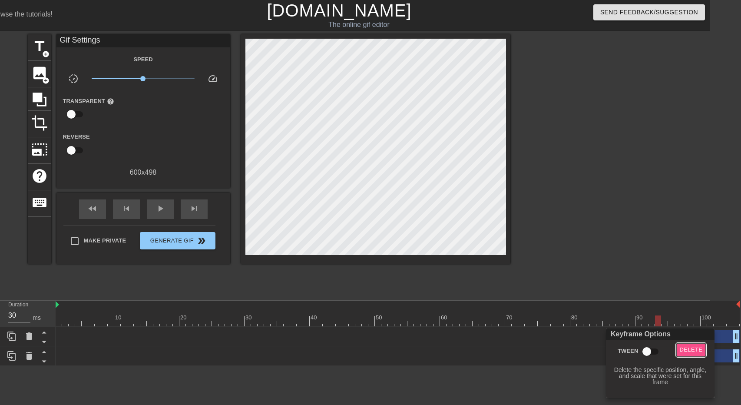
click at [685, 350] on span "Delete" at bounding box center [691, 350] width 23 height 10
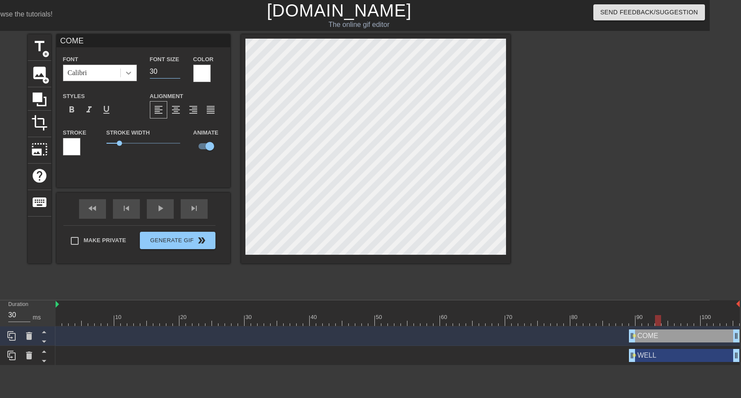
drag, startPoint x: 162, startPoint y: 68, endPoint x: 128, endPoint y: 69, distance: 34.8
click at [128, 69] on div "Font Calibri Font Size 30 Color" at bounding box center [143, 68] width 174 height 28
type input "45"
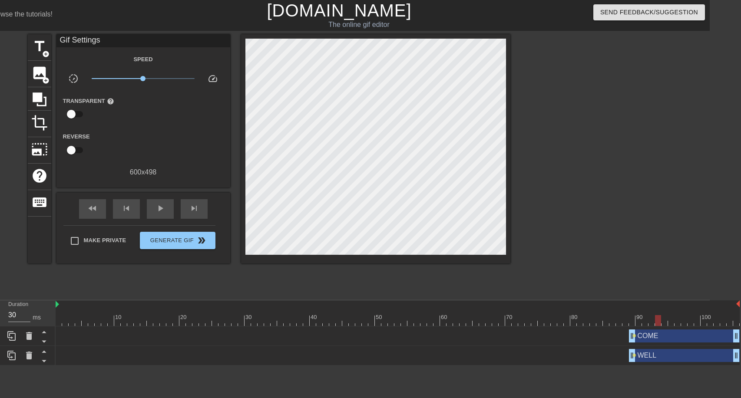
drag, startPoint x: 529, startPoint y: 225, endPoint x: 507, endPoint y: 217, distance: 23.5
click at [528, 224] on div at bounding box center [586, 164] width 130 height 261
click at [534, 187] on div at bounding box center [586, 164] width 130 height 261
click at [166, 245] on span "Generate Gif double_arrow" at bounding box center [177, 240] width 68 height 10
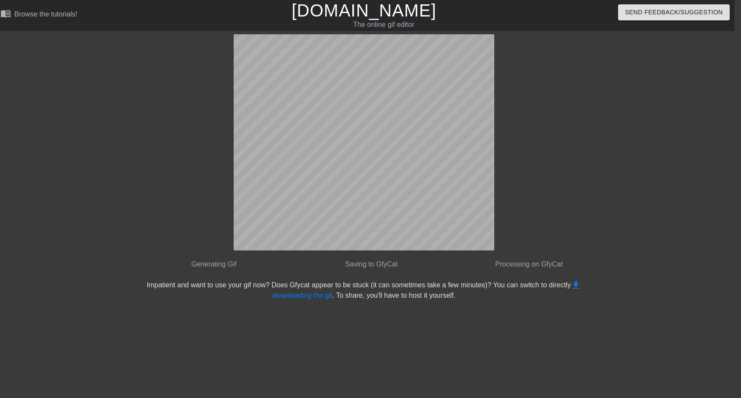
click at [571, 166] on div "done Generating Gif done Saving to GfyCat done Processing on GfyCat Impatient a…" at bounding box center [364, 167] width 460 height 267
click at [286, 295] on link "get_app downloading the gif" at bounding box center [426, 290] width 309 height 18
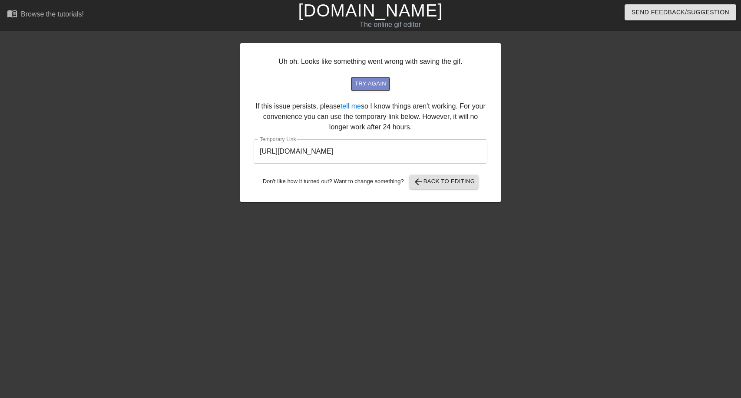
click at [382, 88] on span "try again" at bounding box center [370, 84] width 31 height 10
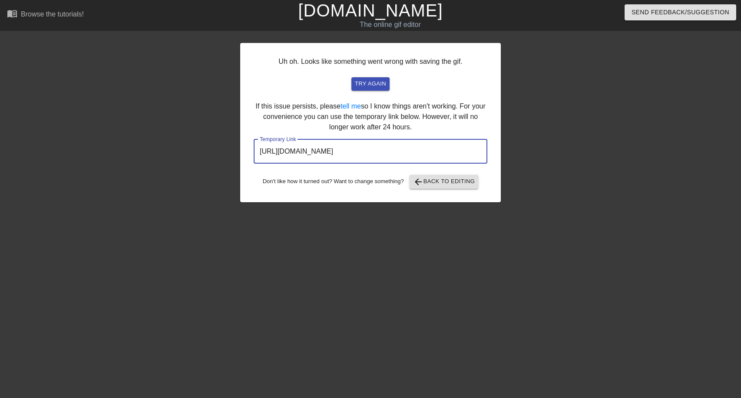
click at [444, 154] on input "[URL][DOMAIN_NAME]" at bounding box center [371, 151] width 234 height 24
drag, startPoint x: 440, startPoint y: 148, endPoint x: 235, endPoint y: 151, distance: 205.5
click at [235, 151] on div "Uh oh. Looks like something went wrong with saving the gif. try again If this i…" at bounding box center [370, 164] width 741 height 261
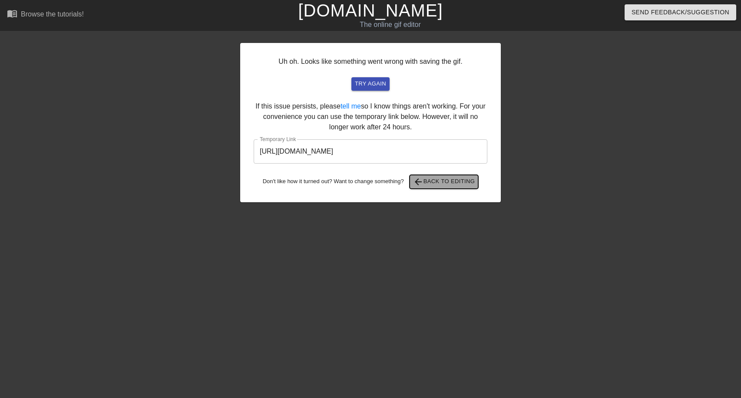
click at [460, 184] on span "arrow_back Back to Editing" at bounding box center [444, 182] width 62 height 10
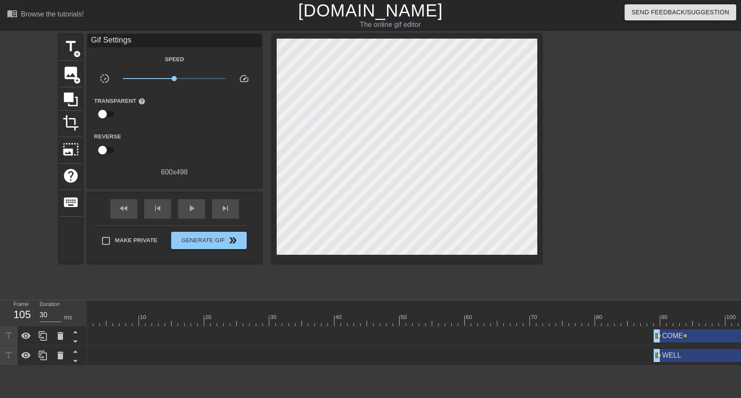
scroll to position [0, 32]
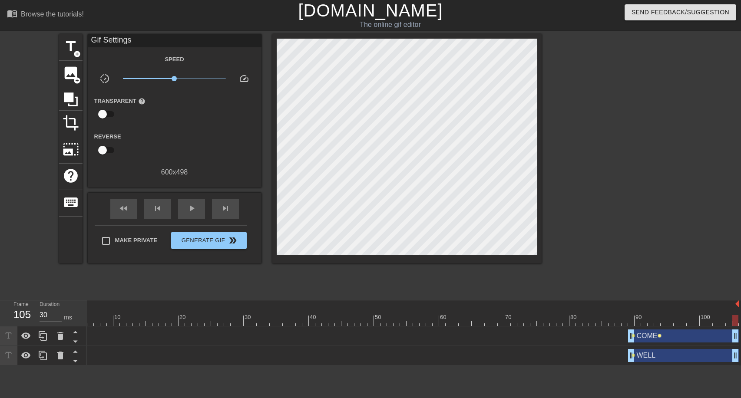
click at [659, 336] on span "lens" at bounding box center [660, 336] width 4 height 4
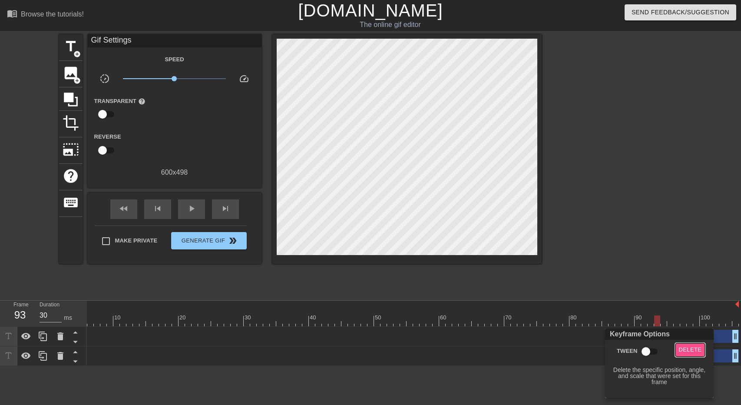
click at [690, 348] on span "Delete" at bounding box center [690, 350] width 23 height 10
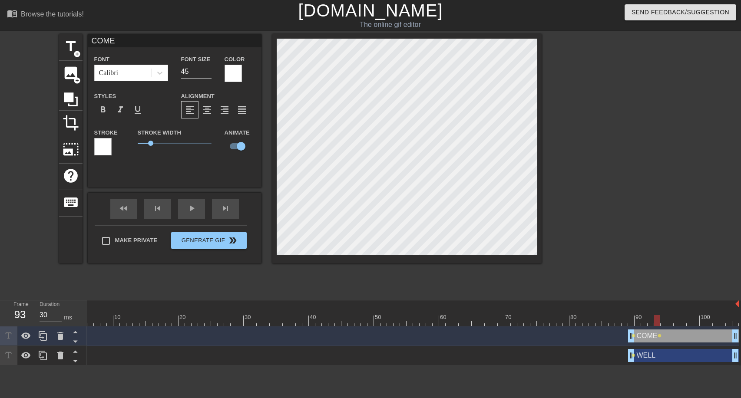
click at [603, 175] on div at bounding box center [617, 164] width 130 height 261
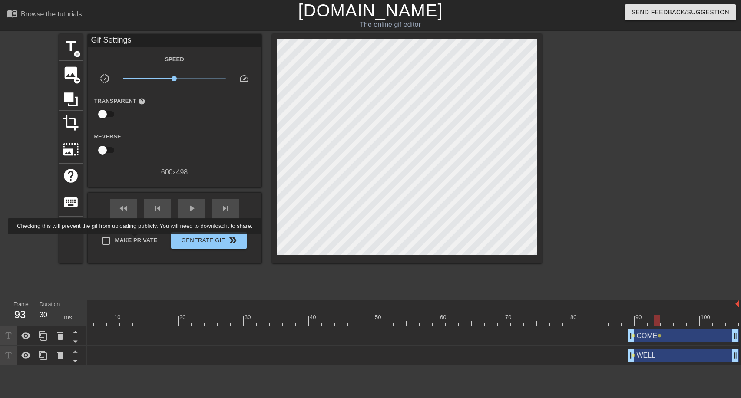
click at [136, 240] on span "Make Private" at bounding box center [136, 240] width 43 height 9
click at [115, 240] on input "Make Private" at bounding box center [106, 241] width 18 height 18
checkbox input "true"
click at [201, 240] on span "Generate Gif double_arrow" at bounding box center [209, 240] width 68 height 10
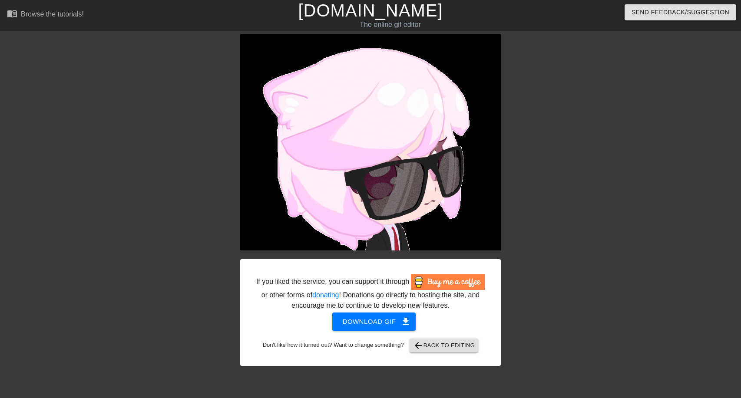
click at [440, 308] on div "If you liked the service, you can support it through or other forms of donating…" at bounding box center [370, 293] width 230 height 36
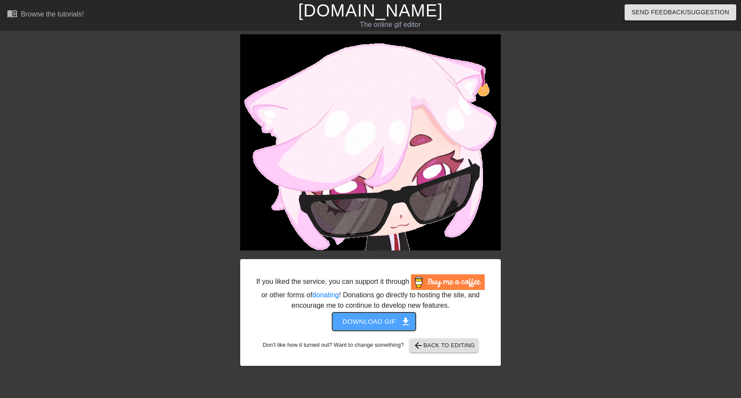
click at [377, 319] on span "Download gif get_app" at bounding box center [374, 321] width 63 height 11
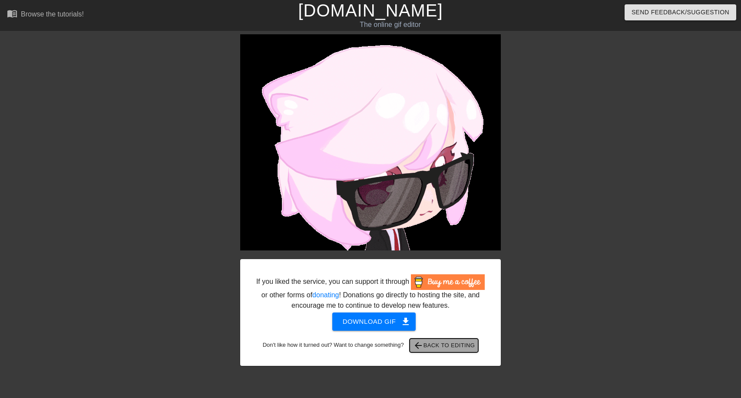
click at [458, 346] on span "arrow_back Back to Editing" at bounding box center [444, 346] width 62 height 10
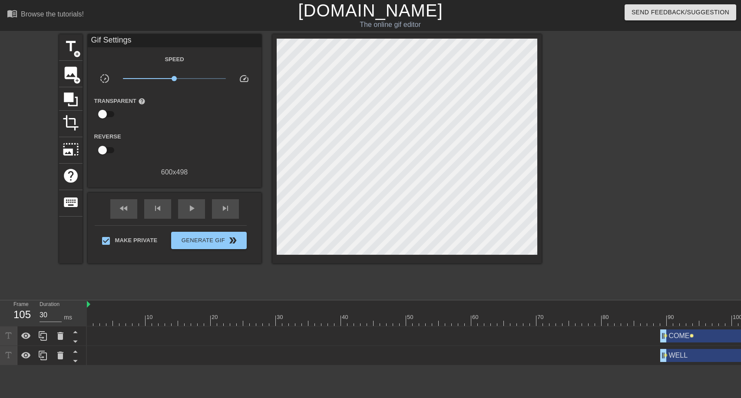
click at [691, 336] on span "lens" at bounding box center [692, 336] width 4 height 4
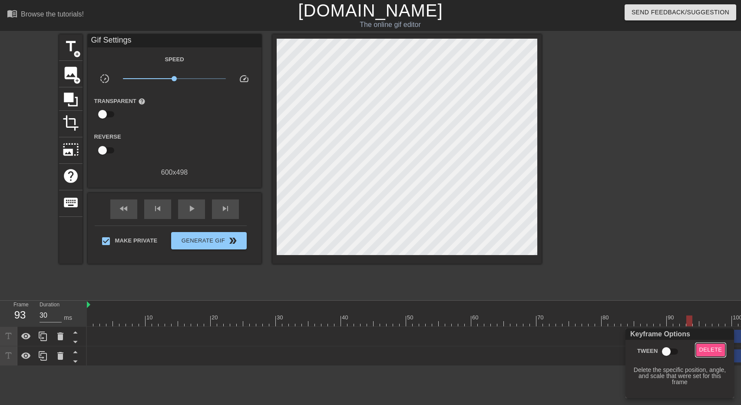
click at [707, 348] on span "Delete" at bounding box center [710, 350] width 23 height 10
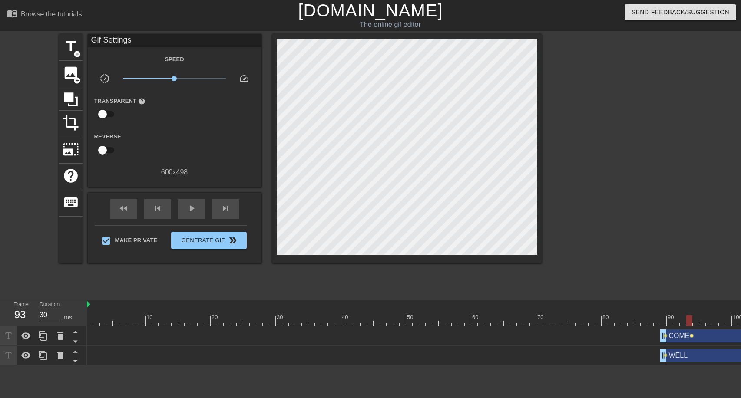
click at [691, 336] on span "lens" at bounding box center [692, 336] width 4 height 4
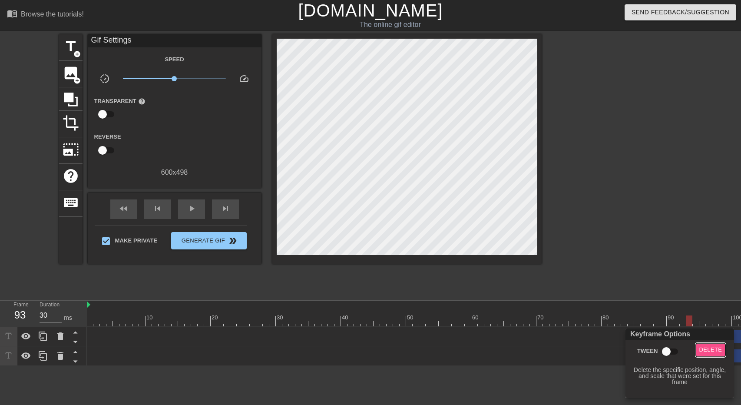
click at [711, 352] on span "Delete" at bounding box center [710, 350] width 23 height 10
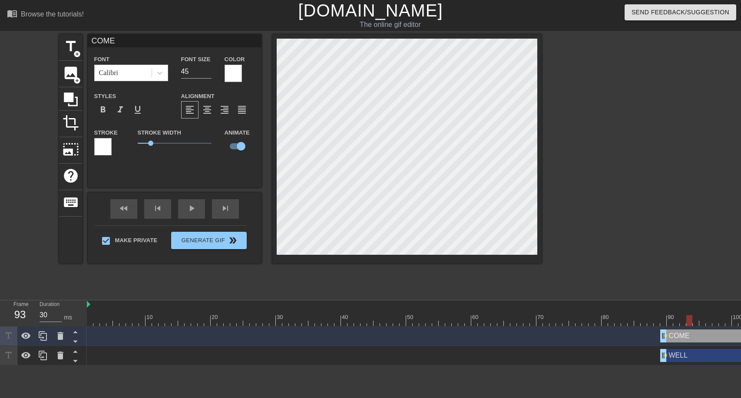
click at [663, 320] on div at bounding box center [429, 320] width 684 height 11
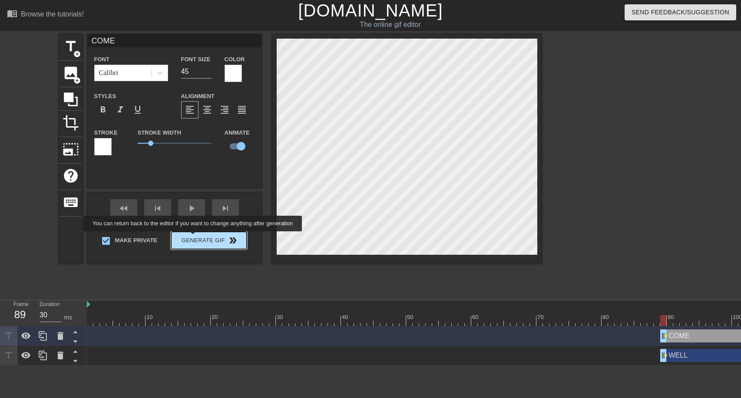
click at [194, 238] on span "Generate Gif double_arrow" at bounding box center [209, 240] width 68 height 10
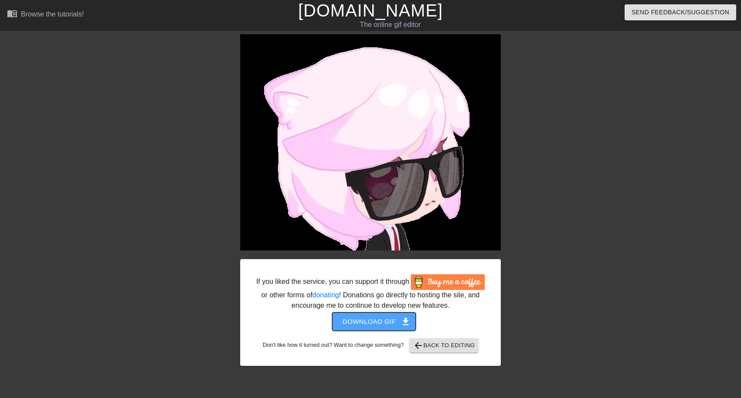
click at [381, 322] on span "Download gif get_app" at bounding box center [374, 321] width 63 height 11
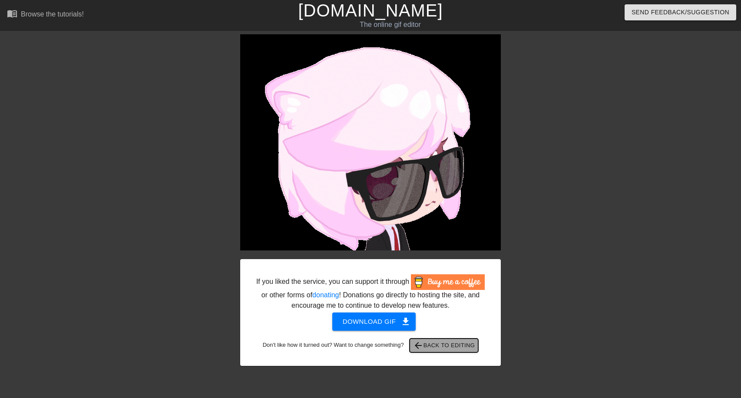
click at [434, 347] on span "arrow_back Back to Editing" at bounding box center [444, 346] width 62 height 10
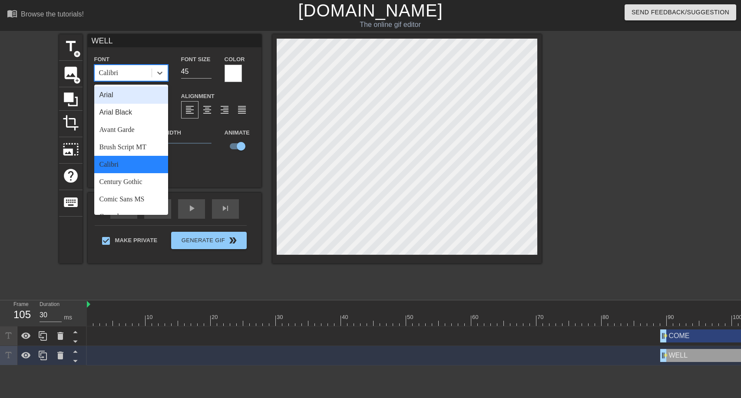
click at [126, 69] on div "Calibri" at bounding box center [123, 73] width 57 height 16
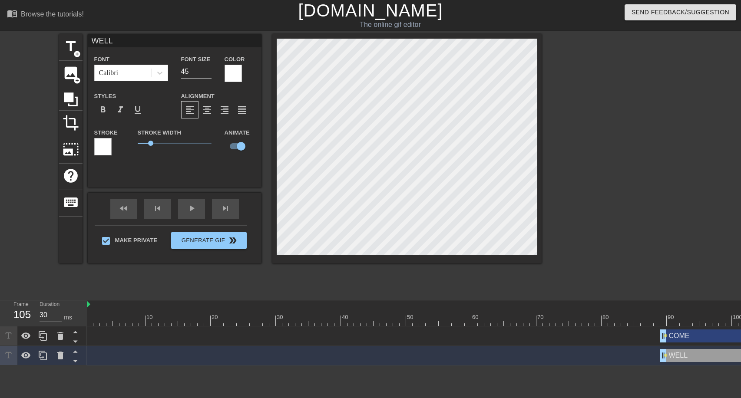
click at [150, 51] on div "WELL Font Calibri Font Size 45 Color Styles format_bold format_italic format_un…" at bounding box center [175, 98] width 174 height 129
type input "P"
type textarea "P"
type input "PI"
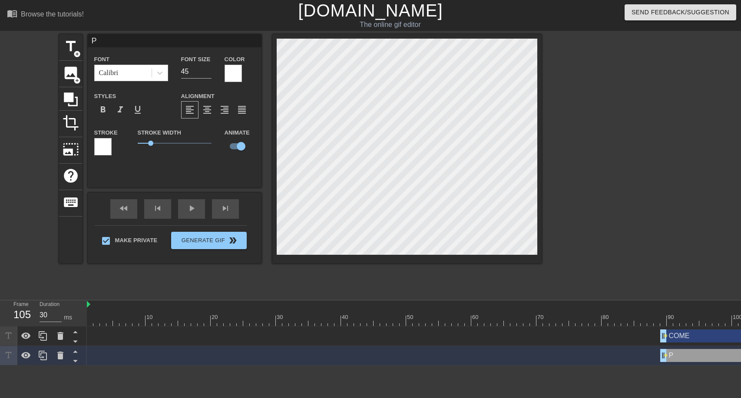
type textarea "PI"
type input "P"
type textarea "P"
type input "PO"
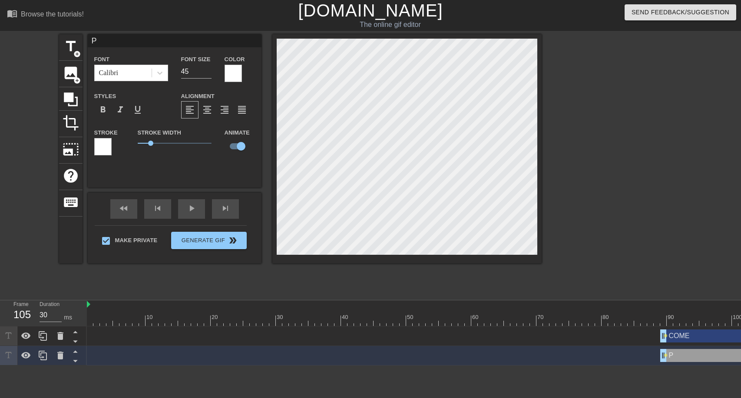
type textarea "PO"
type input "POS"
type textarea "POS"
type input "POSI"
type textarea "POSI"
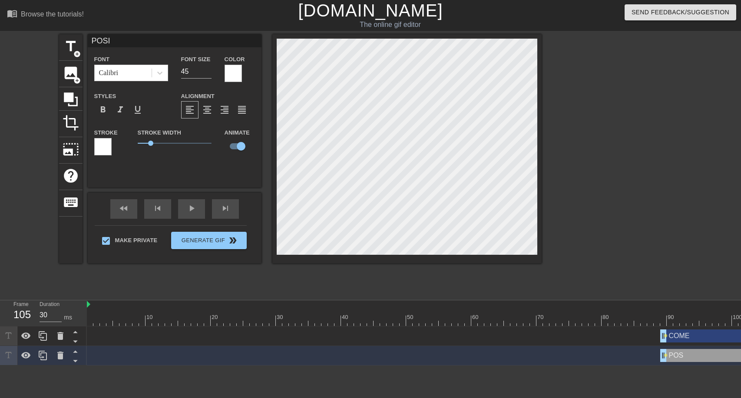
scroll to position [1, 1]
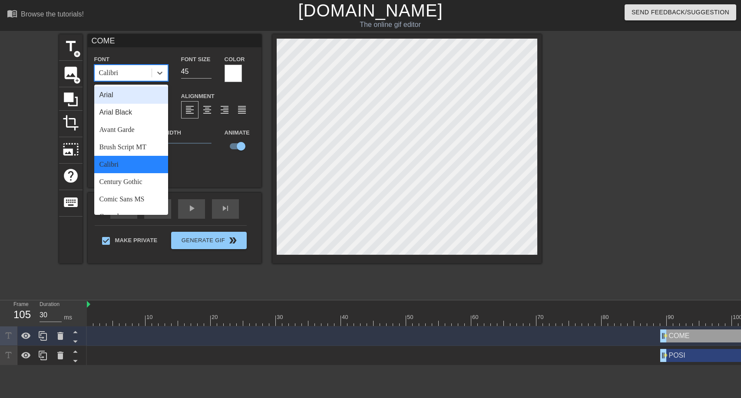
drag, startPoint x: 132, startPoint y: 73, endPoint x: 117, endPoint y: 71, distance: 14.9
click at [117, 71] on div "Calibri" at bounding box center [123, 73] width 57 height 16
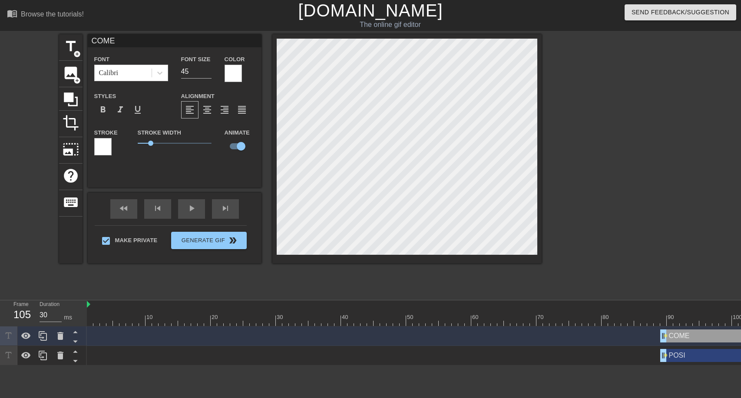
type input "S"
type textarea "S"
type input "S."
type textarea "S."
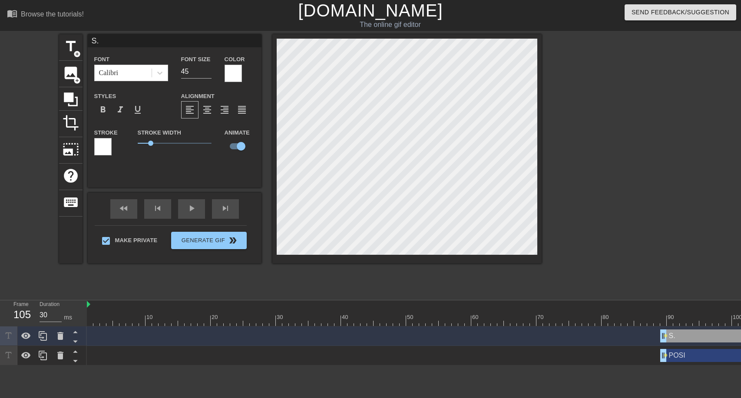
type input "S.I"
type textarea "S.I"
type input "S."
type textarea "S."
type input "S.i"
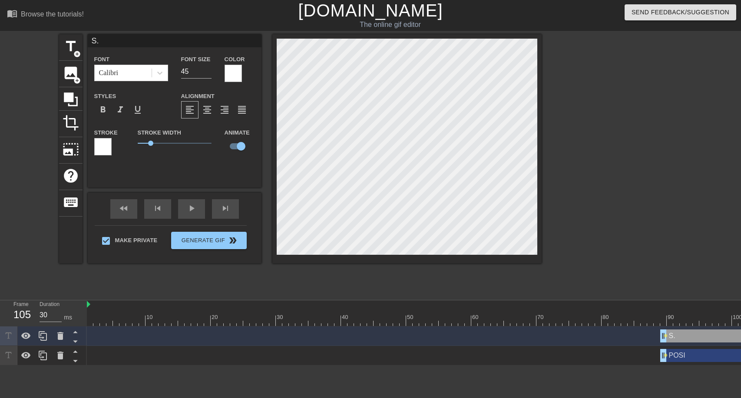
type textarea "S.i"
type input "S.i<"
type textarea "S.i<"
type input "S.i"
type textarea "S.i"
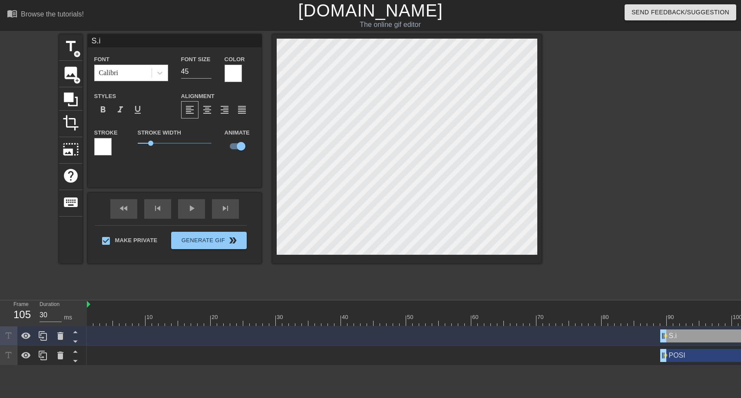
type input "S.i>"
type textarea "S.i>"
type input "S.i"
type textarea "S.i"
type input "S.i>"
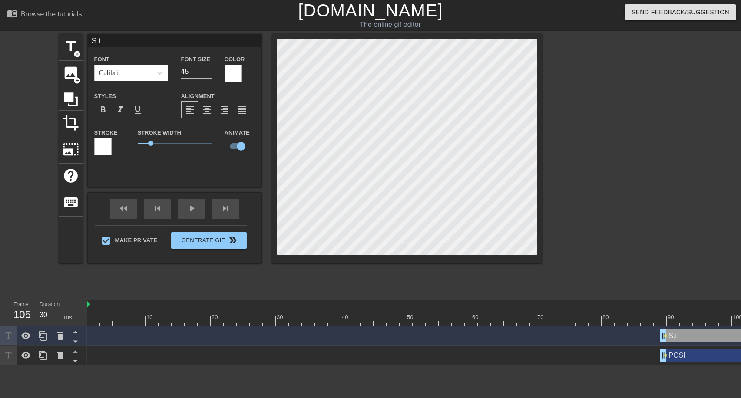
type textarea "S.i>"
type input "S.i"
type textarea "S.i"
type input "S.i?"
type textarea "S.i?"
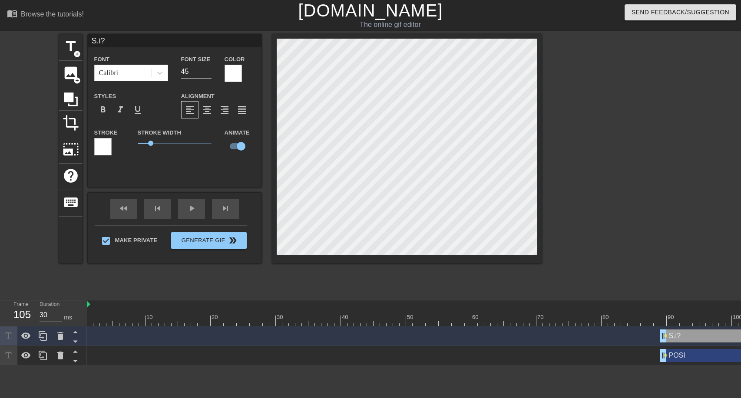
type input "S.i"
type textarea "S.i"
type input "S.i<"
type textarea "S.i<"
type input "S.i"
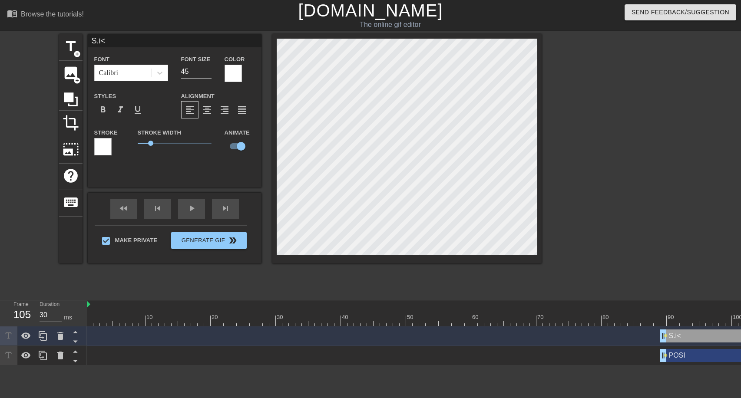
type textarea "S.i"
type input "S.i,"
type textarea "S.i,"
type input "S.i"
type textarea "S.i"
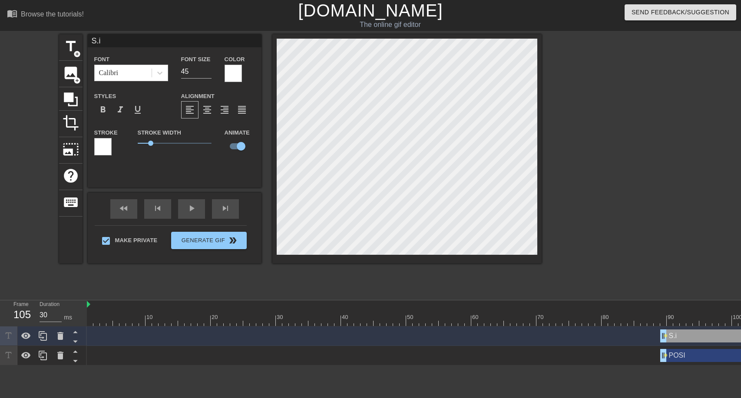
type input "S.i."
type textarea "S.i."
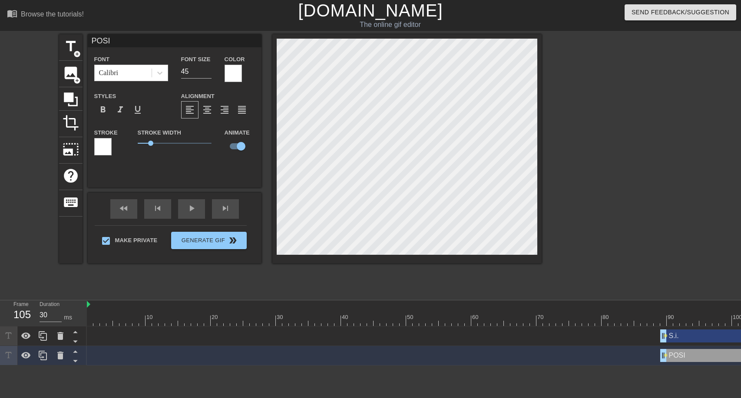
type input "P"
type textarea "P"
type input "PO"
type textarea "PO"
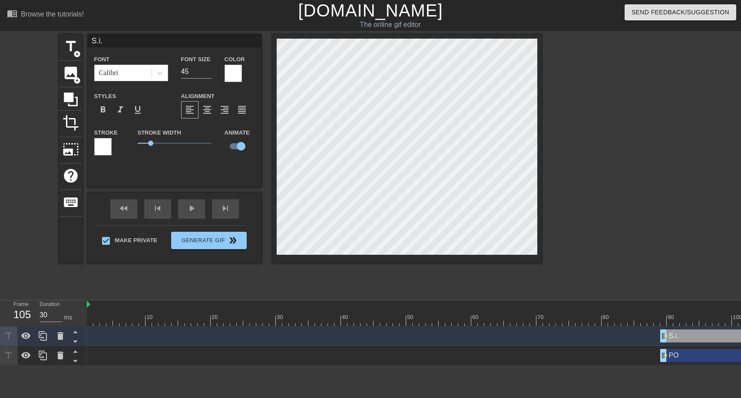
scroll to position [1, 1]
type input "S.i"
type textarea "S.i"
type input "S."
type textarea "S."
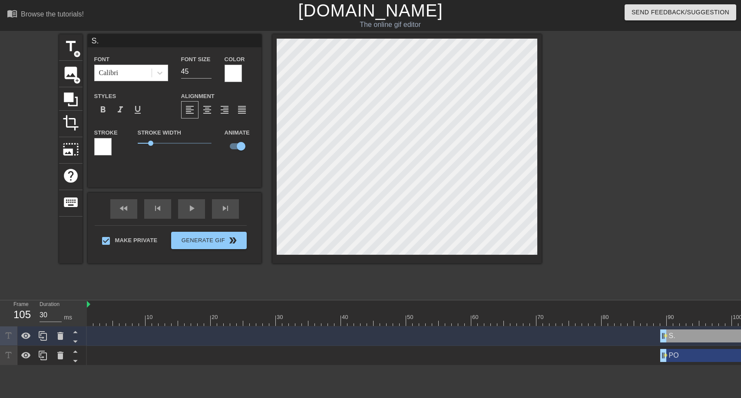
scroll to position [1, 1]
type input "S"
type textarea "S"
type input "SO"
type textarea "SO"
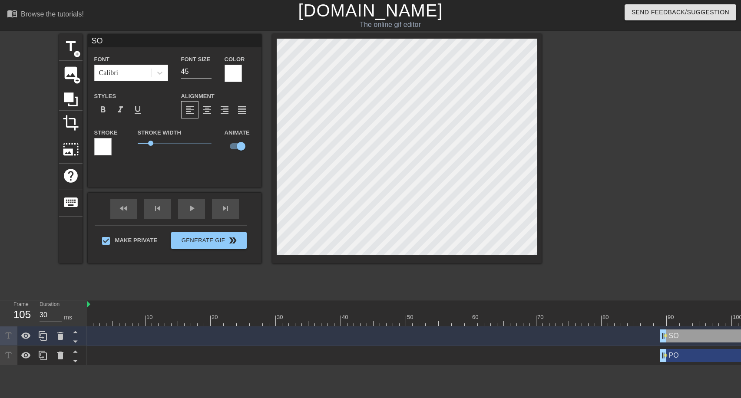
type input "SOS"
type textarea "SOS"
type input "SOSI"
type textarea "SOSI"
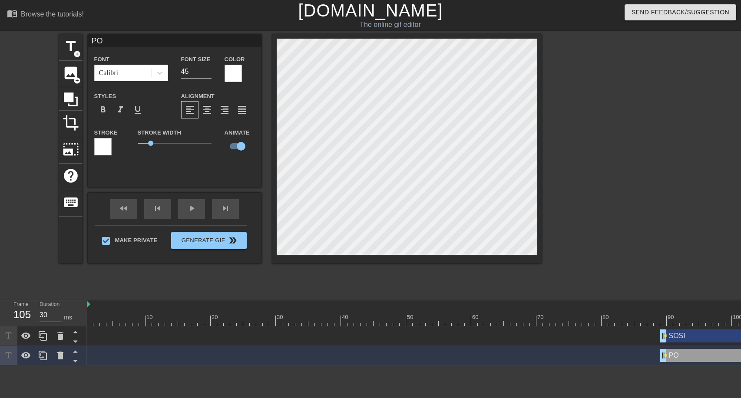
type input "SOSI"
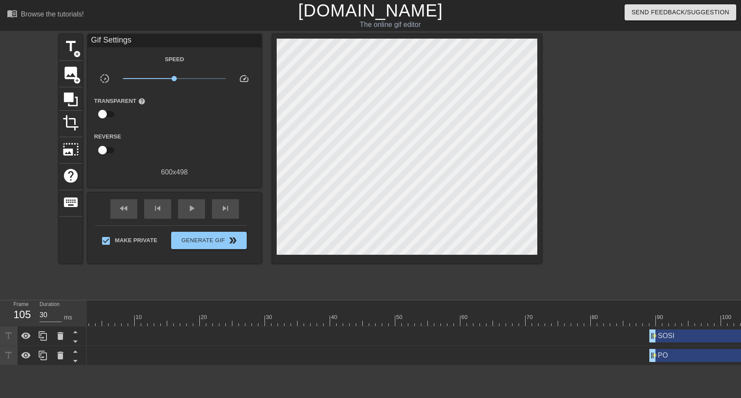
scroll to position [0, 32]
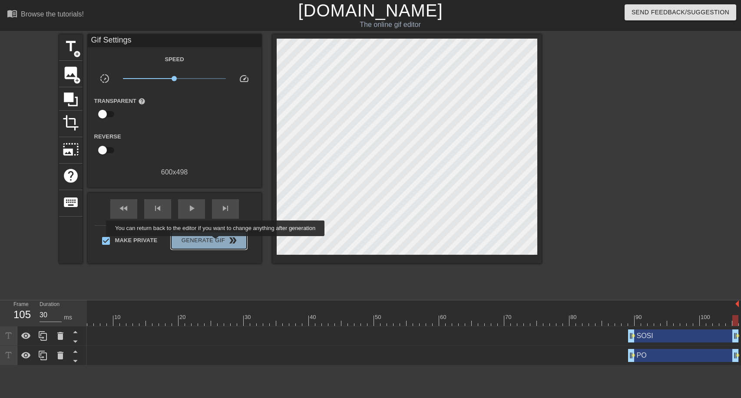
click at [216, 242] on span "Generate Gif double_arrow" at bounding box center [209, 240] width 68 height 10
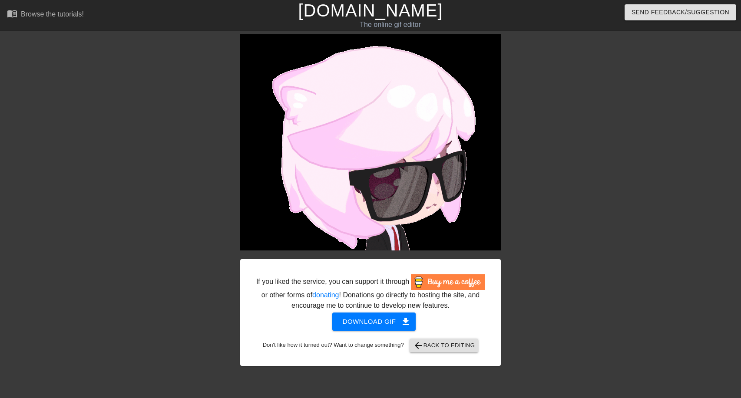
drag, startPoint x: 576, startPoint y: 216, endPoint x: 557, endPoint y: 221, distance: 19.4
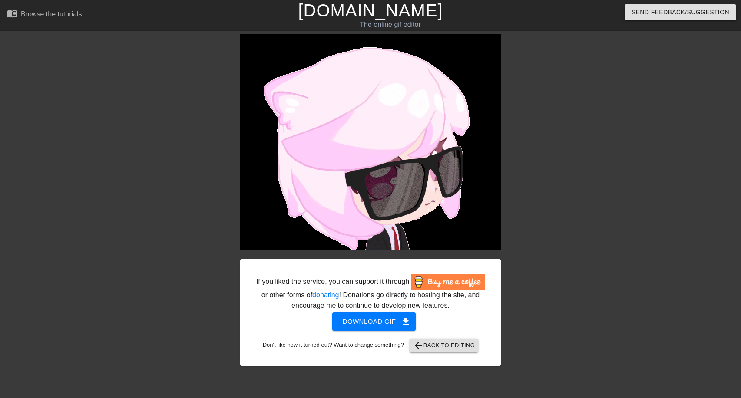
click at [576, 216] on div at bounding box center [576, 164] width 130 height 261
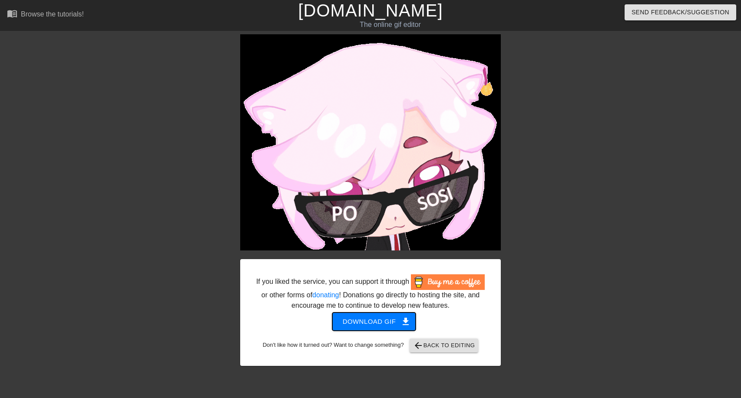
click at [390, 320] on span "Download gif get_app" at bounding box center [374, 321] width 63 height 11
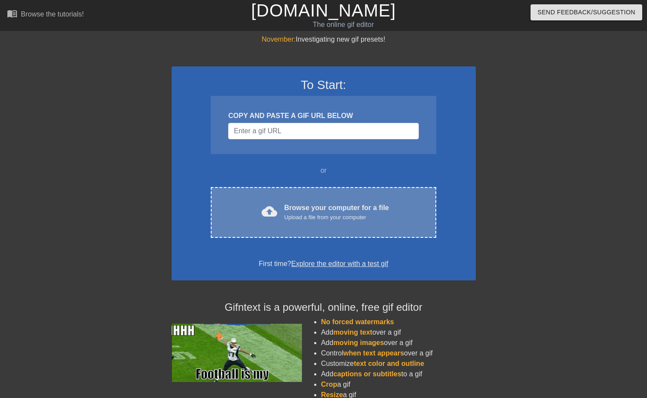
click at [395, 219] on div "cloud_upload Browse your computer for a file Upload a file from your computer" at bounding box center [323, 213] width 189 height 20
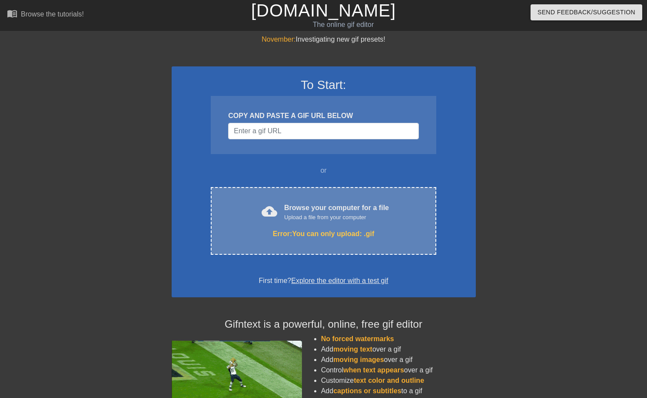
click at [358, 212] on div "Browse your computer for a file Upload a file from your computer" at bounding box center [336, 212] width 105 height 19
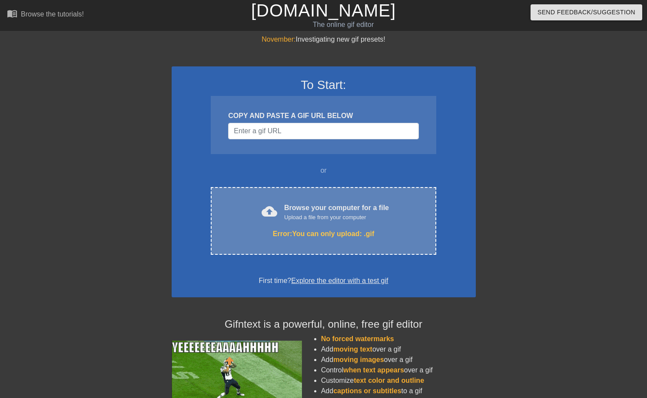
click at [318, 207] on div "Browse your computer for a file Upload a file from your computer" at bounding box center [336, 212] width 105 height 19
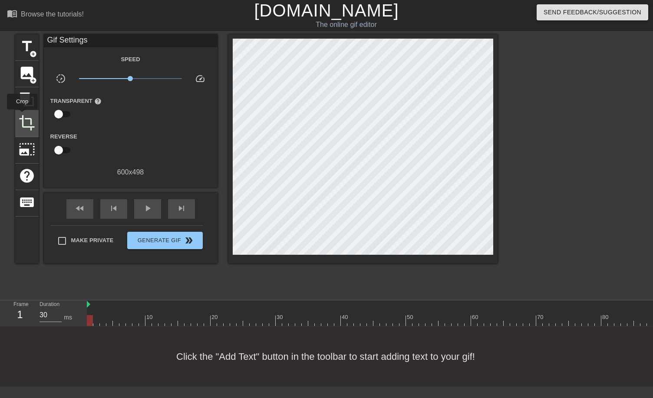
click at [22, 116] on span "crop" at bounding box center [27, 123] width 17 height 17
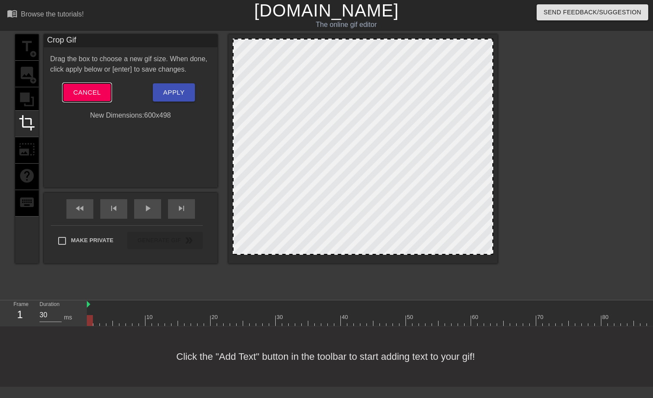
click at [96, 87] on span "Cancel" at bounding box center [86, 92] width 27 height 11
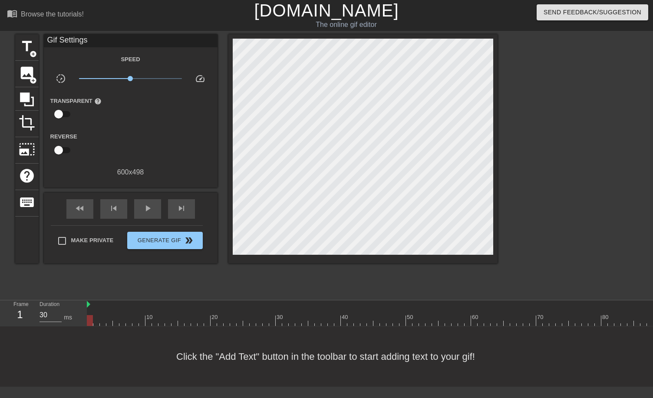
drag, startPoint x: 89, startPoint y: 321, endPoint x: 105, endPoint y: 322, distance: 16.2
click at [106, 322] on div at bounding box center [429, 320] width 684 height 11
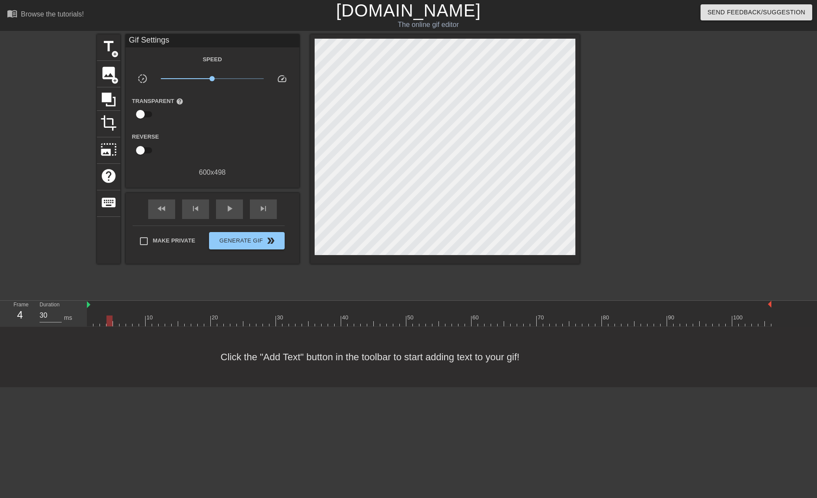
scroll to position [7, 0]
click at [567, 321] on div at bounding box center [429, 320] width 684 height 11
click at [646, 305] on div "10 20 30 40 50 60 70 80 90 100" at bounding box center [452, 314] width 730 height 26
drag, startPoint x: 88, startPoint y: 305, endPoint x: 147, endPoint y: 308, distance: 58.7
drag, startPoint x: 770, startPoint y: 305, endPoint x: 754, endPoint y: 306, distance: 15.7
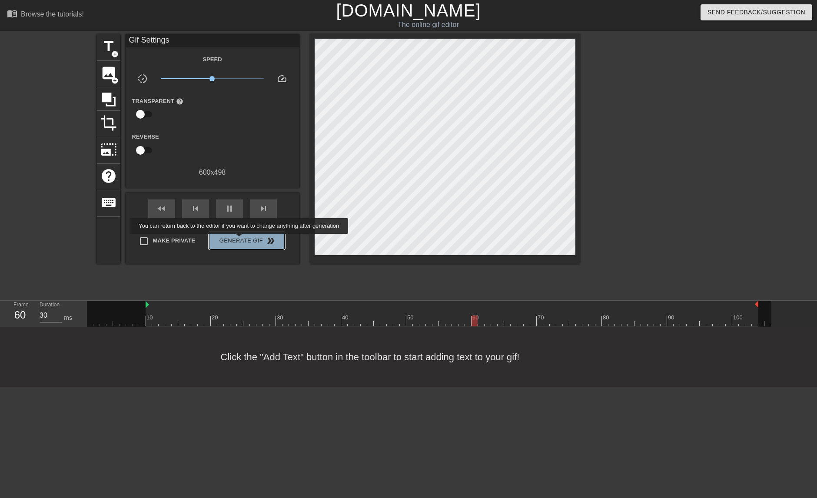
click at [240, 240] on span "Generate Gif double_arrow" at bounding box center [246, 240] width 68 height 10
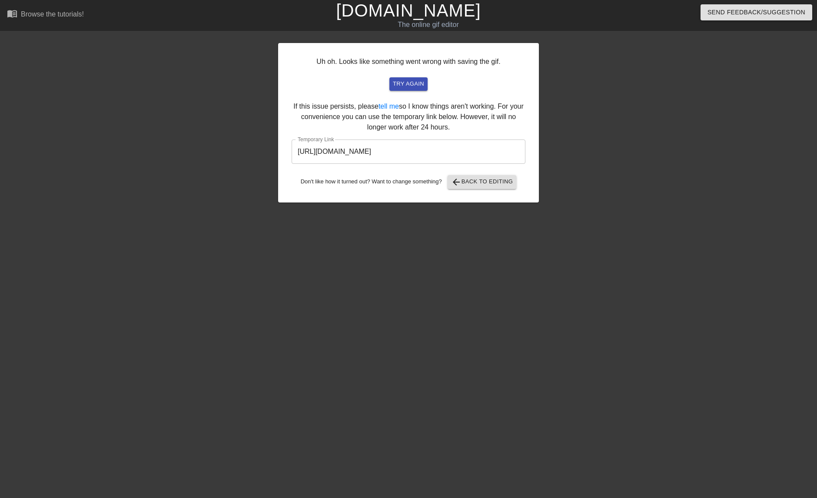
click at [494, 190] on div "Uh oh. Looks like something went wrong with saving the gif. try again If this i…" at bounding box center [408, 122] width 261 height 159
click at [493, 185] on span "arrow_back Back to Editing" at bounding box center [482, 182] width 62 height 10
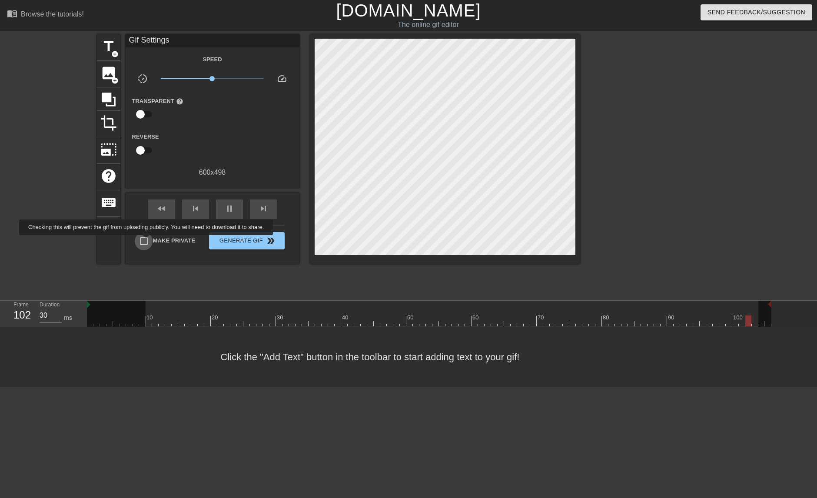
click at [148, 241] on input "Make Private" at bounding box center [144, 241] width 18 height 18
checkbox input "true"
click at [240, 242] on span "Generate Gif double_arrow" at bounding box center [246, 240] width 68 height 10
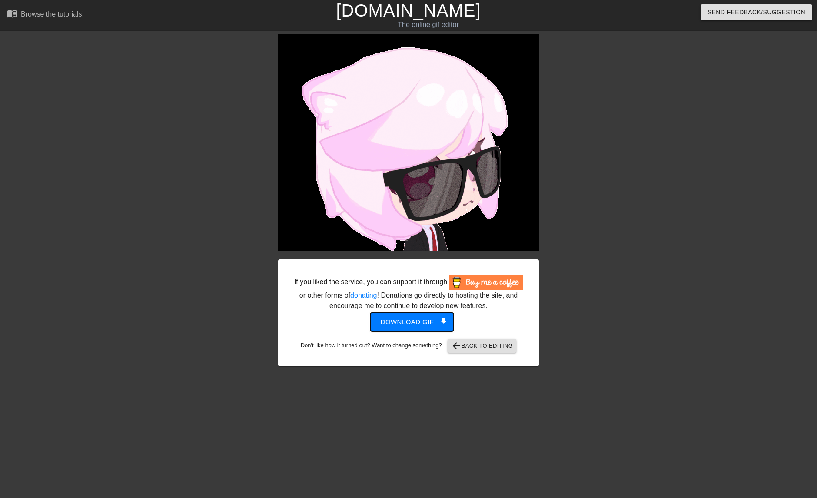
click at [426, 320] on span "Download gif get_app" at bounding box center [412, 321] width 63 height 11
